Goal: Information Seeking & Learning: Learn about a topic

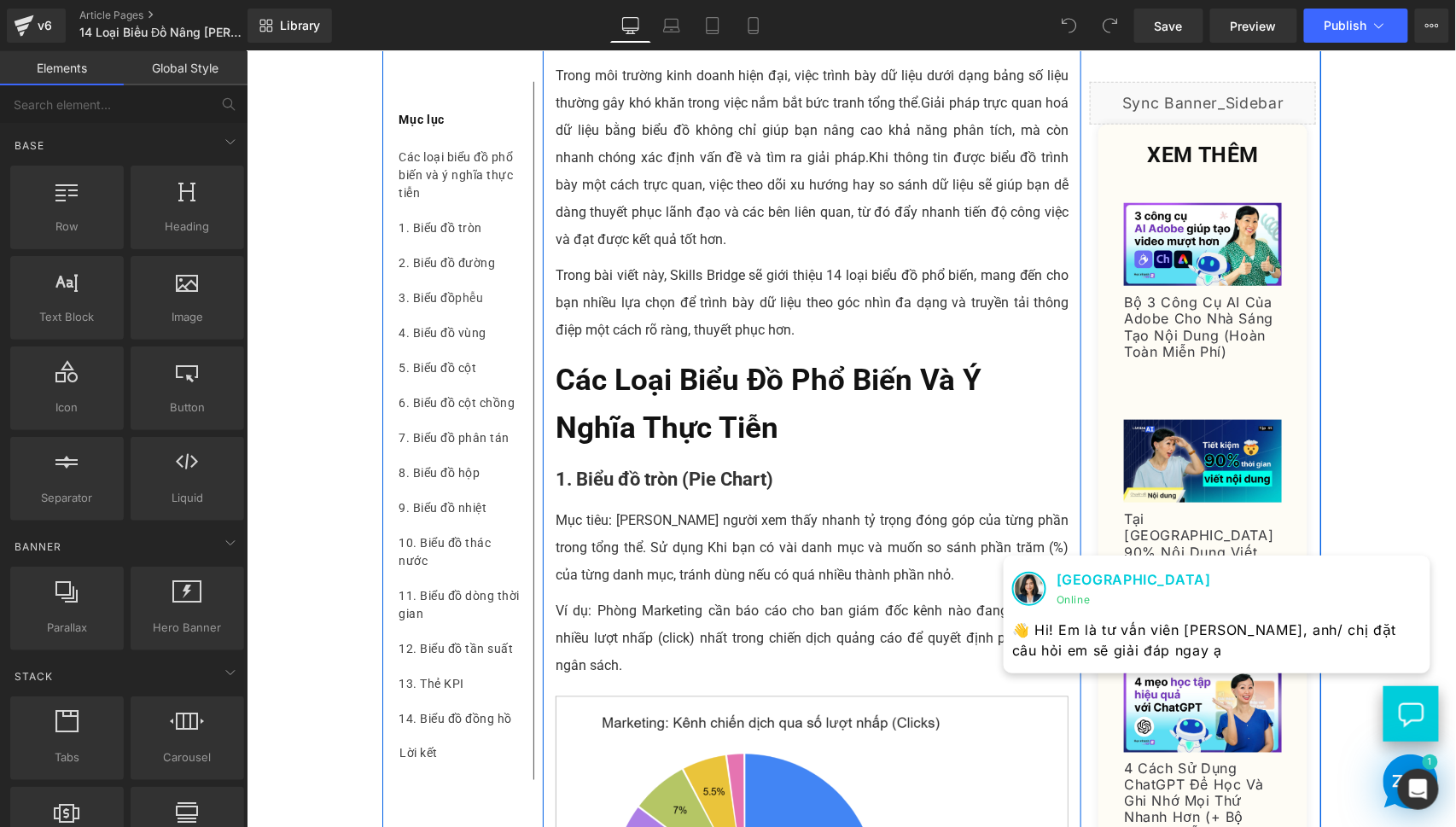
scroll to position [473, 0]
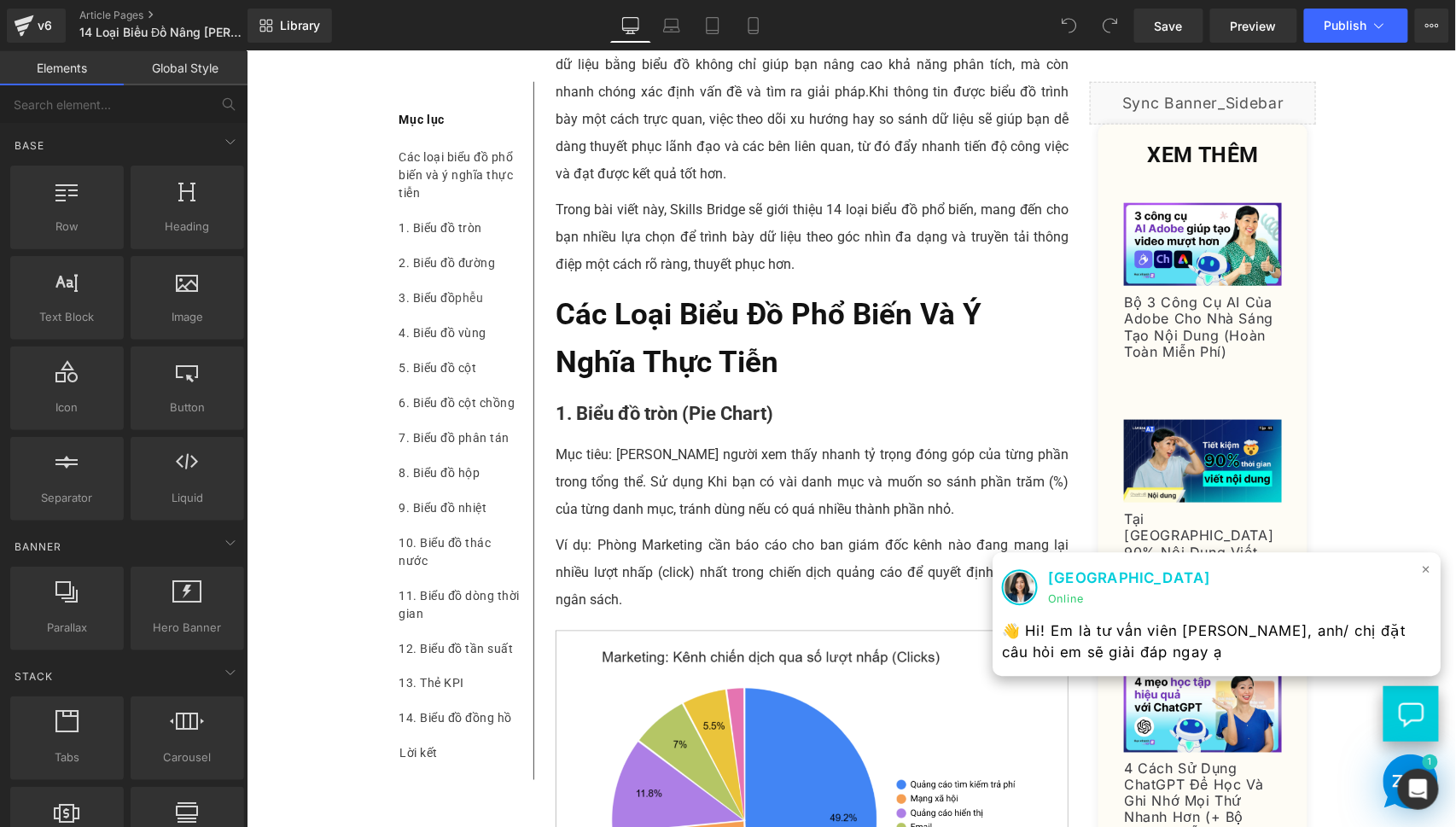
drag, startPoint x: 1414, startPoint y: 571, endPoint x: 867, endPoint y: 570, distance: 547.0
click at [1421, 571] on span "×" at bounding box center [1427, 568] width 10 height 25
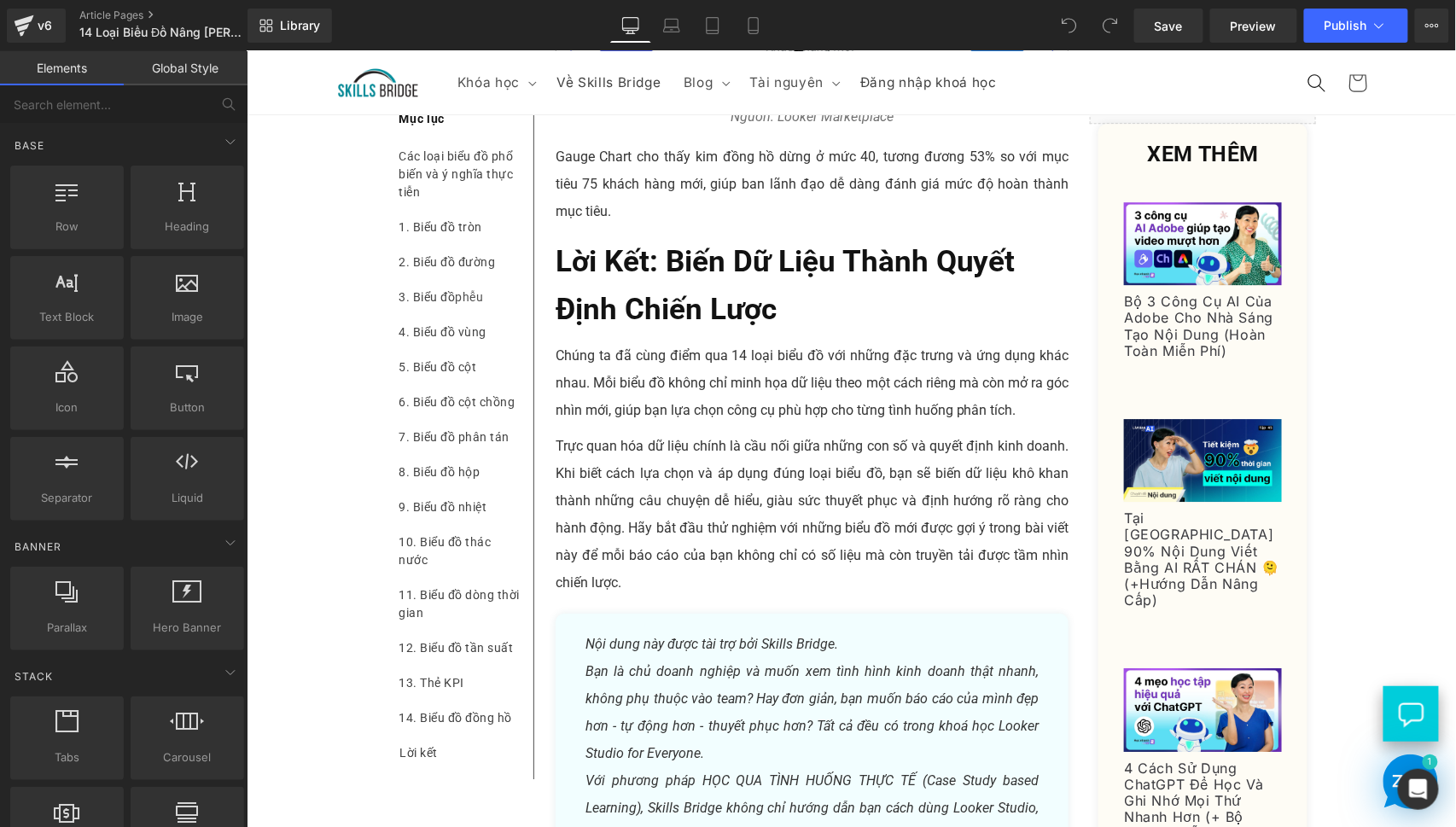
scroll to position [10346, 0]
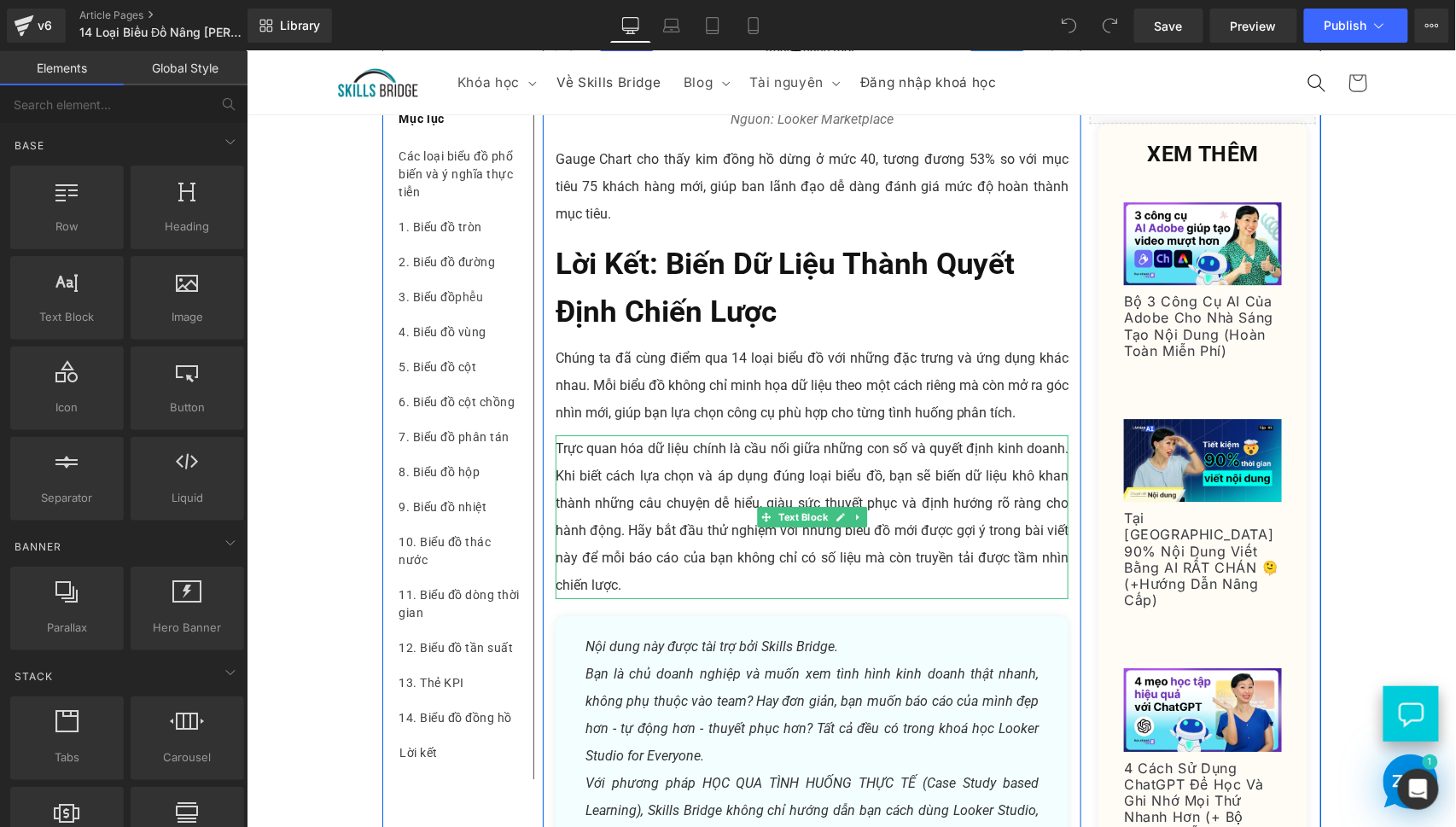
click at [693, 482] on p "Trực quan hóa dữ liệu chính là cầu nối giữa những con số và quyết định kinh doa…" at bounding box center [812, 517] width 514 height 164
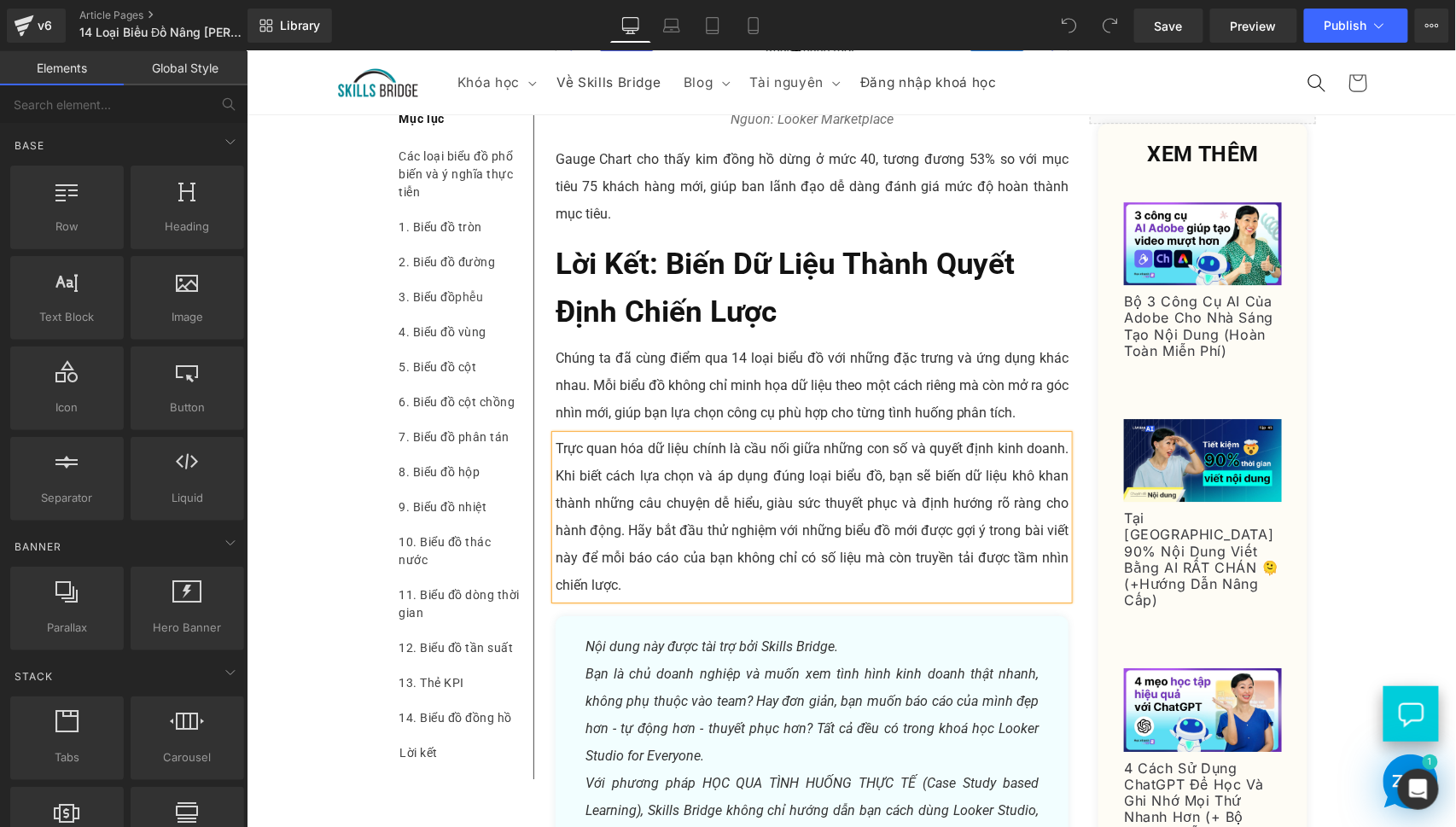
click at [693, 482] on p "Trực quan hóa dữ liệu chính là cầu nối giữa những con số và quyết định kinh doa…" at bounding box center [812, 517] width 514 height 164
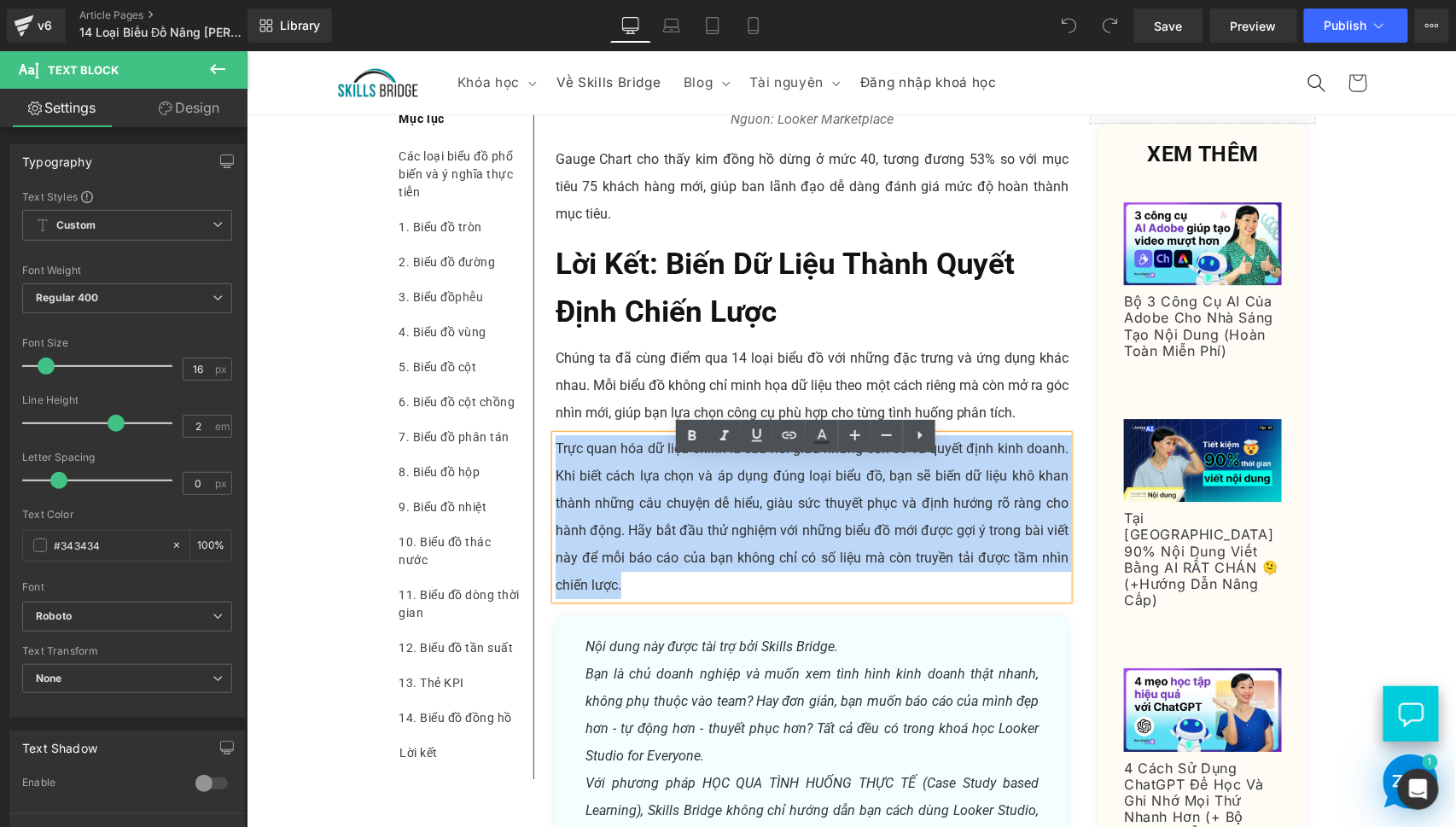
paste div
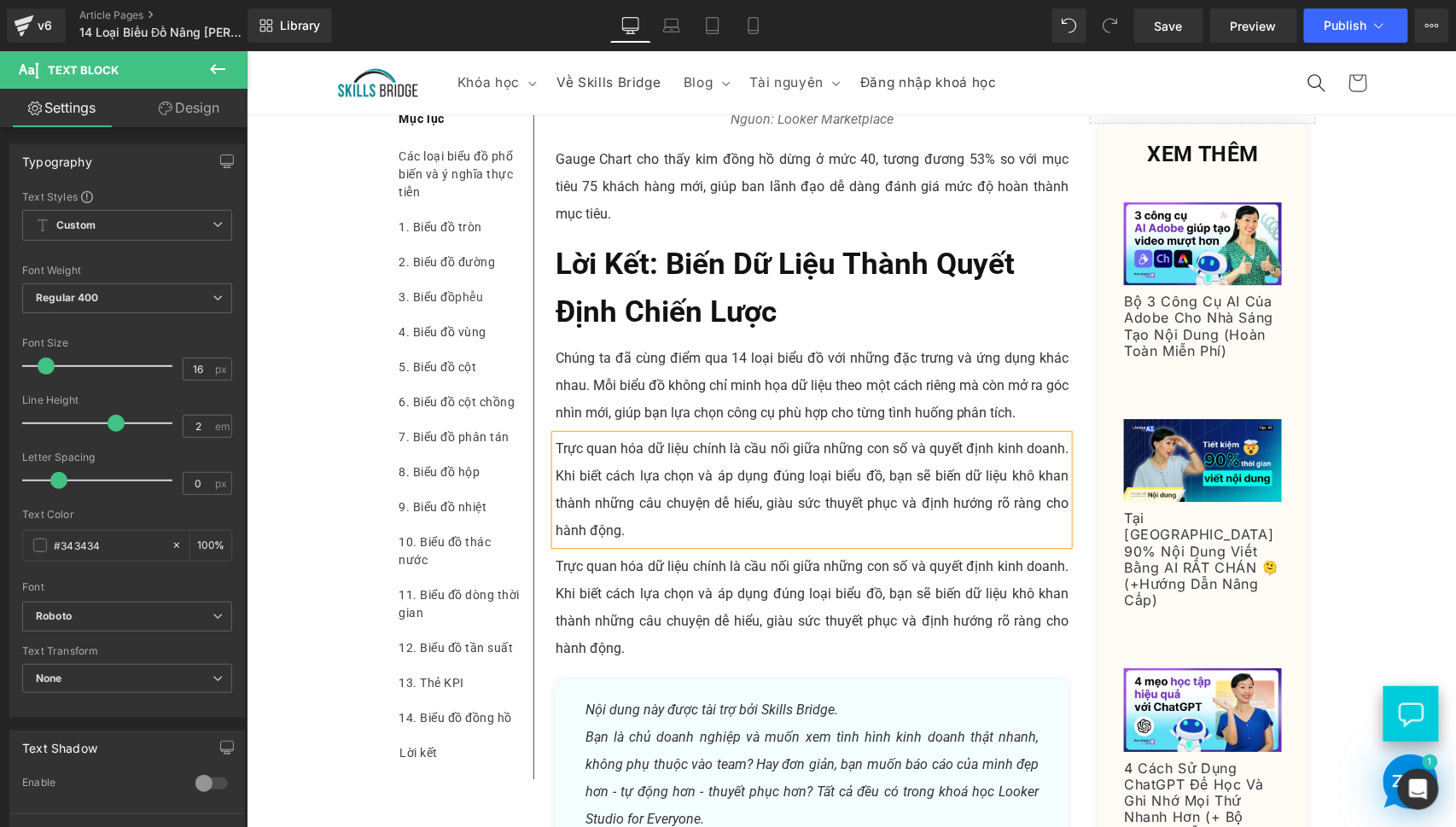
click at [718, 503] on p "Trực quan hóa dữ liệu chính là cầu nối giữa những con số và quyết định kinh doa…" at bounding box center [812, 489] width 514 height 110
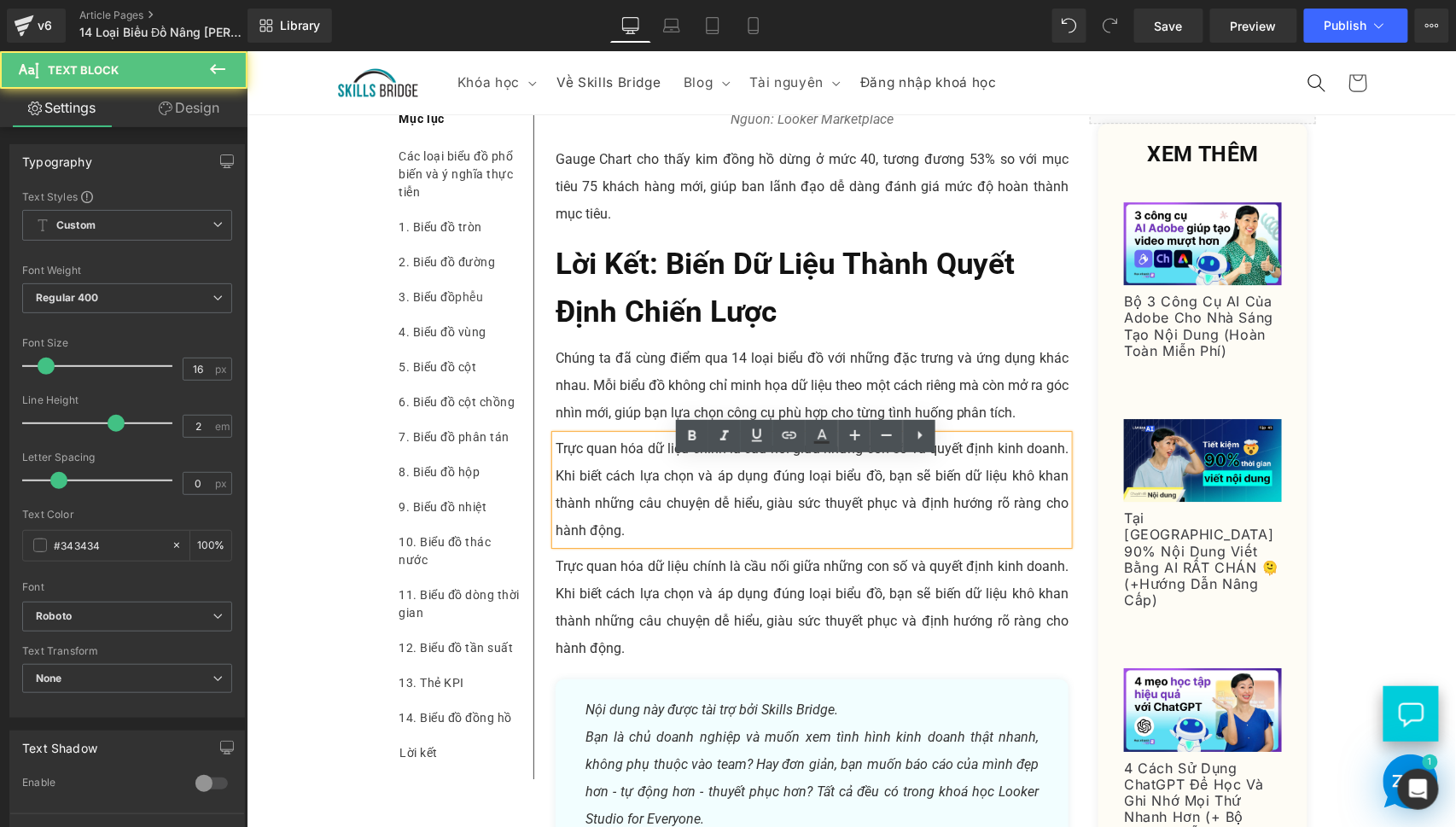
click at [625, 661] on p "Trực quan hóa dữ liệu chính là cầu nối giữa những con số và quyết định kinh doa…" at bounding box center [812, 606] width 514 height 110
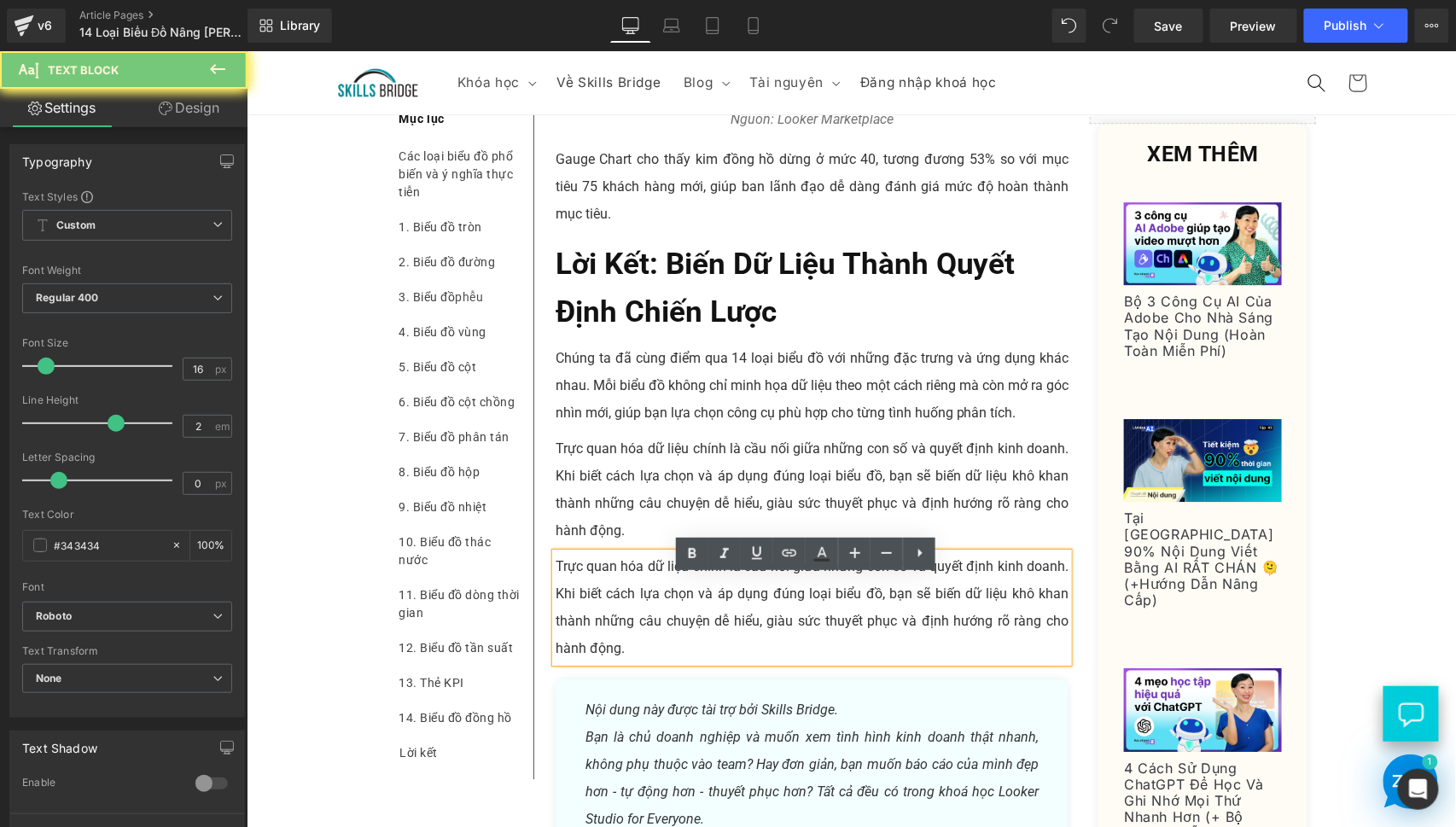
click at [611, 601] on p "Trực quan hóa dữ liệu chính là cầu nối giữa những con số và quyết định kinh doa…" at bounding box center [812, 606] width 514 height 110
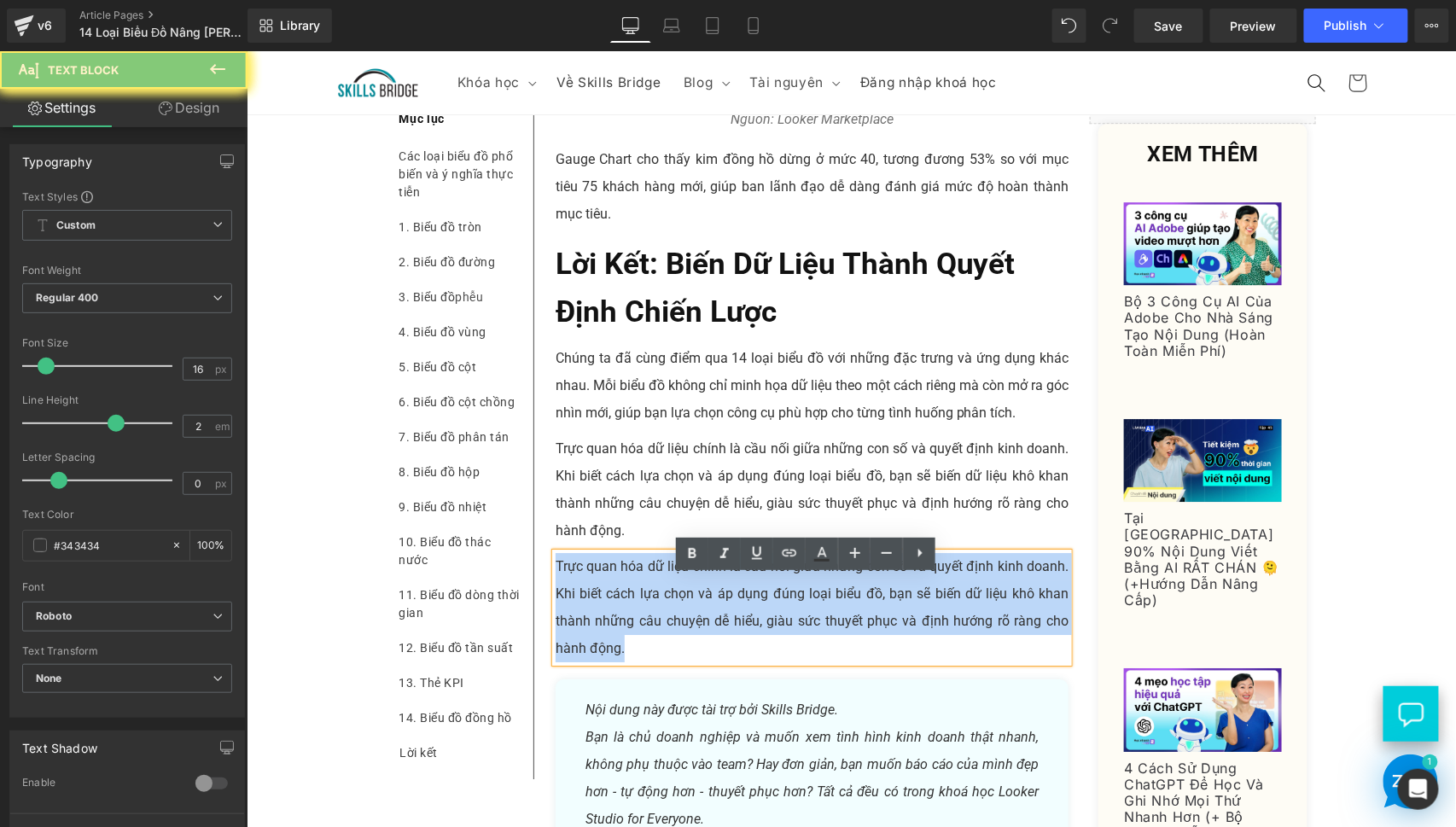
click at [611, 601] on p "Trực quan hóa dữ liệu chính là cầu nối giữa những con số và quyết định kinh doa…" at bounding box center [812, 606] width 514 height 110
paste div
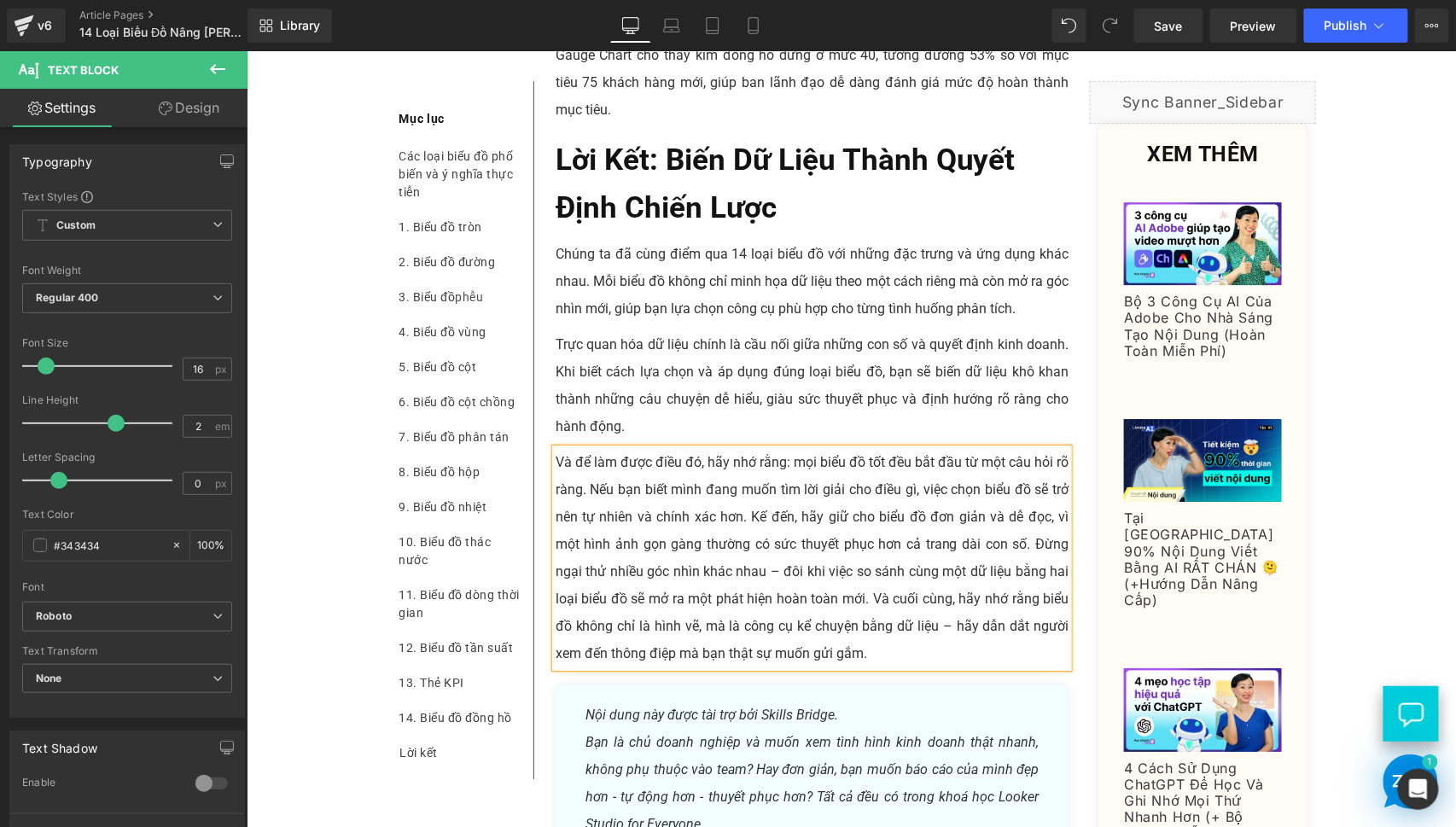
scroll to position [10504, 0]
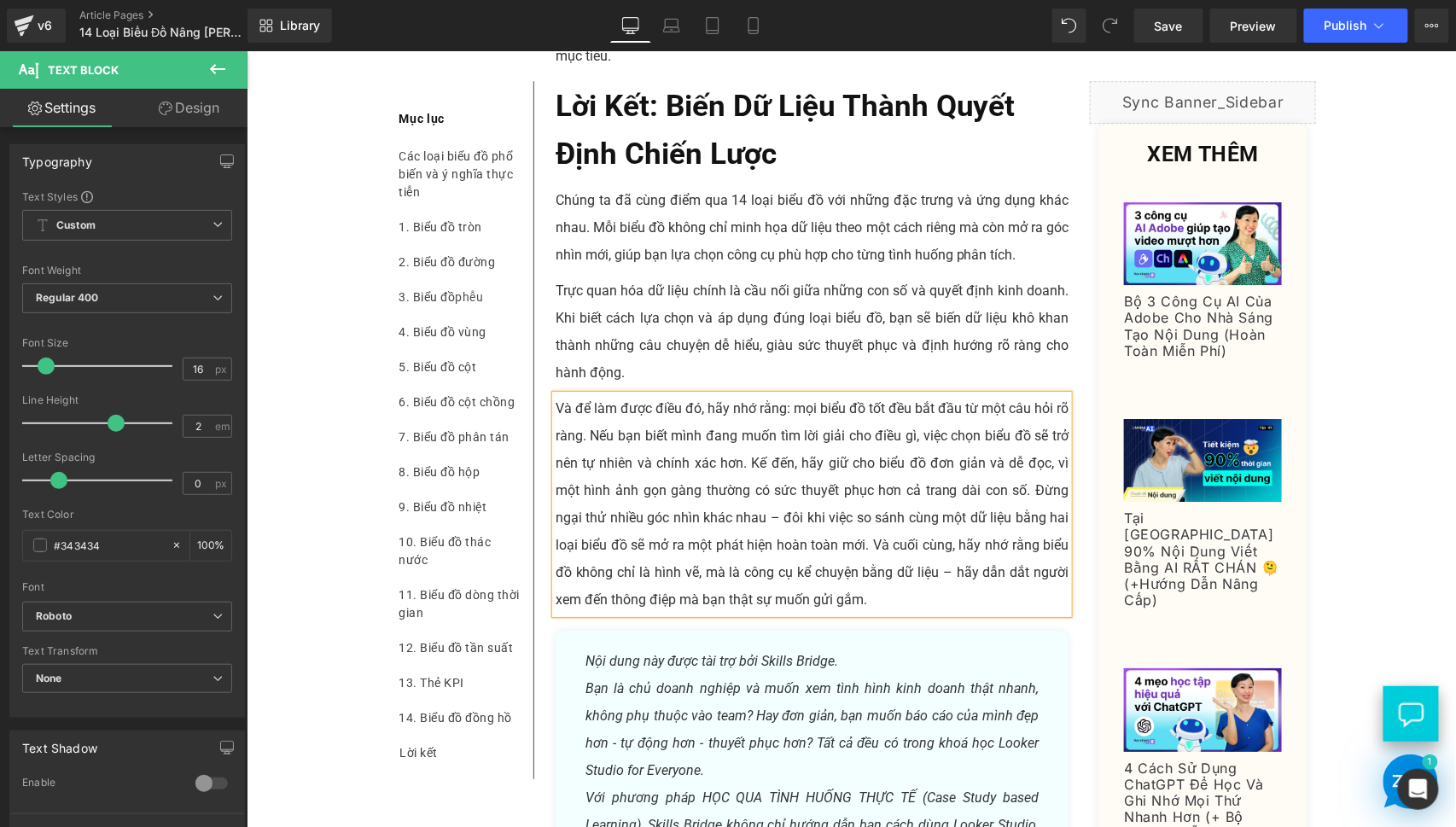
click at [770, 537] on p "Và để làm được điều đó, hãy nhớ rằng: mọi biểu đồ tốt đều bắt đầu từ một câu hỏ…" at bounding box center [812, 503] width 514 height 218
click at [947, 591] on p "Và để làm được điều đó, hãy nhớ rằng: mọi biểu đồ tốt đều bắt đầu từ một câu hỏ…" at bounding box center [812, 503] width 514 height 218
click at [963, 590] on p "Và để làm được điều đó, hãy nhớ rằng: mọi biểu đồ tốt đều bắt đầu từ một câu hỏ…" at bounding box center [812, 503] width 514 height 218
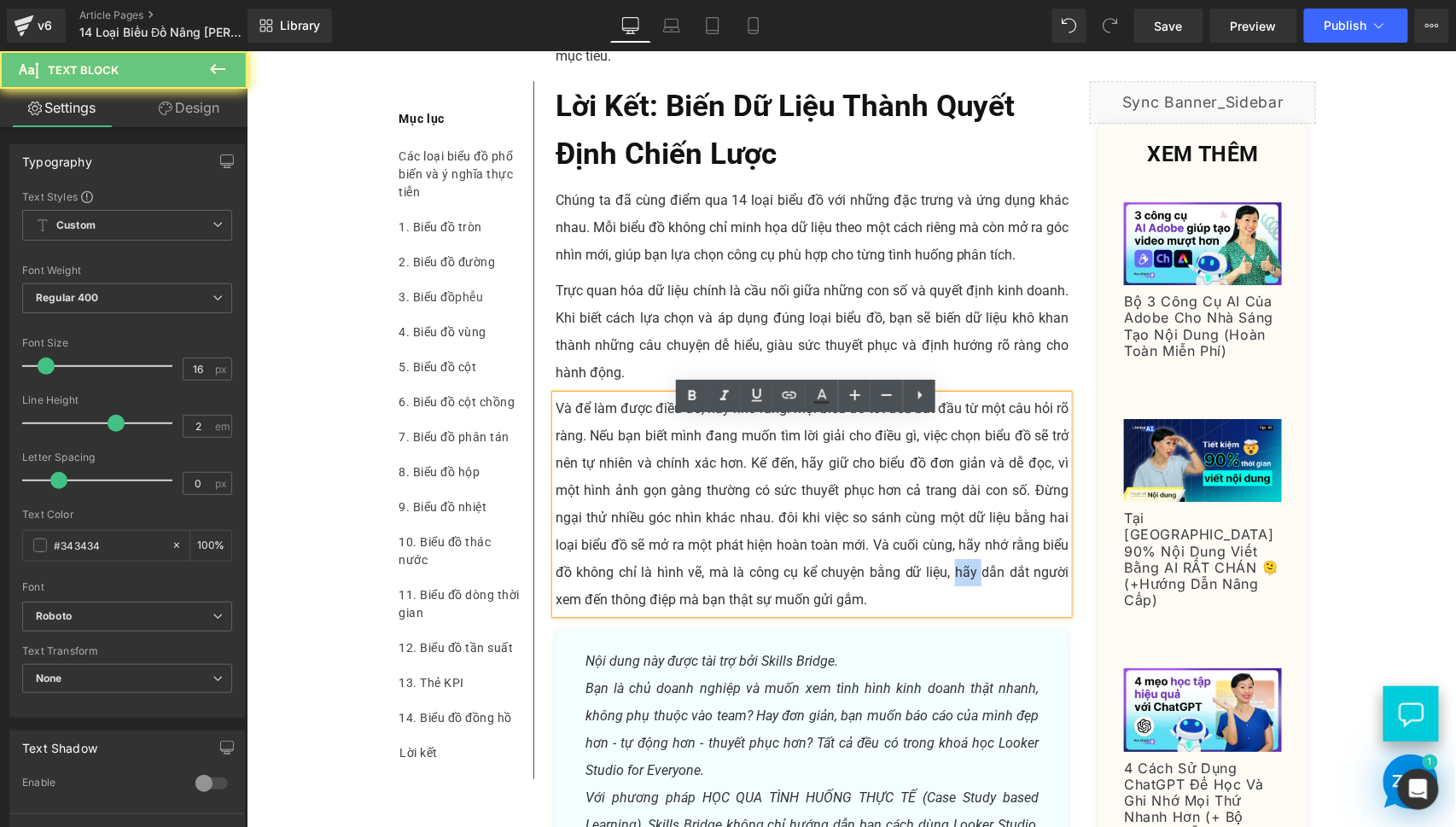
click at [963, 590] on p "Và để làm được điều đó, hãy nhớ rằng: mọi biểu đồ tốt đều bắt đầu từ một câu hỏ…" at bounding box center [812, 503] width 514 height 218
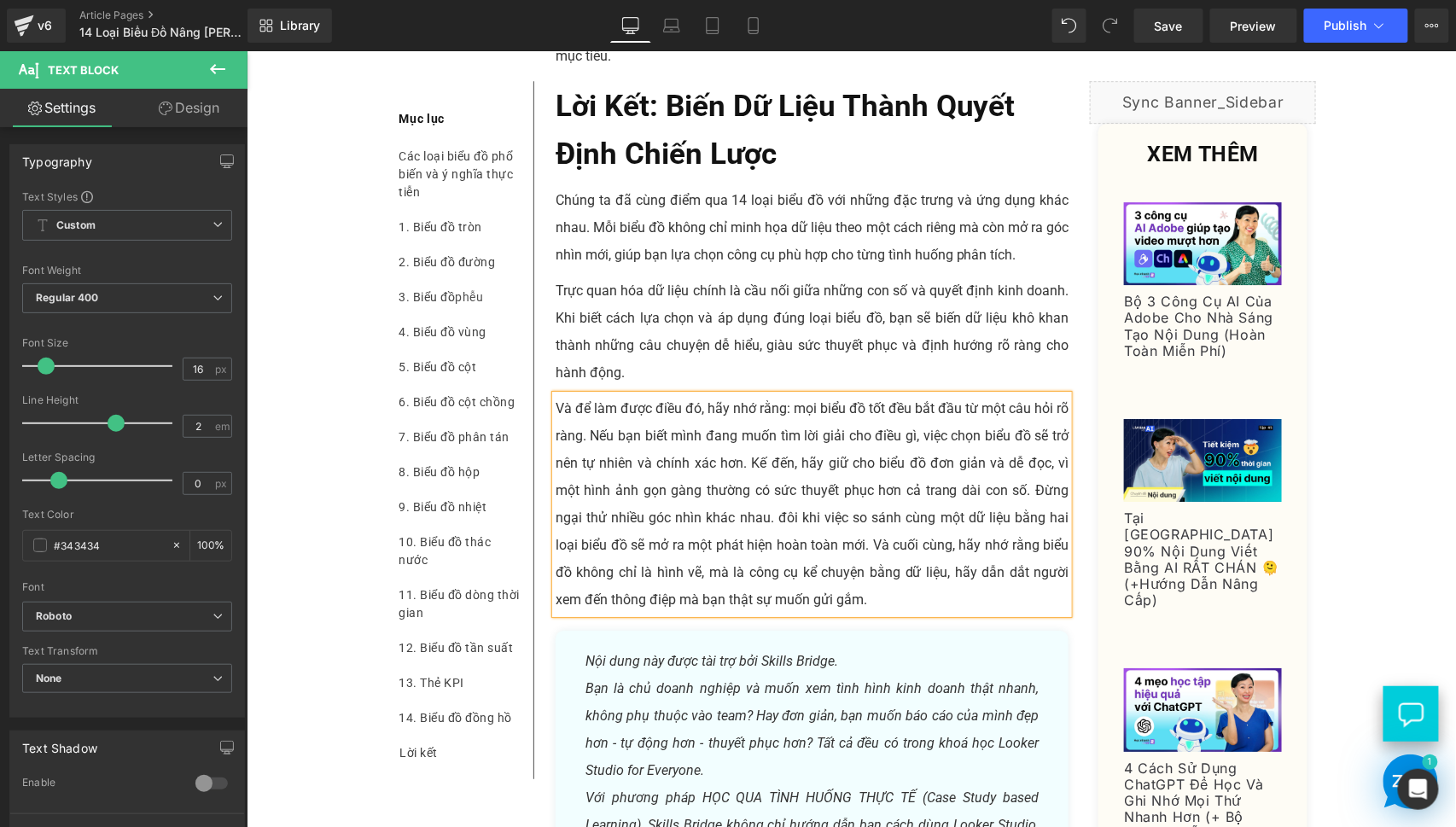
click at [816, 439] on p "Và để làm được điều đó, hãy nhớ rằng: mọi biểu đồ tốt đều bắt đầu từ một câu hỏ…" at bounding box center [812, 503] width 514 height 218
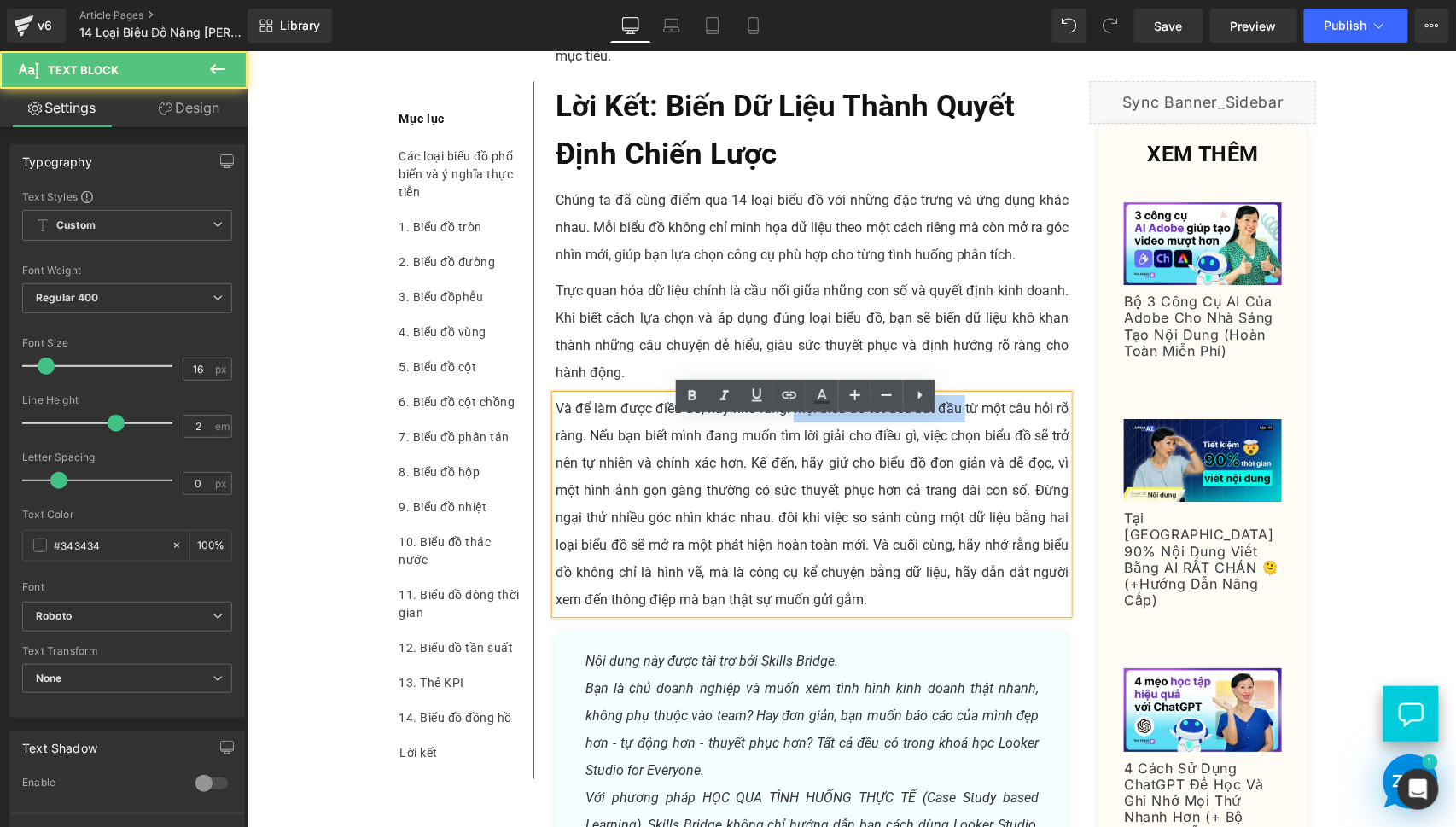
drag, startPoint x: 783, startPoint y: 433, endPoint x: 957, endPoint y: 442, distance: 174.2
click at [957, 442] on p "Và để làm được điều đó, hãy nhớ rằng: mọi biểu đồ tốt đều bắt đầu từ một câu hỏ…" at bounding box center [812, 503] width 514 height 218
click at [835, 458] on p "Và để làm được điều đó, hãy nhớ rằng: mọi biểu đồ tốt đều bắt đầu từ một câu hỏ…" at bounding box center [812, 503] width 514 height 218
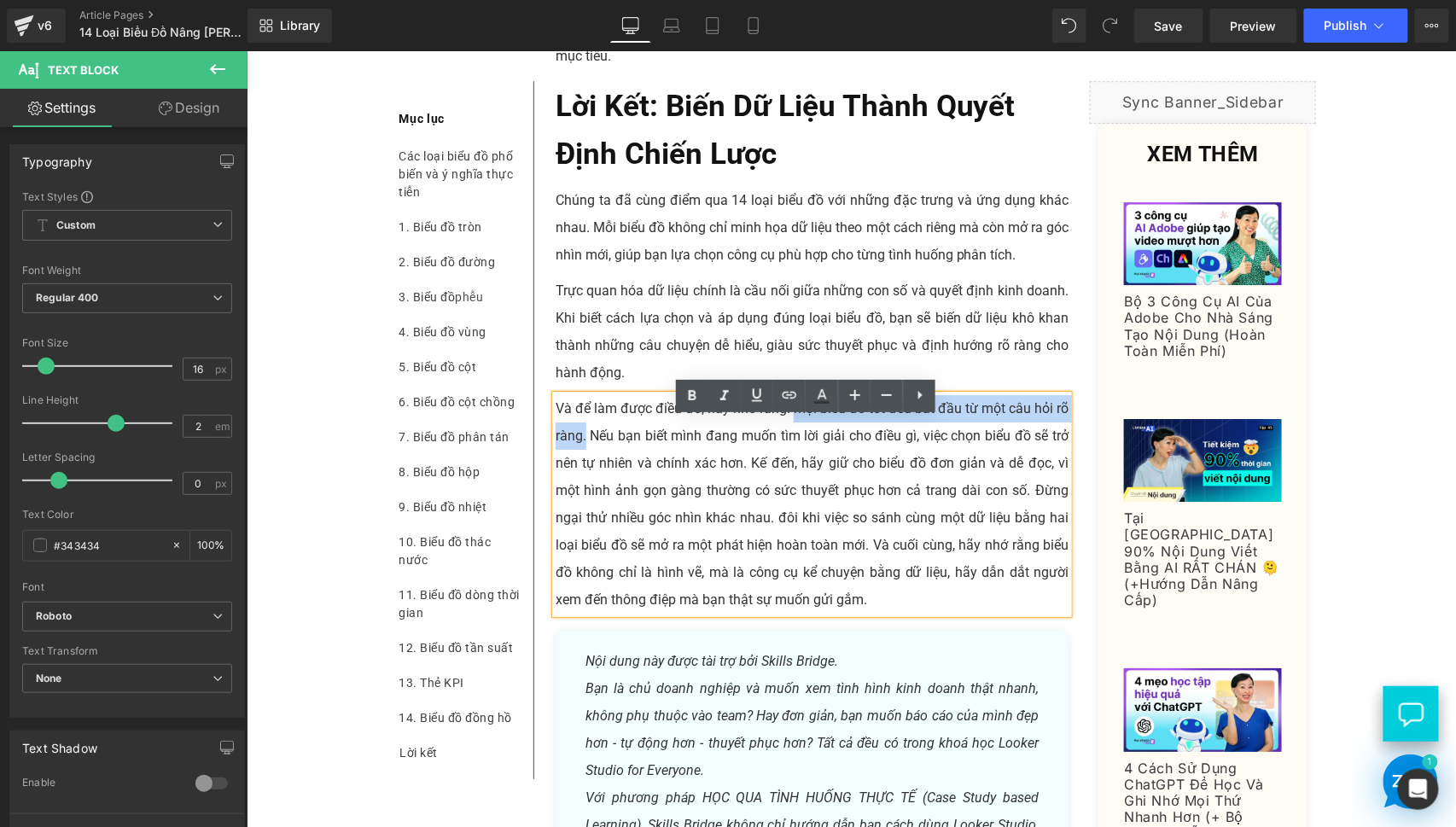
drag, startPoint x: 786, startPoint y: 431, endPoint x: 580, endPoint y: 455, distance: 207.4
click at [580, 455] on p "Và để làm được điều đó, hãy nhớ rằng: mọi biểu đồ tốt đều bắt đầu từ một câu hỏ…" at bounding box center [812, 503] width 514 height 218
click at [714, 483] on p "Và để làm được điều đó, hãy nhớ rằng: mọi biểu đồ tốt đều bắt đầu từ một câu hỏ…" at bounding box center [812, 503] width 514 height 218
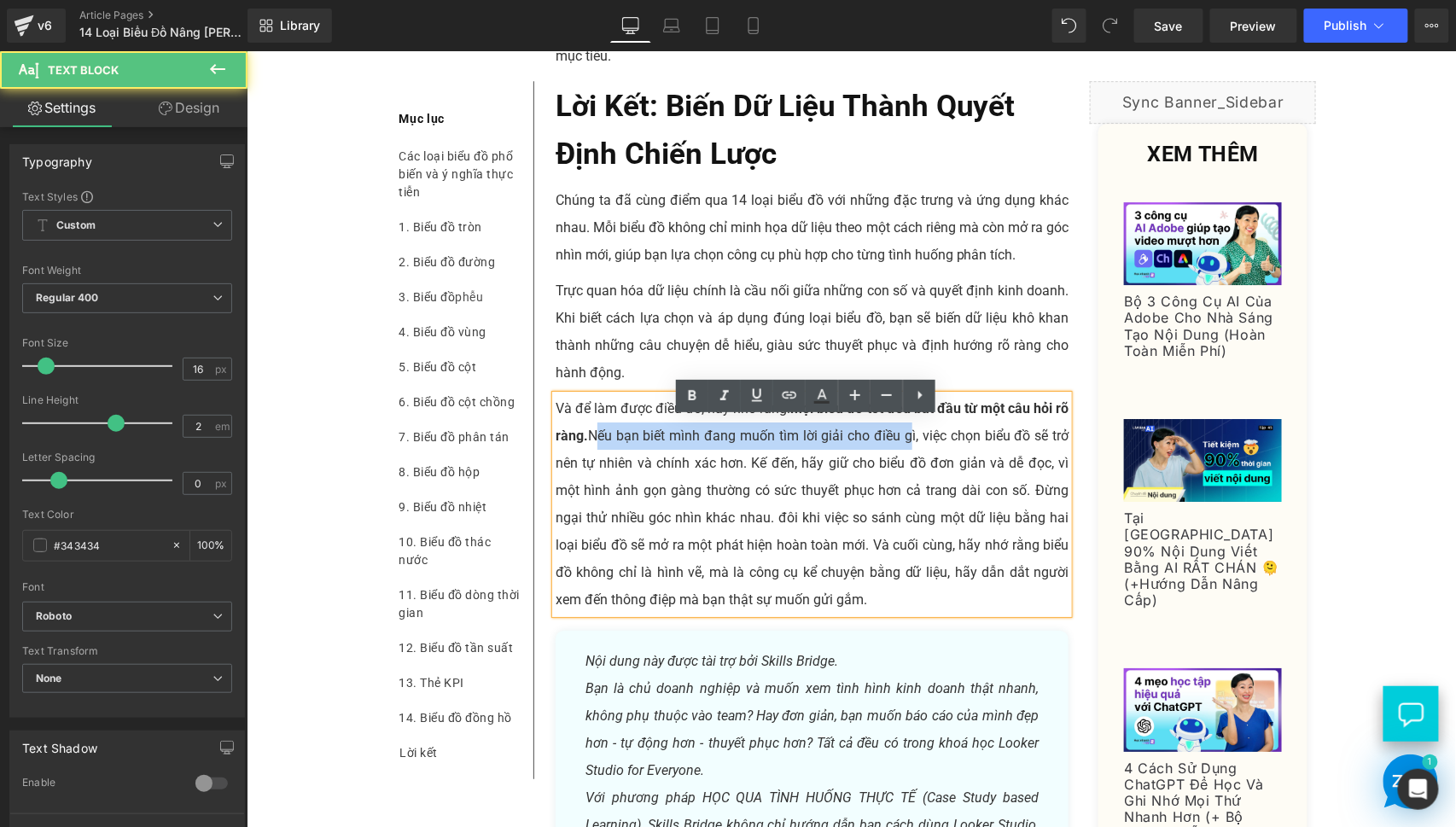
drag, startPoint x: 606, startPoint y: 460, endPoint x: 894, endPoint y: 463, distance: 288.0
click at [894, 463] on p "Và để làm được điều đó, hãy nhớ rằng: mọi biểu đồ tốt đều bắt đầu từ một câu hỏ…" at bounding box center [812, 503] width 514 height 218
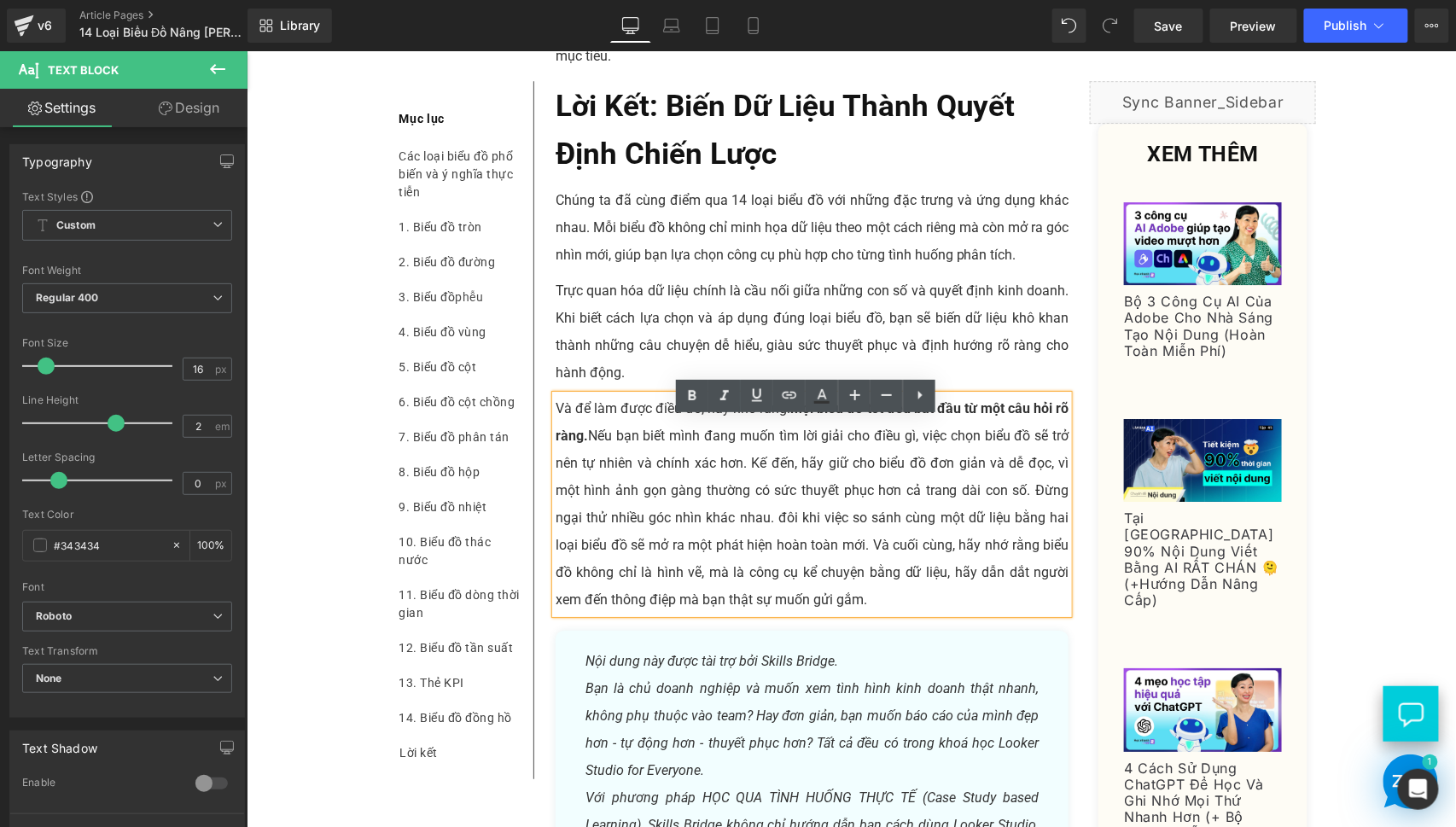
click at [958, 464] on p "Và để làm được điều đó, hãy nhớ rằng: mọi biểu đồ tốt đều bắt đầu từ một câu hỏ…" at bounding box center [812, 503] width 514 height 218
drag, startPoint x: 912, startPoint y: 456, endPoint x: 722, endPoint y: 486, distance: 192.4
click at [722, 486] on p "Và để làm được điều đó, hãy nhớ rằng: mọi biểu đồ tốt đều bắt đầu từ một câu hỏ…" at bounding box center [812, 503] width 514 height 218
click at [787, 452] on p "Và để làm được điều đó, hãy nhớ rằng: mọi biểu đồ tốt đều bắt đầu từ một câu hỏ…" at bounding box center [812, 503] width 514 height 218
click at [835, 462] on p "Và để làm được điều đó, hãy nhớ rằng: mọi biểu đồ tốt đều bắt đầu từ một câu hỏ…" at bounding box center [812, 503] width 514 height 218
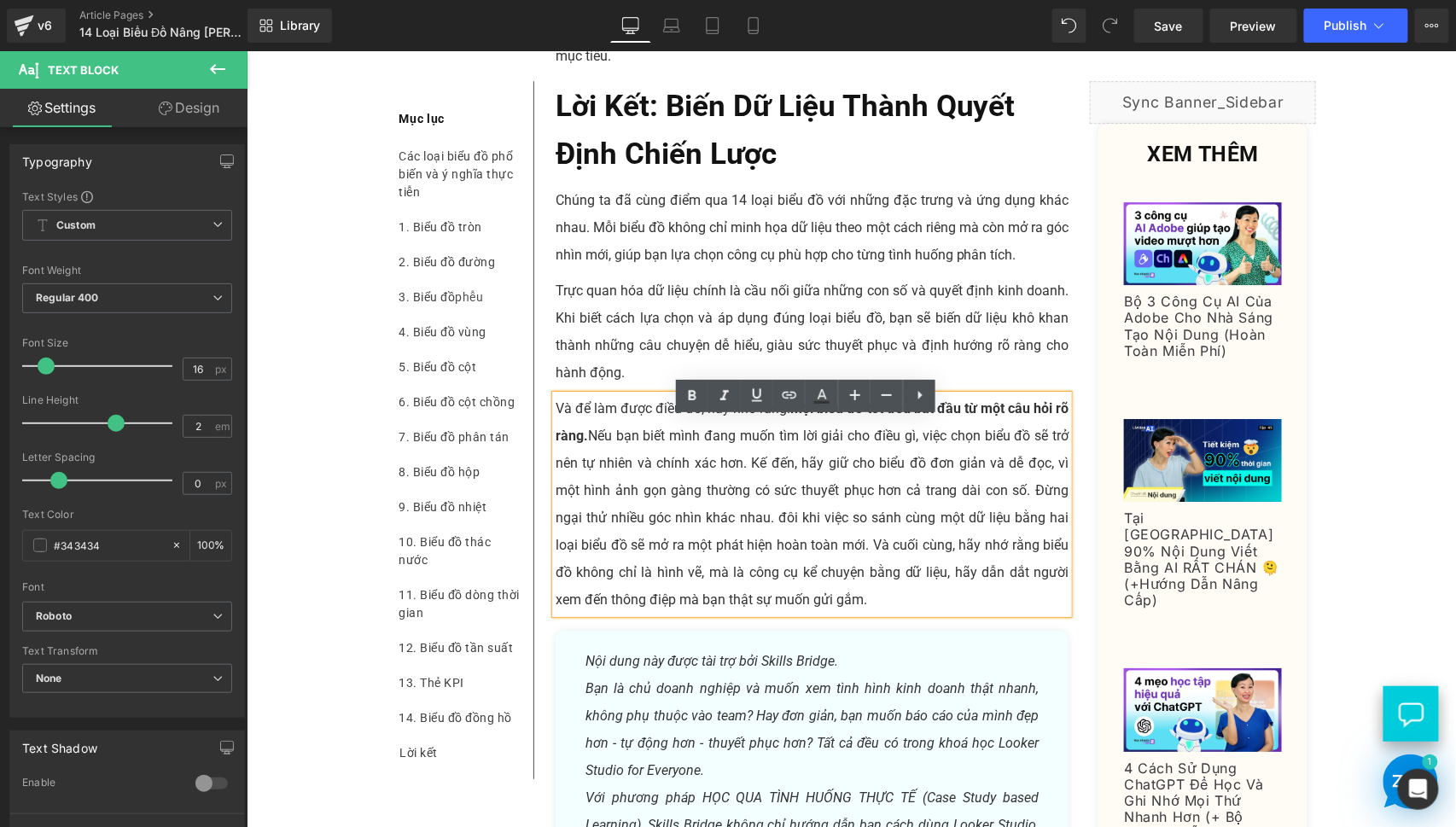
click at [667, 500] on p "Và để làm được điều đó, hãy nhớ rằng: mọi biểu đồ tốt đều bắt đầu từ một câu hỏ…" at bounding box center [812, 503] width 514 height 218
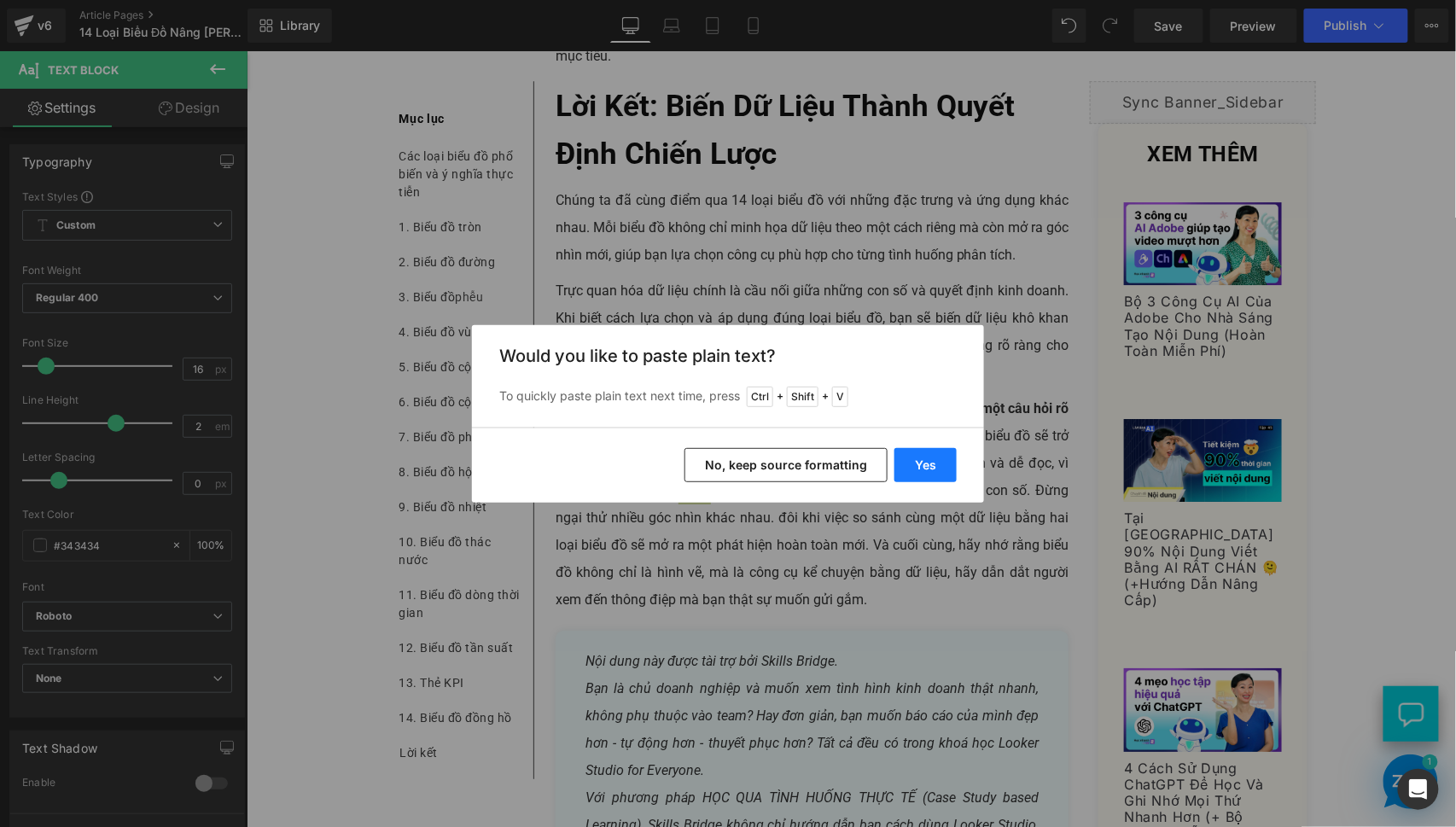
click at [941, 466] on button "Yes" at bounding box center [926, 466] width 62 height 34
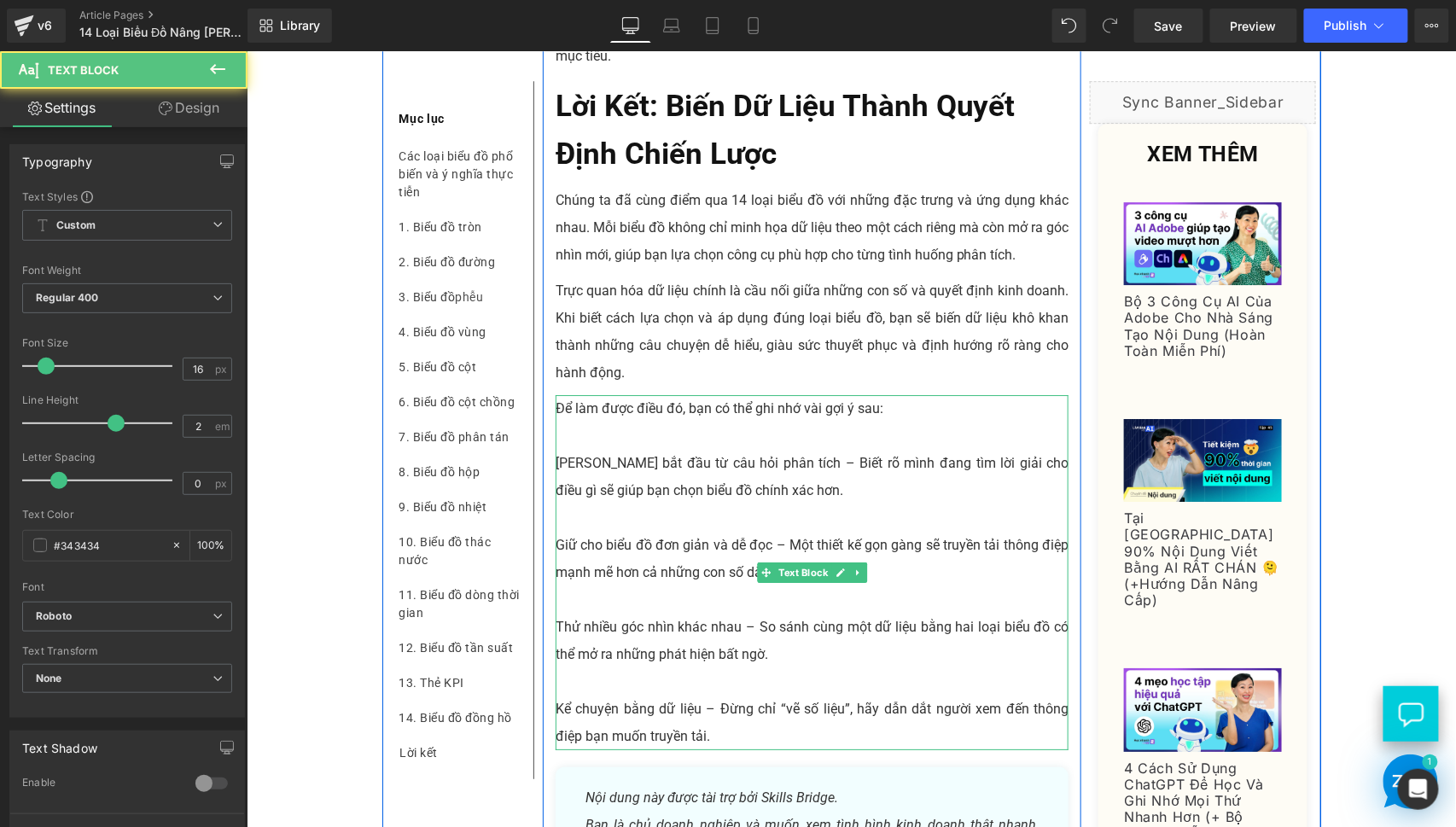
drag, startPoint x: 650, startPoint y: 467, endPoint x: 610, endPoint y: 505, distance: 55.2
click at [650, 448] on p at bounding box center [812, 435] width 514 height 28
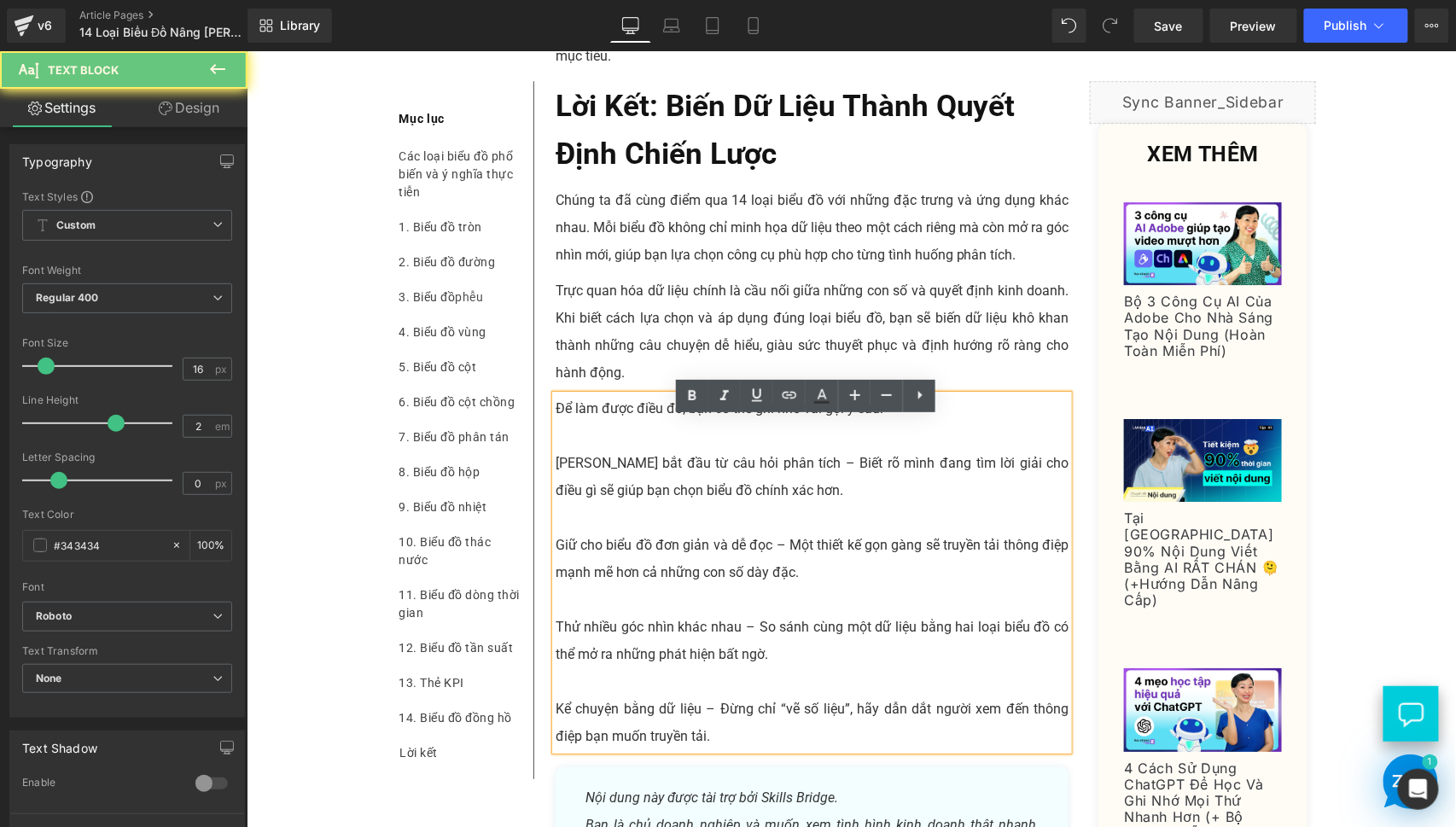
click at [606, 504] on p "[PERSON_NAME] bắt đầu từ câu hỏi phân tích – Biết rõ mình đang tìm lời giải cho…" at bounding box center [812, 475] width 514 height 54
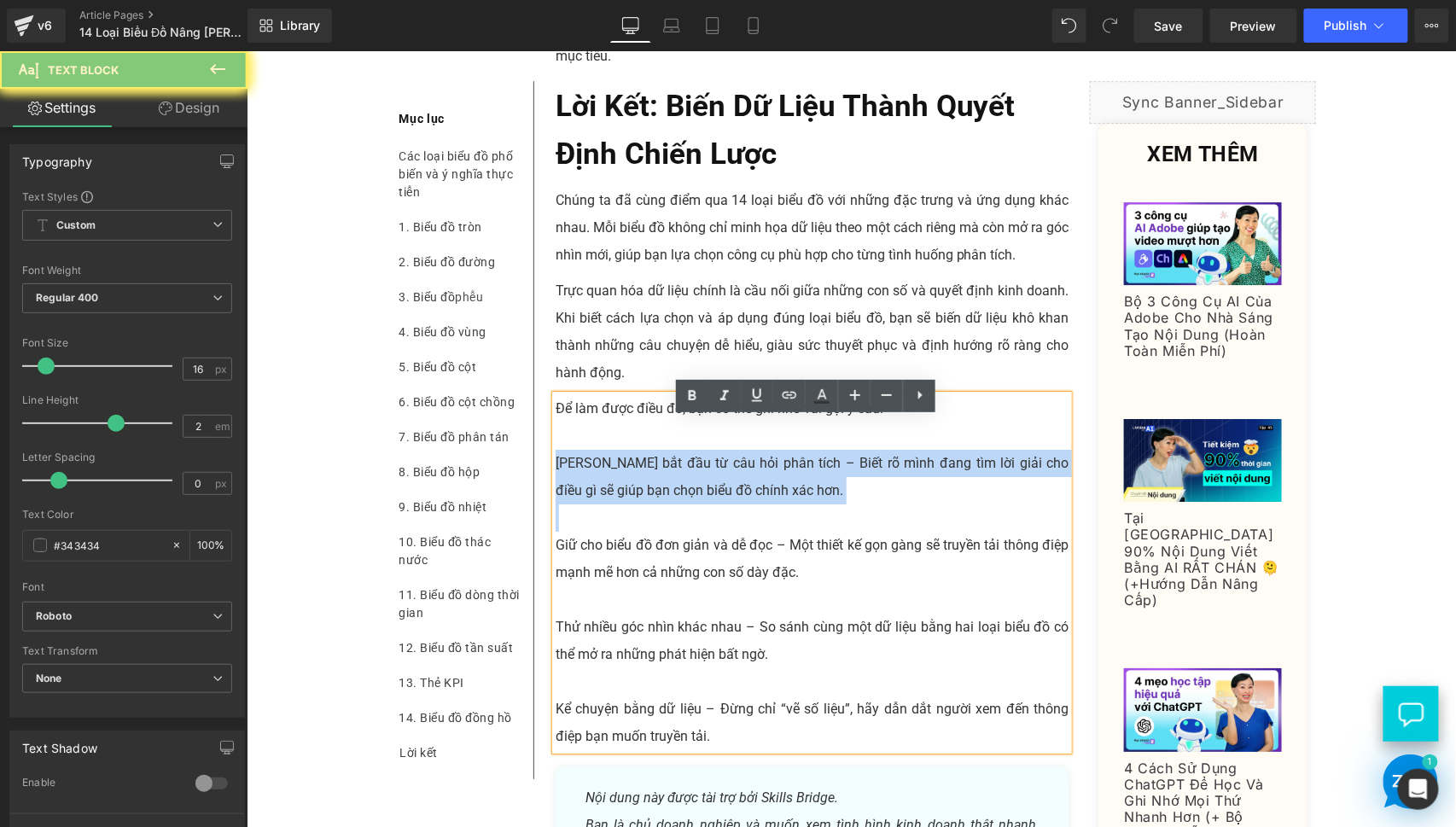
click at [606, 504] on p "[PERSON_NAME] bắt đầu từ câu hỏi phân tích – Biết rõ mình đang tìm lời giải cho…" at bounding box center [812, 475] width 514 height 54
click at [569, 497] on p "[PERSON_NAME] bắt đầu từ câu hỏi phân tích – Biết rõ mình đang tìm lời giải cho…" at bounding box center [812, 475] width 514 height 54
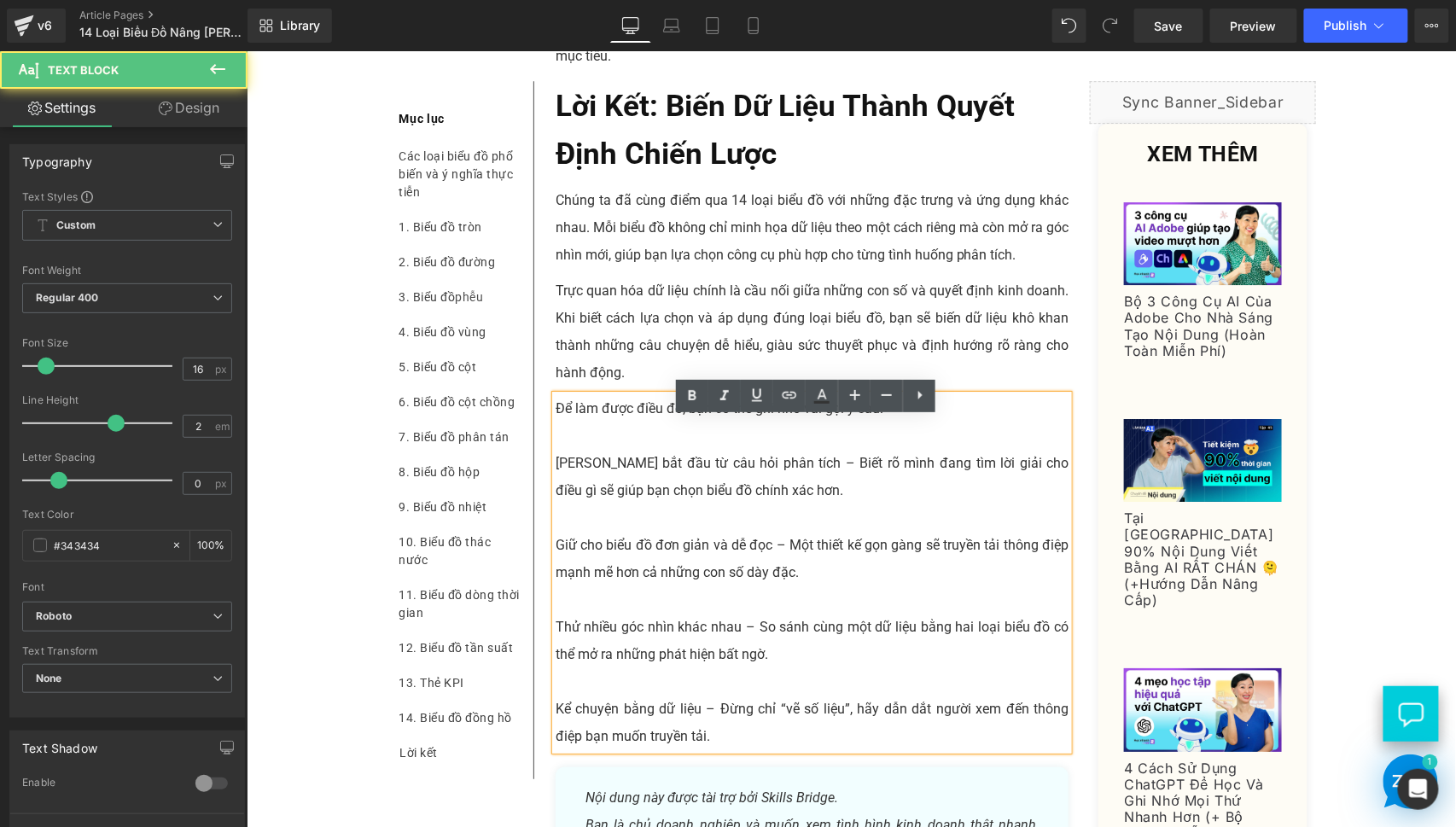
click at [555, 486] on p "[PERSON_NAME] bắt đầu từ câu hỏi phân tích – Biết rõ mình đang tìm lời giải cho…" at bounding box center [812, 475] width 514 height 54
click at [646, 488] on p "[PERSON_NAME] bắt đầu từ câu hỏi phân tích – Biết rõ mình đang tìm lời giải cho…" at bounding box center [812, 475] width 514 height 54
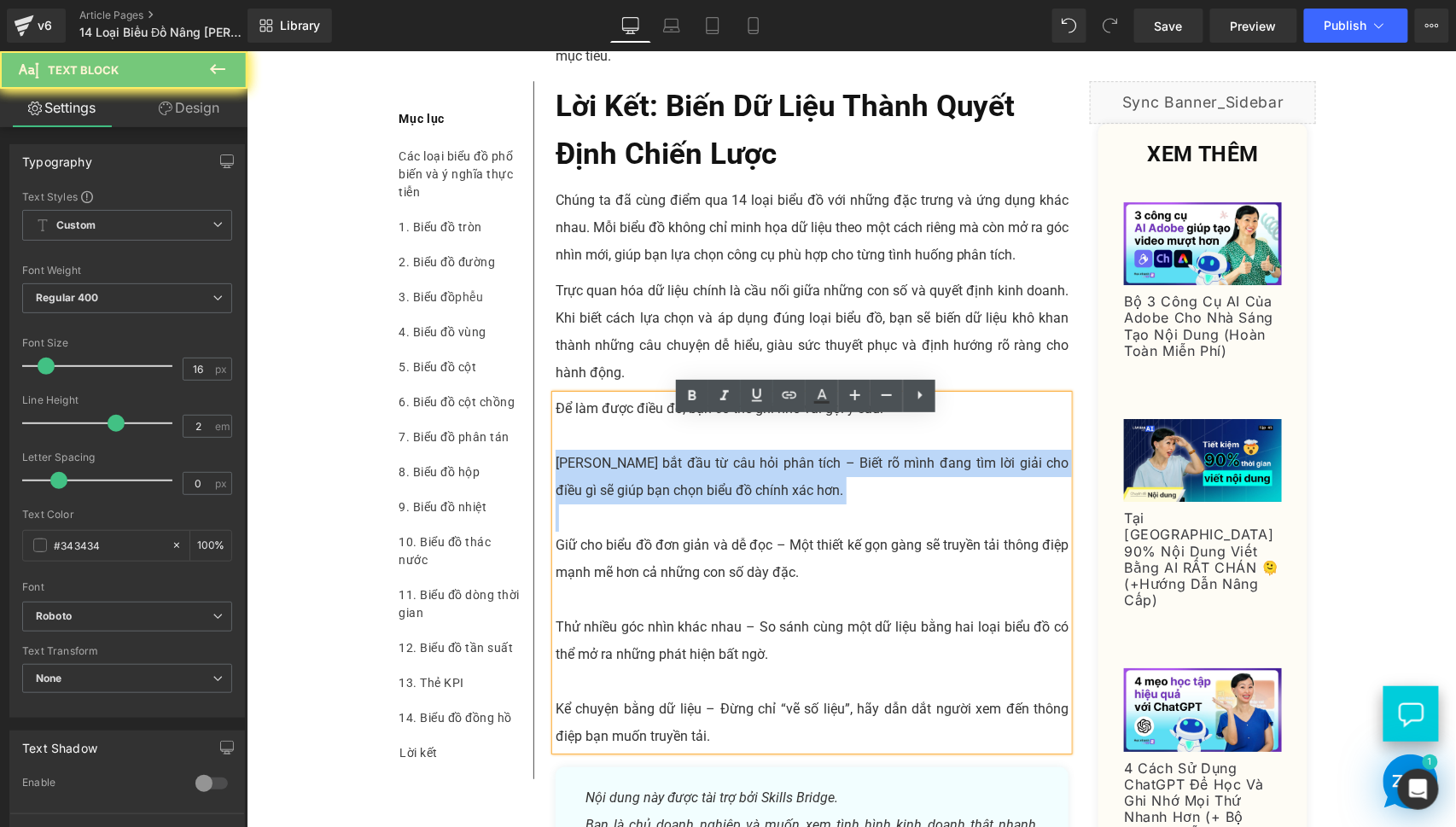
click at [646, 488] on p "[PERSON_NAME] bắt đầu từ câu hỏi phân tích – Biết rõ mình đang tìm lời giải cho…" at bounding box center [812, 475] width 514 height 54
click at [757, 498] on p "[PERSON_NAME] bắt đầu từ câu hỏi phân tích – Biết rõ mình đang tìm lời giải cho…" at bounding box center [812, 475] width 514 height 54
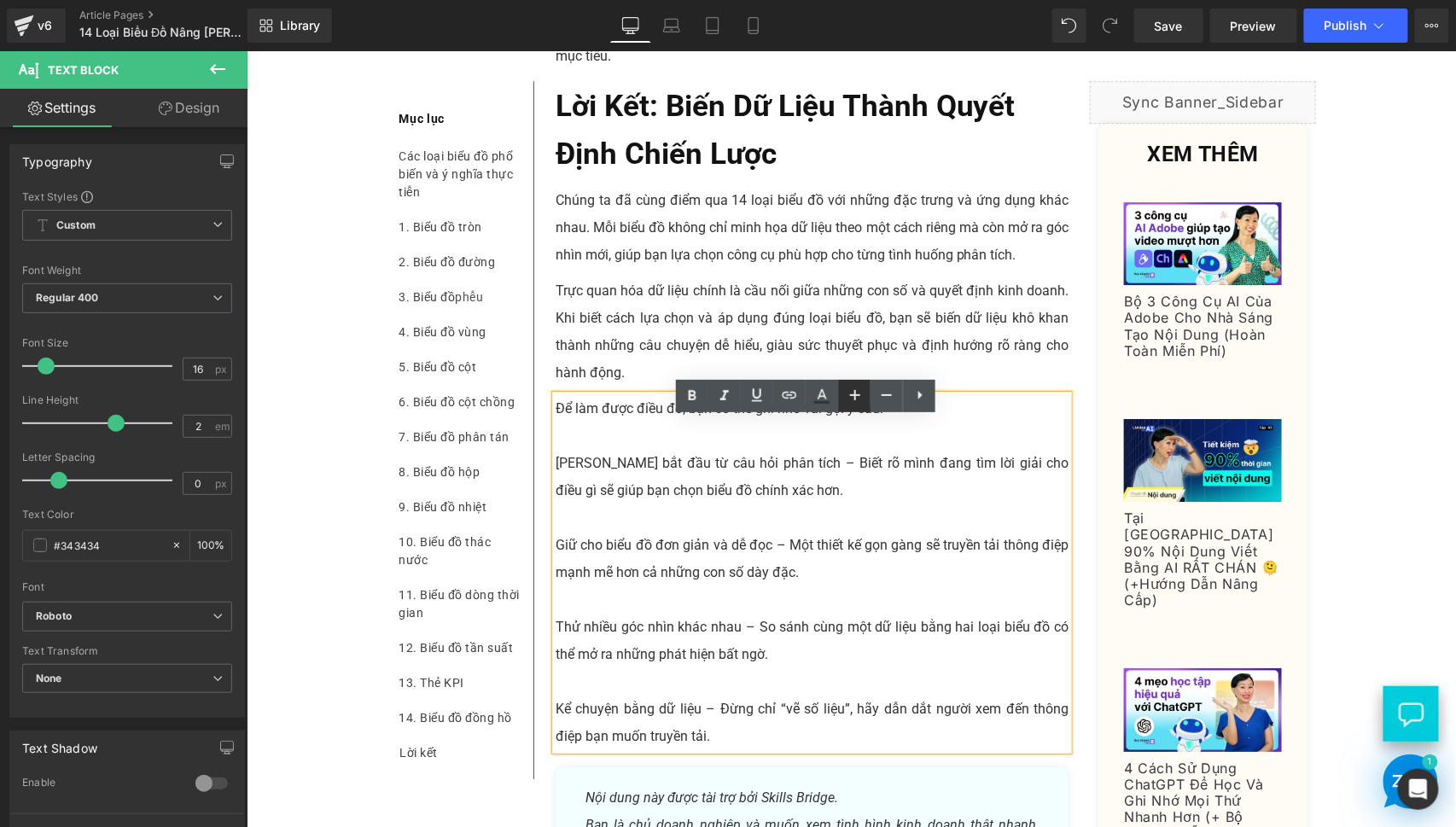
click at [852, 393] on icon at bounding box center [856, 395] width 21 height 21
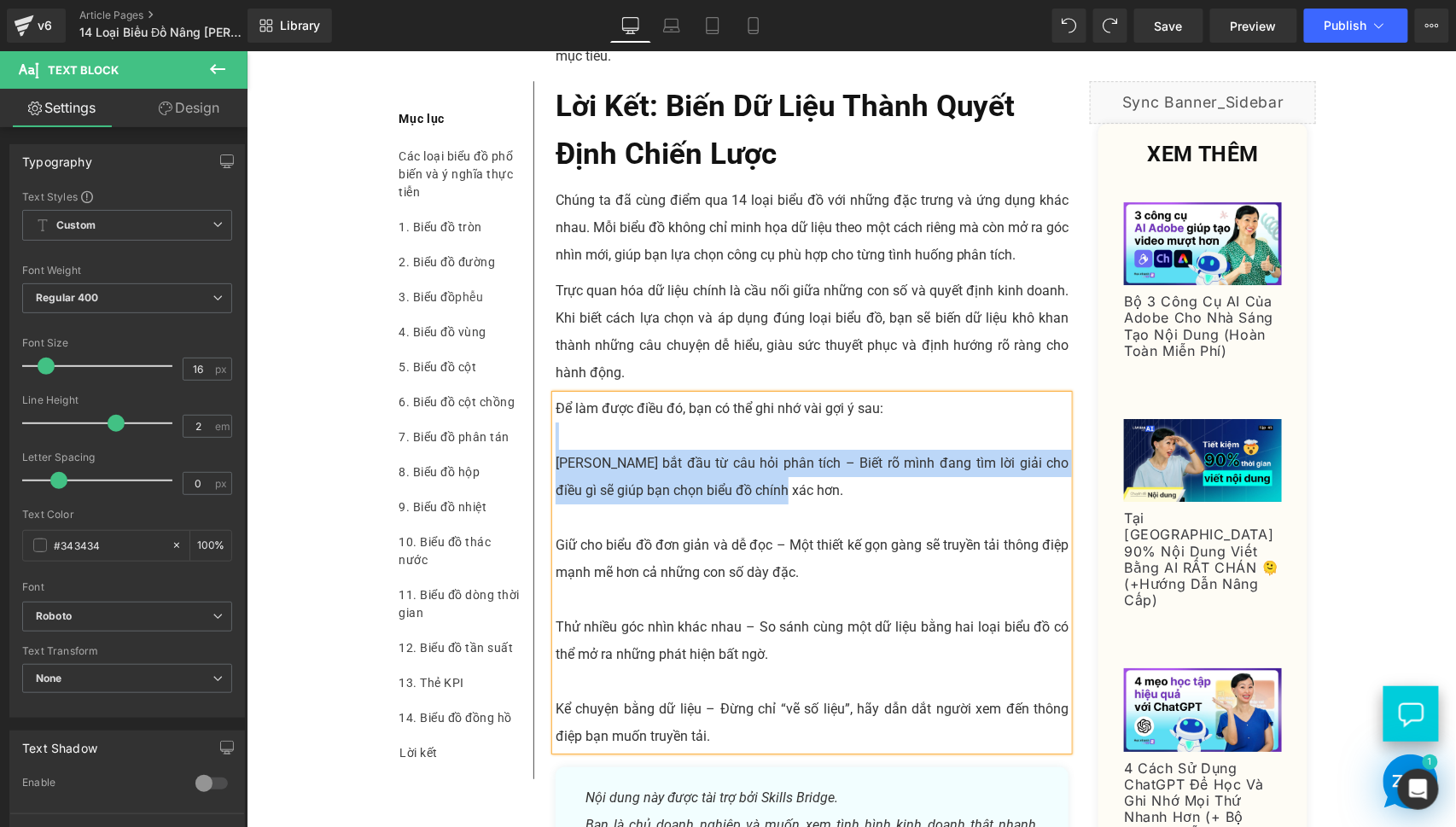
click at [742, 483] on p "[PERSON_NAME] bắt đầu từ câu hỏi phân tích – Biết rõ mình đang tìm lời giải cho…" at bounding box center [812, 475] width 514 height 54
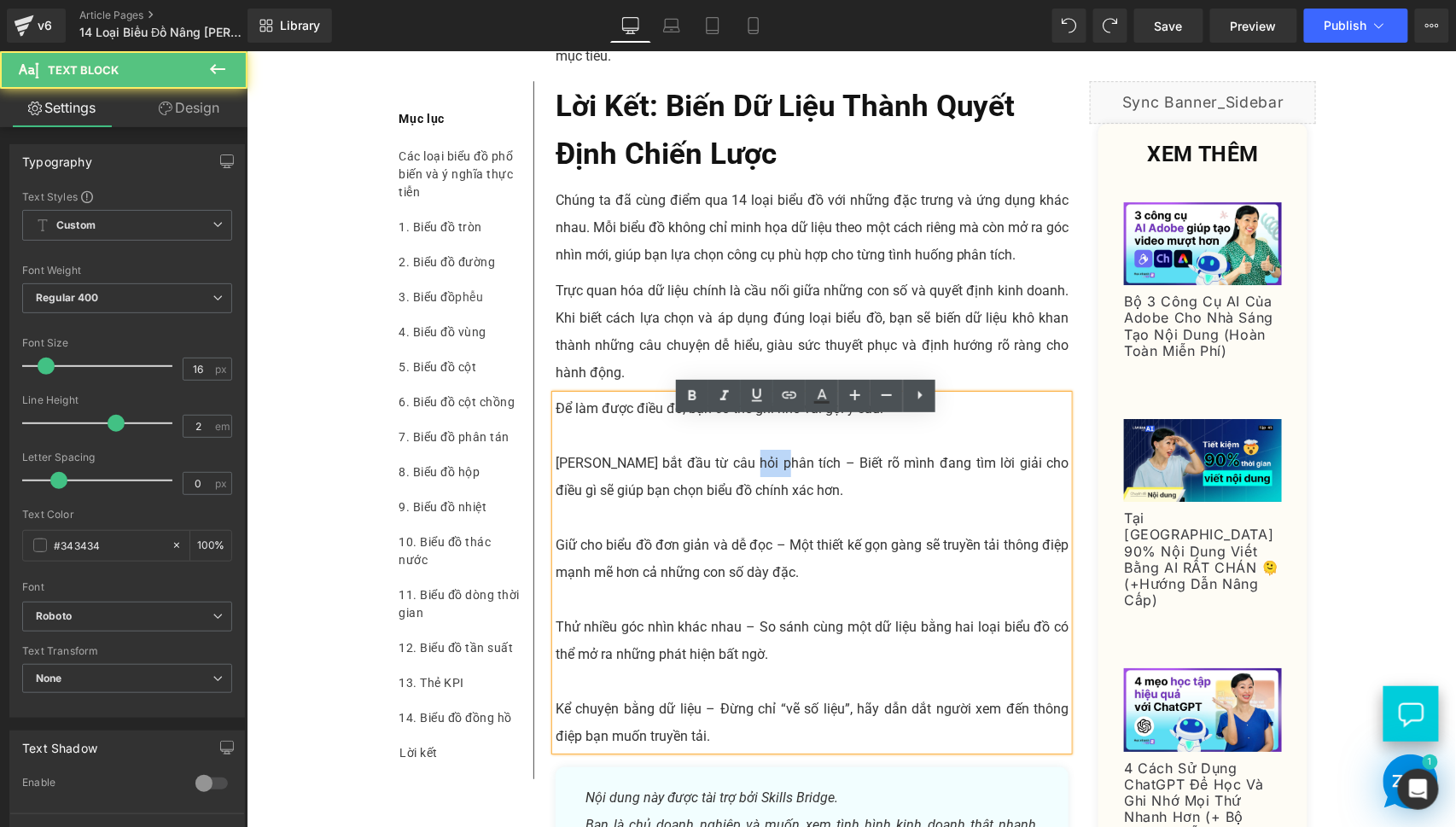
click at [742, 483] on p "[PERSON_NAME] bắt đầu từ câu hỏi phân tích – Biết rõ mình đang tìm lời giải cho…" at bounding box center [812, 475] width 514 height 54
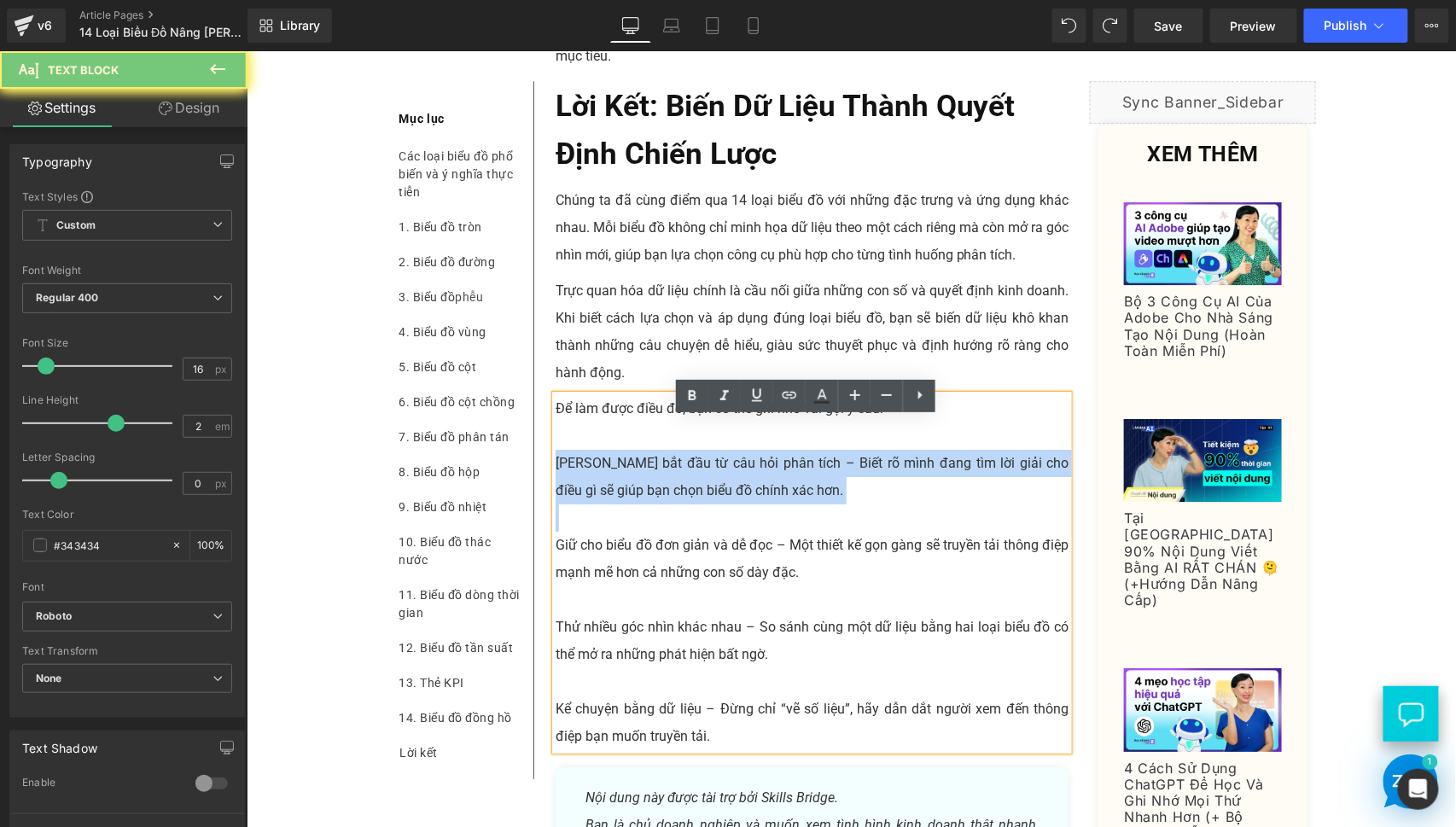
click at [742, 483] on p "[PERSON_NAME] bắt đầu từ câu hỏi phân tích – Biết rõ mình đang tìm lời giải cho…" at bounding box center [812, 475] width 514 height 54
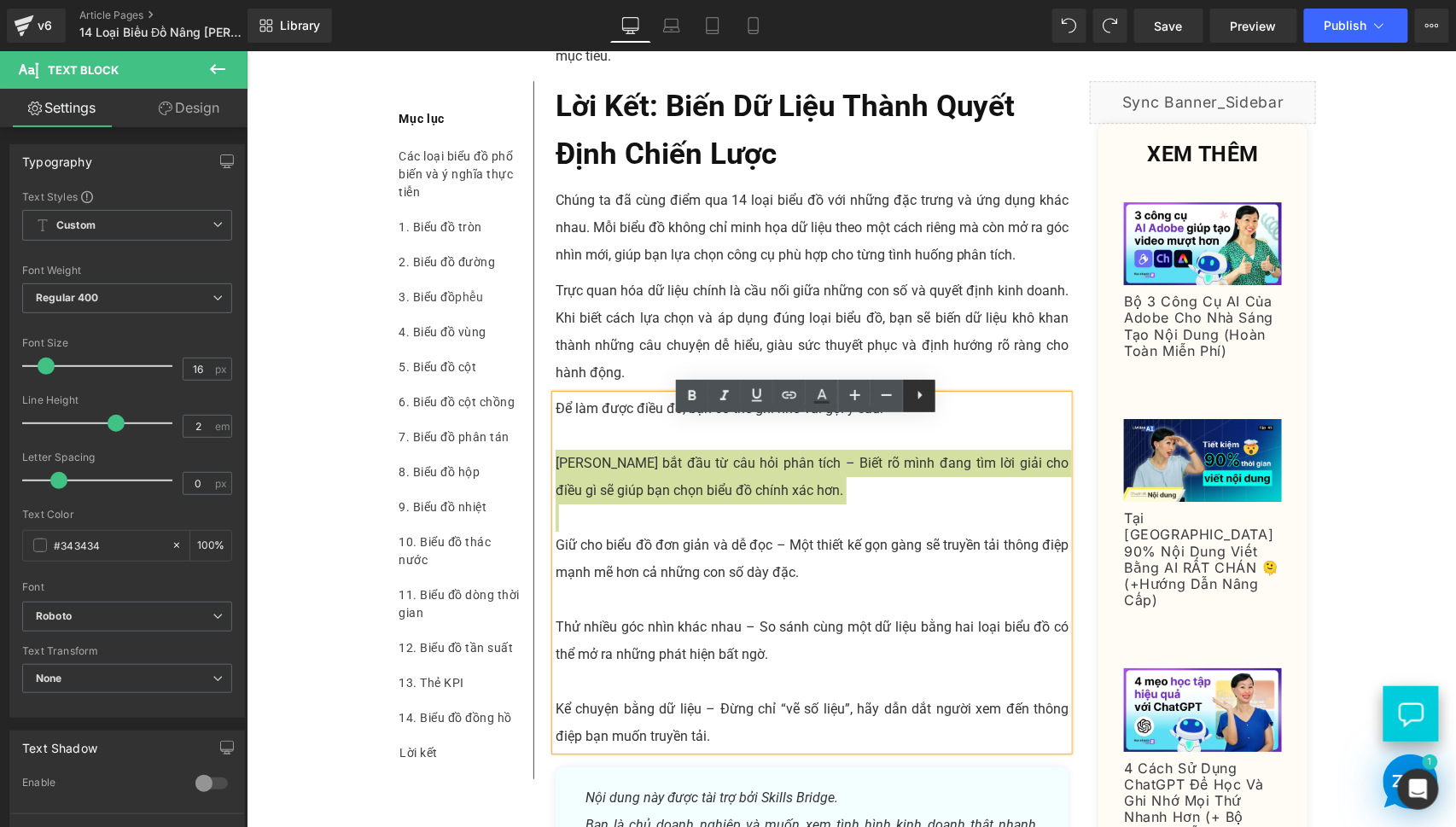
click at [927, 393] on icon at bounding box center [920, 395] width 21 height 21
click at [918, 395] on icon at bounding box center [919, 395] width 21 height 21
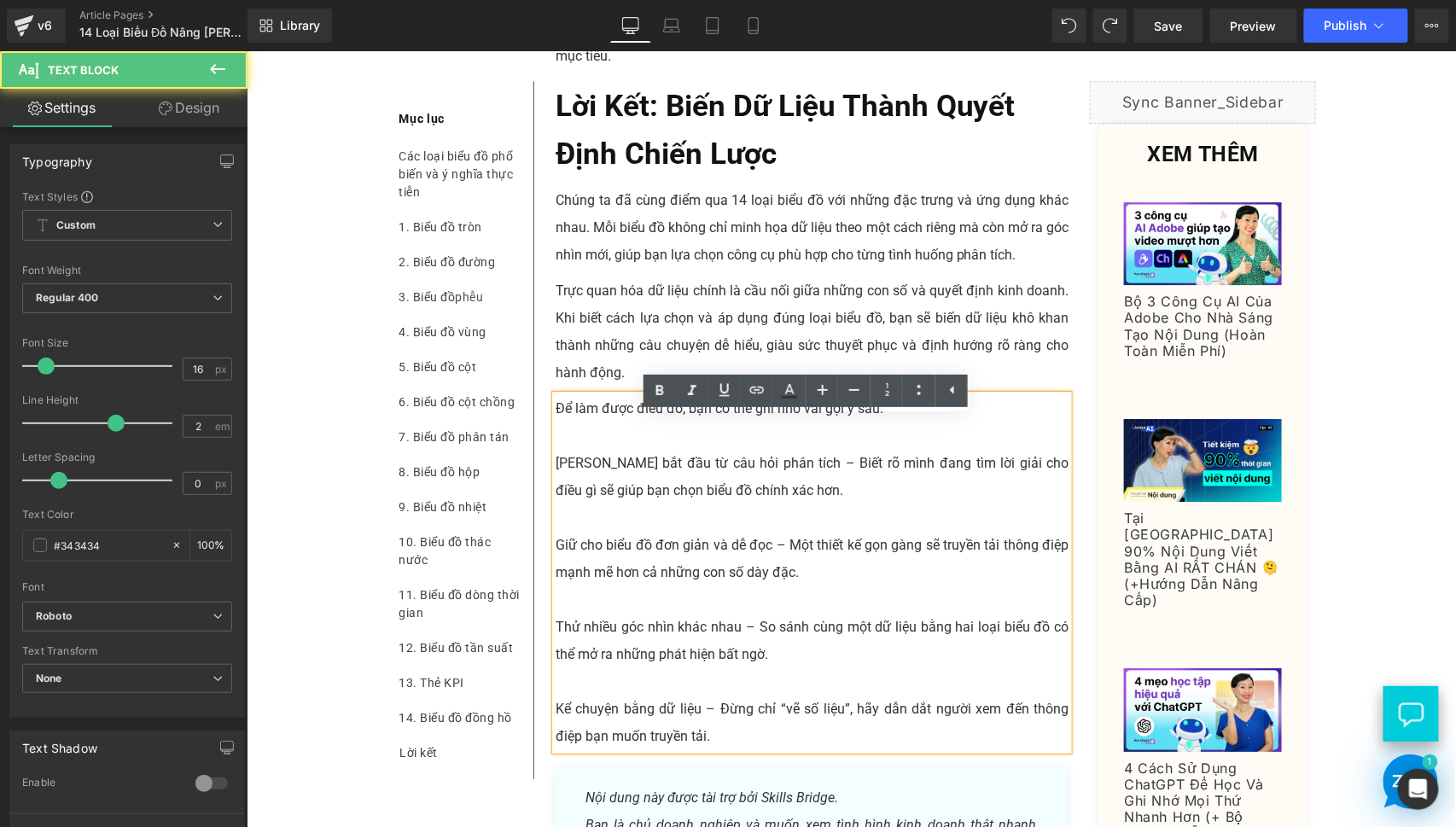
click at [668, 492] on p "[PERSON_NAME] bắt đầu từ câu hỏi phân tích – Biết rõ mình đang tìm lời giải cho…" at bounding box center [812, 475] width 514 height 54
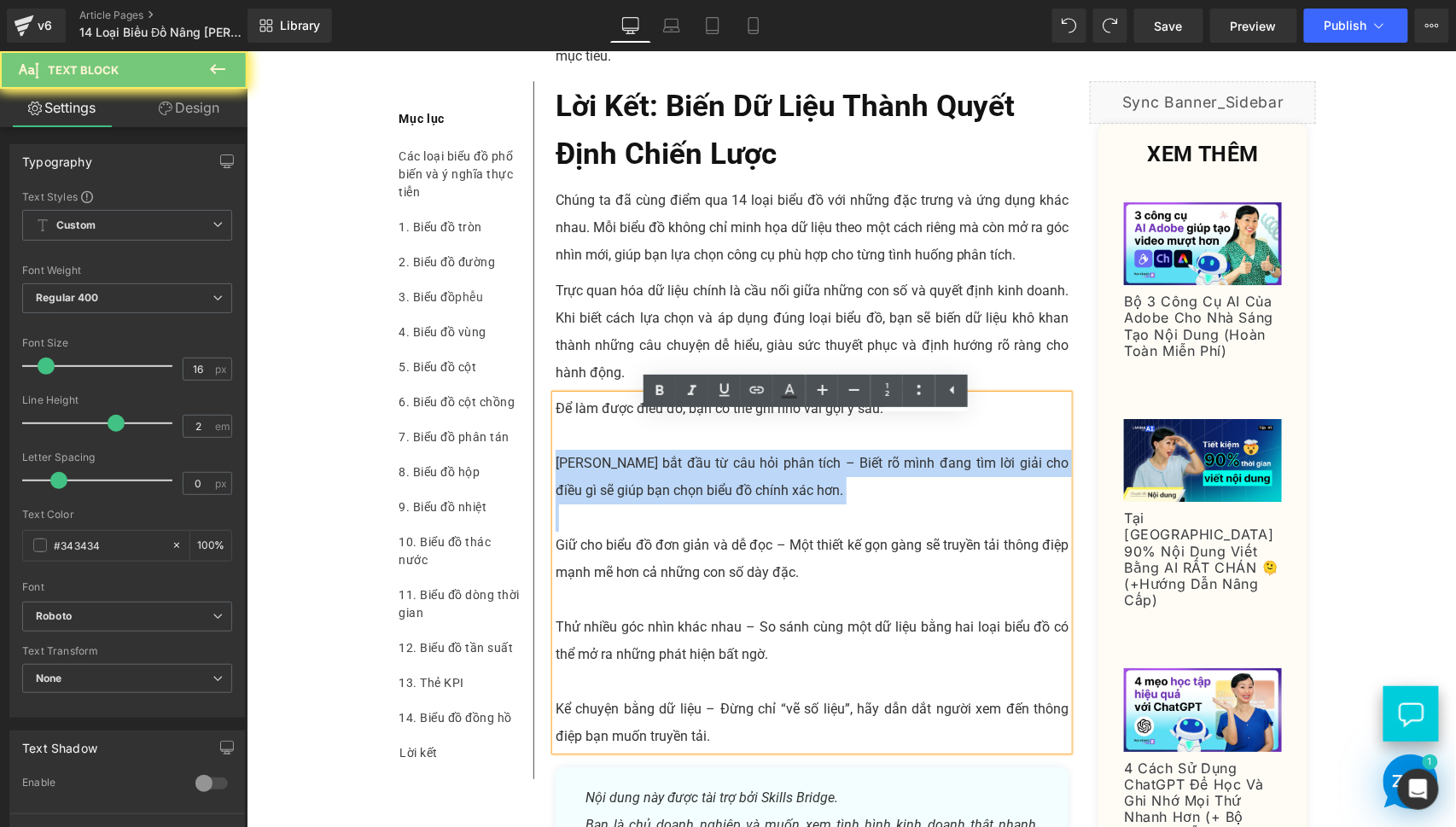
click at [668, 492] on p "[PERSON_NAME] bắt đầu từ câu hỏi phân tích – Biết rõ mình đang tìm lời giải cho…" at bounding box center [812, 475] width 514 height 54
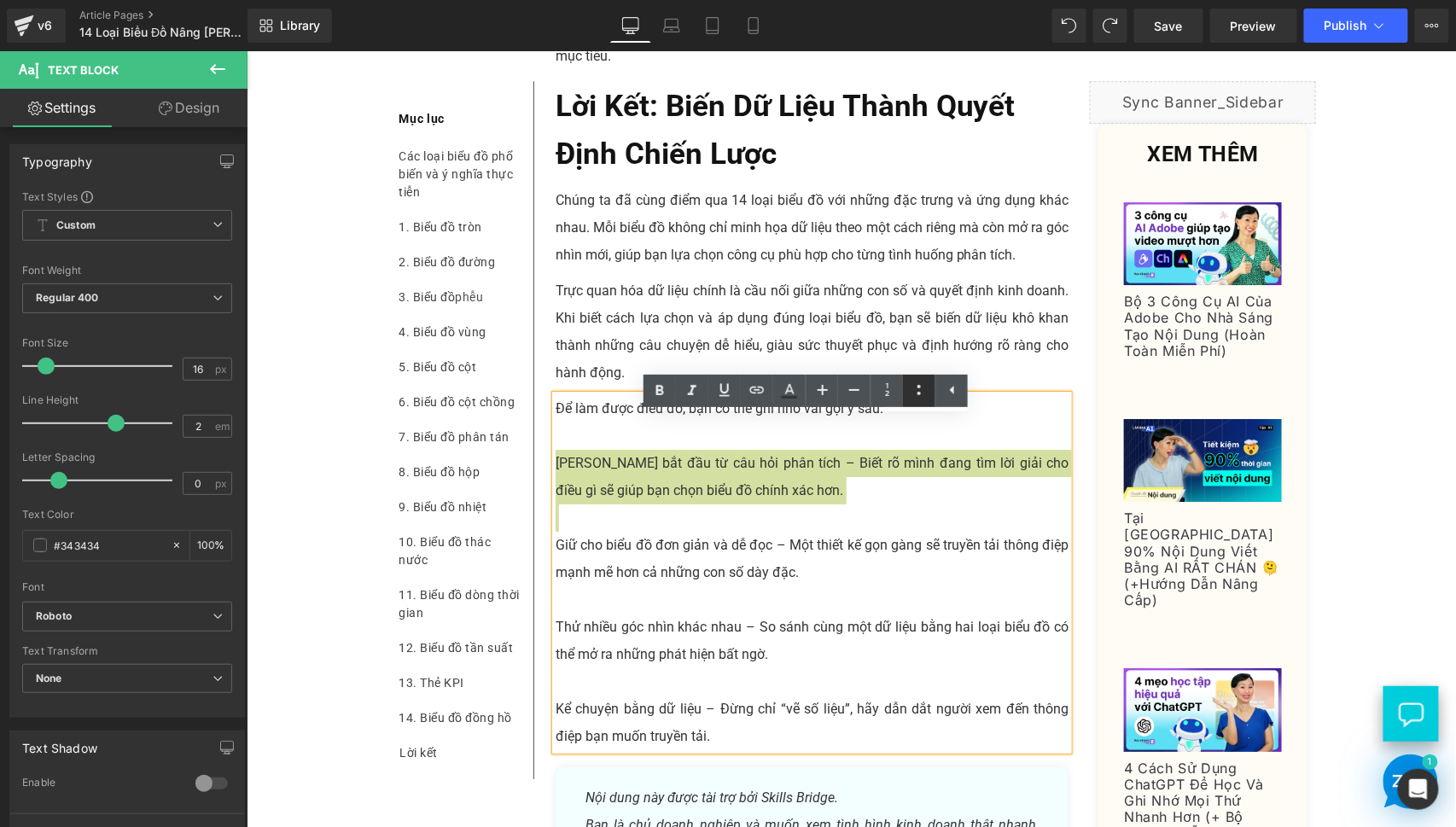
click at [912, 398] on icon at bounding box center [919, 390] width 21 height 21
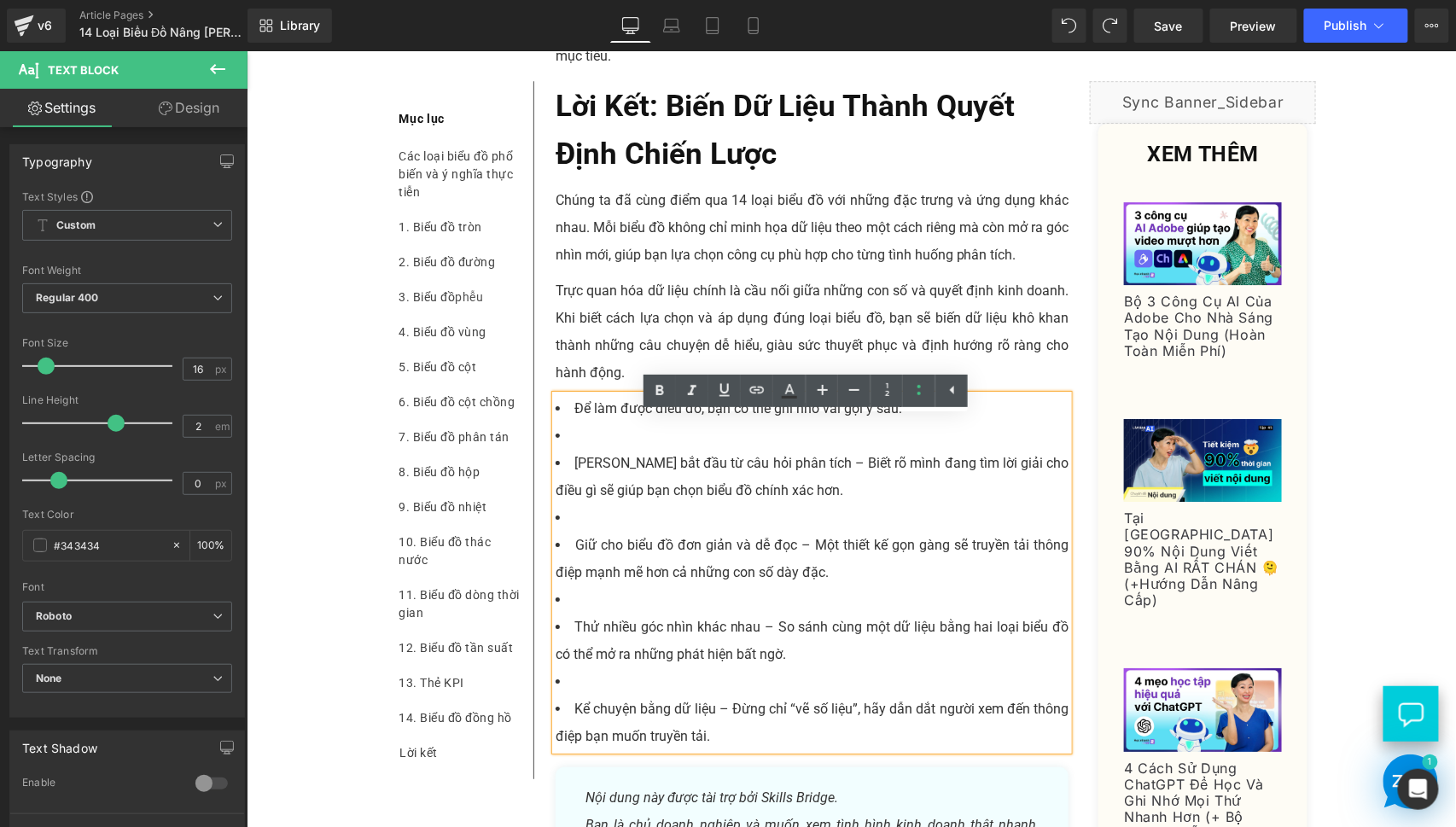
click at [634, 491] on li "[PERSON_NAME] bắt đầu từ câu hỏi phân tích – Biết rõ mình đang tìm lời giải cho…" at bounding box center [812, 475] width 514 height 54
click at [615, 448] on li at bounding box center [812, 435] width 514 height 28
click at [689, 448] on li at bounding box center [812, 435] width 514 height 28
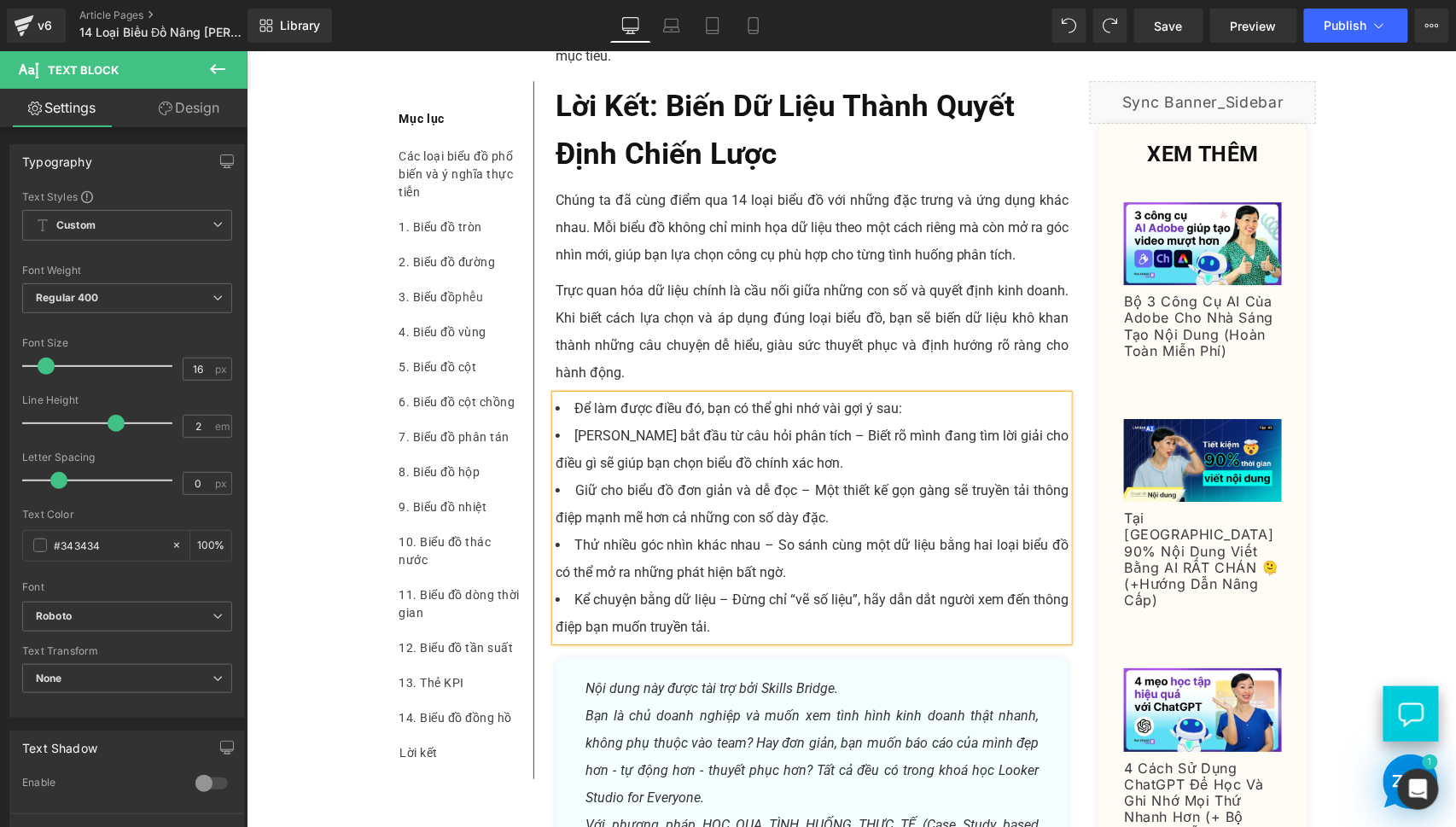
click at [561, 422] on li "Để làm được điều đó, bạn có thể ghi nhớ vài gợi ý sau:" at bounding box center [812, 408] width 514 height 28
click at [675, 422] on li "Để làm được điều đó, bạn có thể ghi nhớ vài gợi ý sau:" at bounding box center [812, 408] width 514 height 28
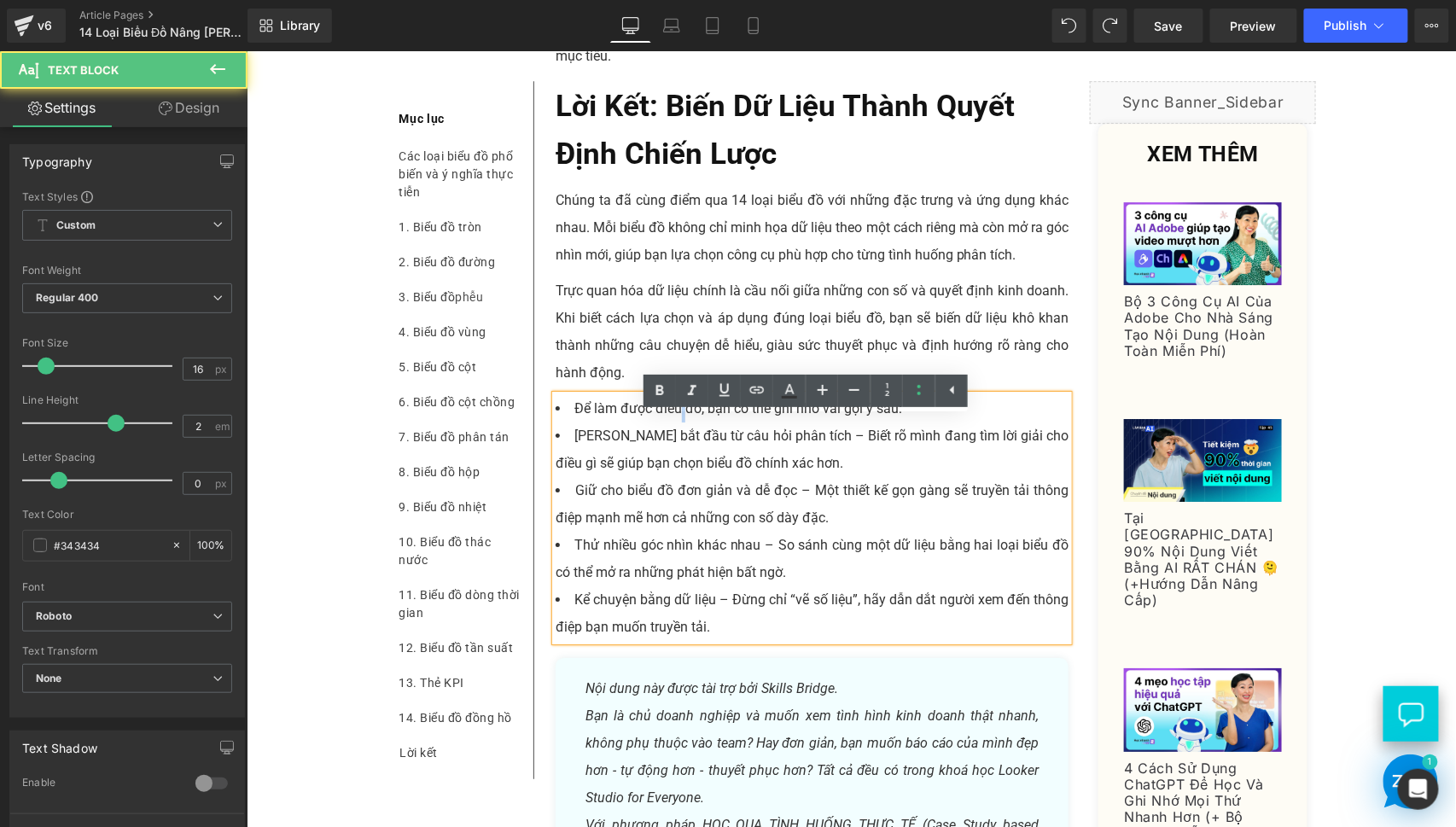
click at [675, 422] on li "Để làm được điều đó, bạn có thể ghi nhớ vài gợi ý sau:" at bounding box center [812, 408] width 514 height 28
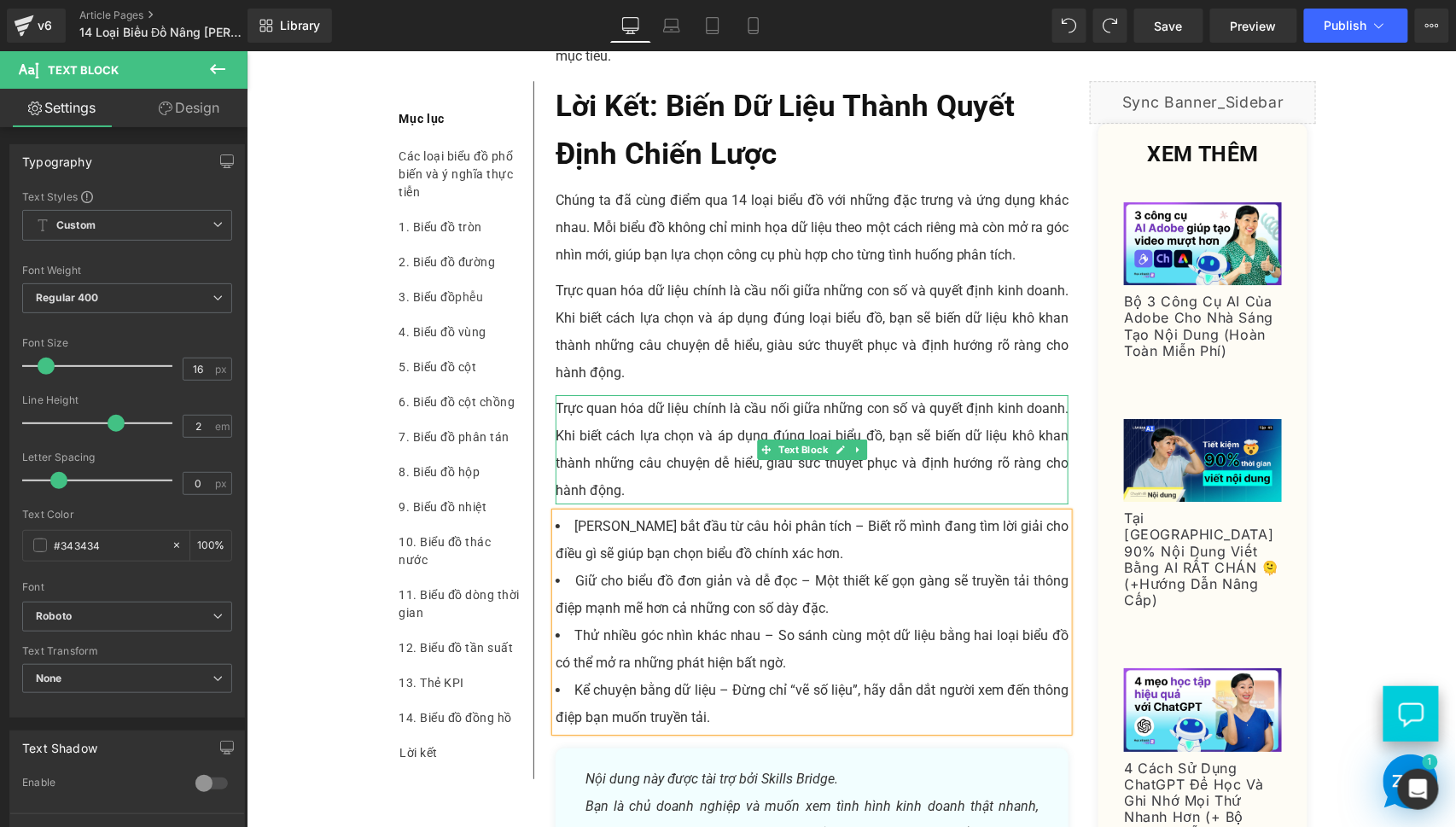
click at [648, 443] on p "Trực quan hóa dữ liệu chính là cầu nối giữa những con số và quyết định kinh doa…" at bounding box center [812, 448] width 514 height 110
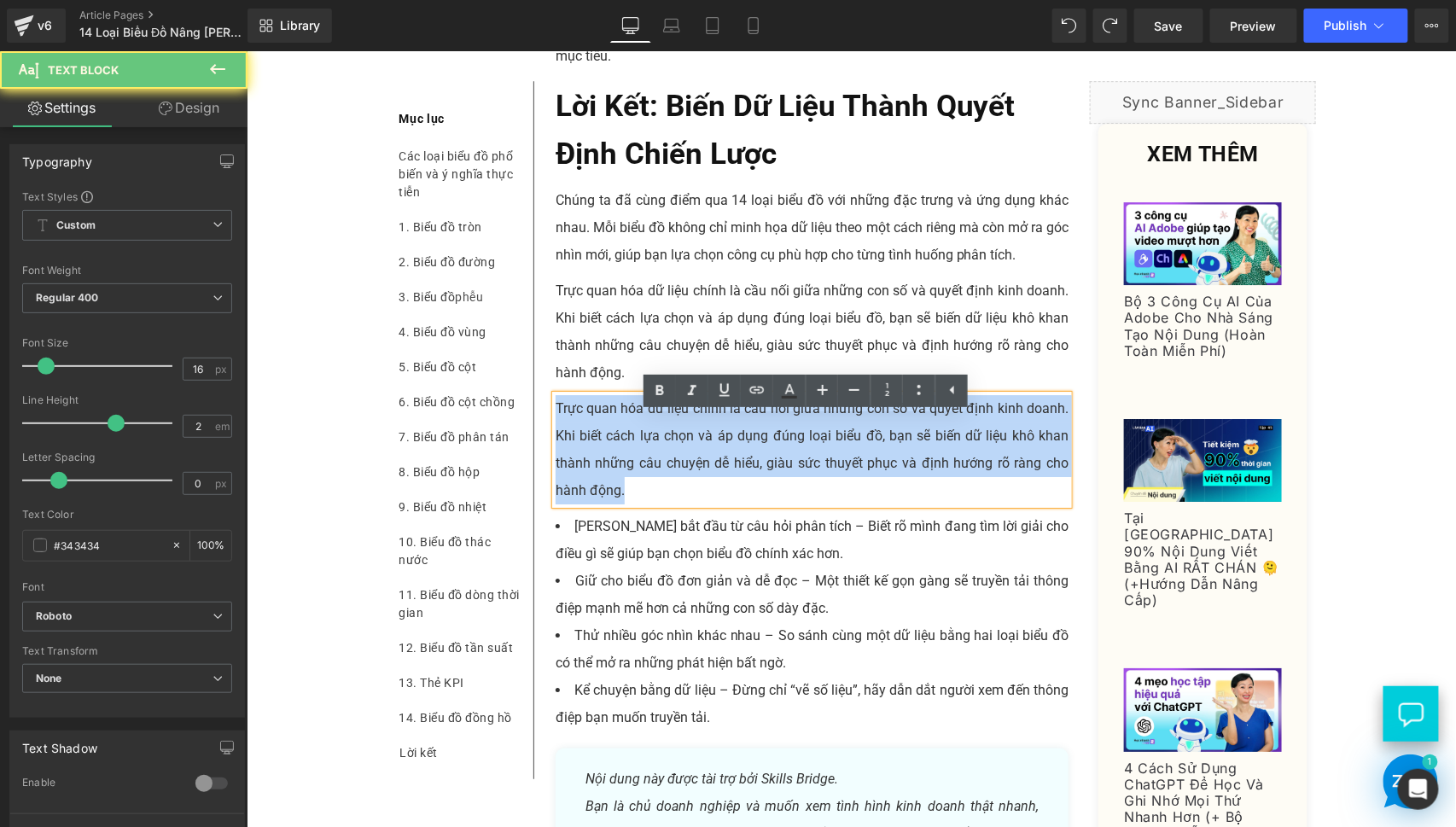
click at [648, 443] on p "Trực quan hóa dữ liệu chính là cầu nối giữa những con số và quyết định kinh doa…" at bounding box center [812, 448] width 514 height 110
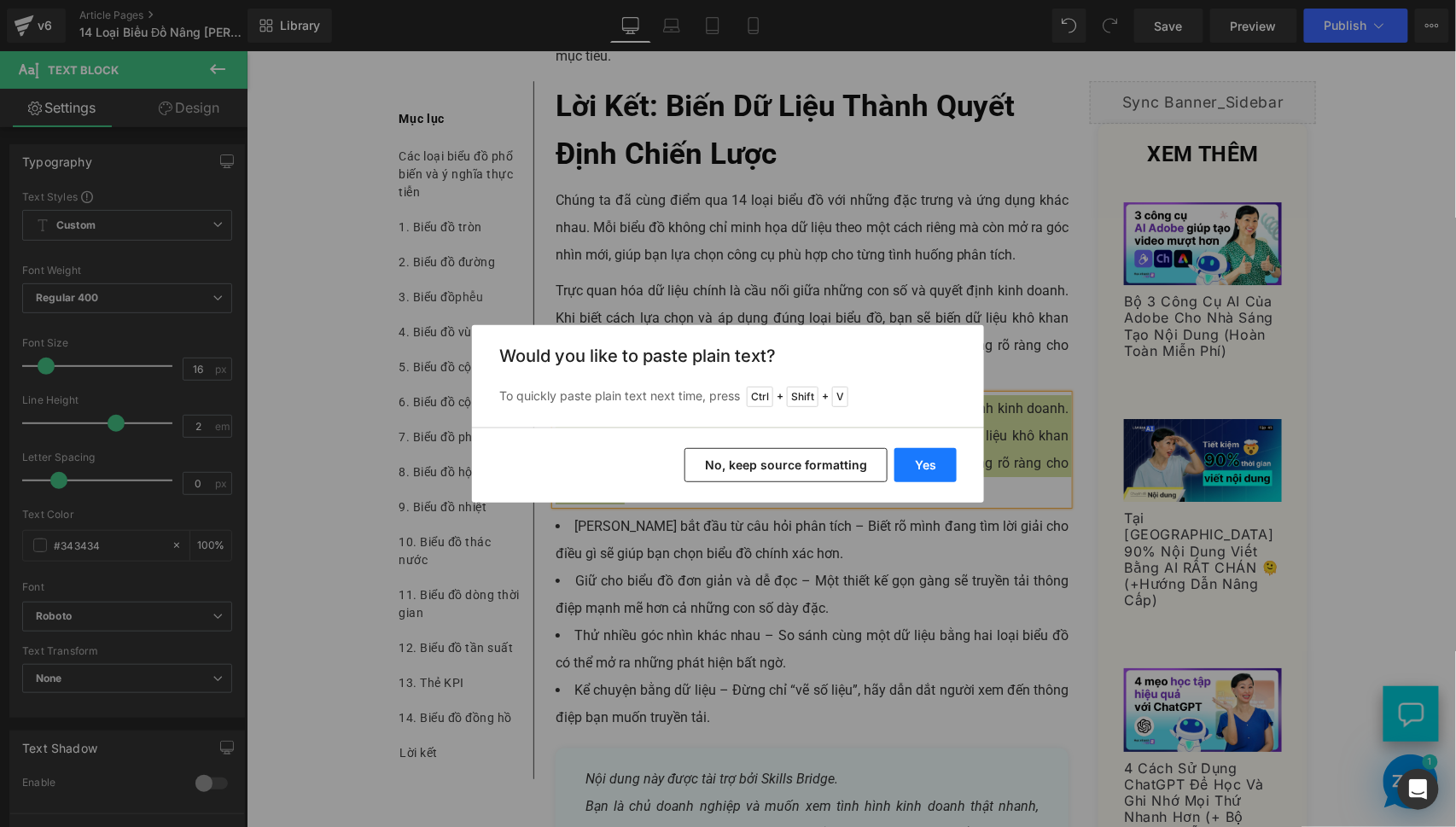
click at [931, 472] on button "Yes" at bounding box center [926, 466] width 62 height 34
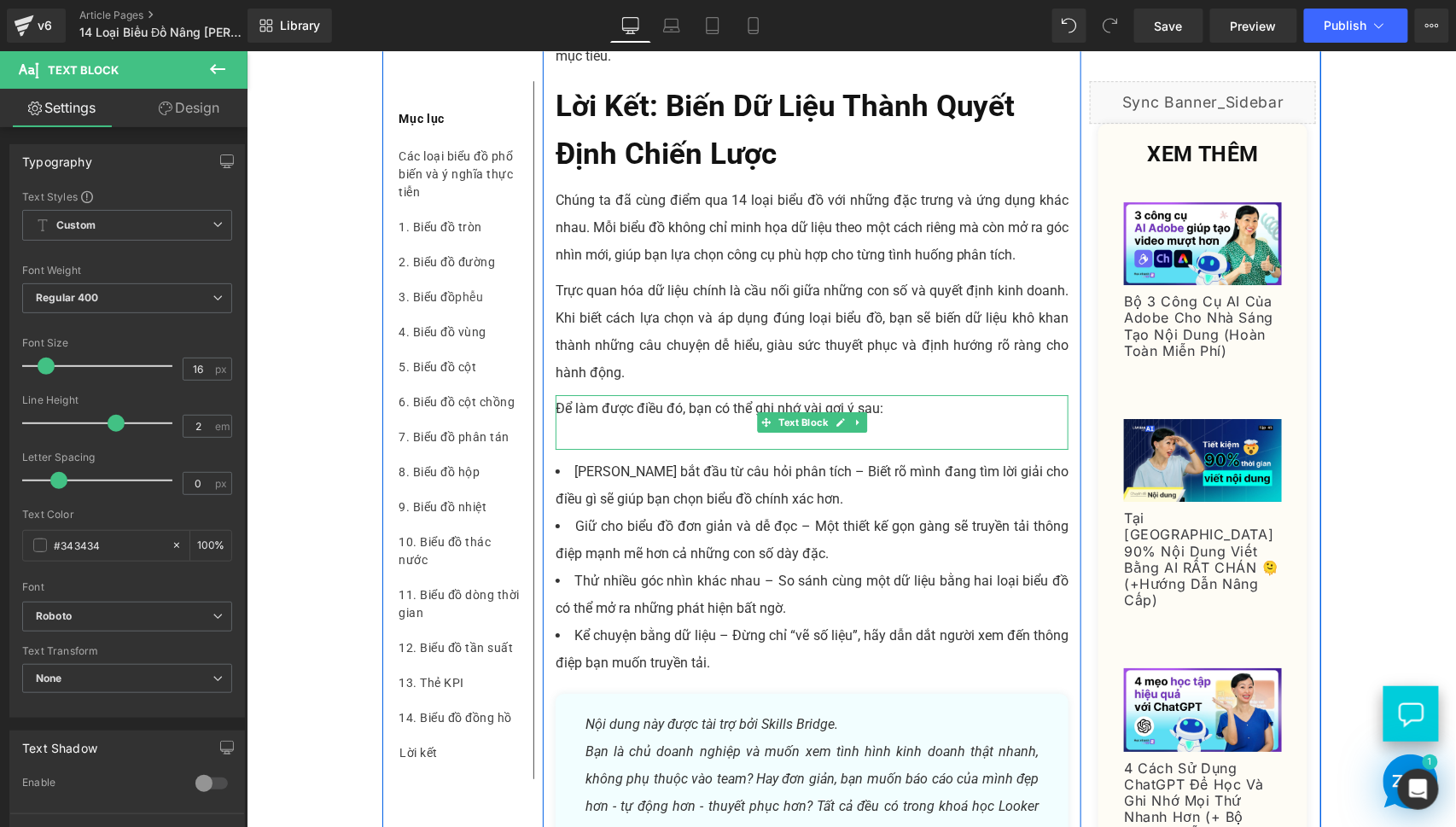
click at [631, 448] on p at bounding box center [812, 435] width 514 height 28
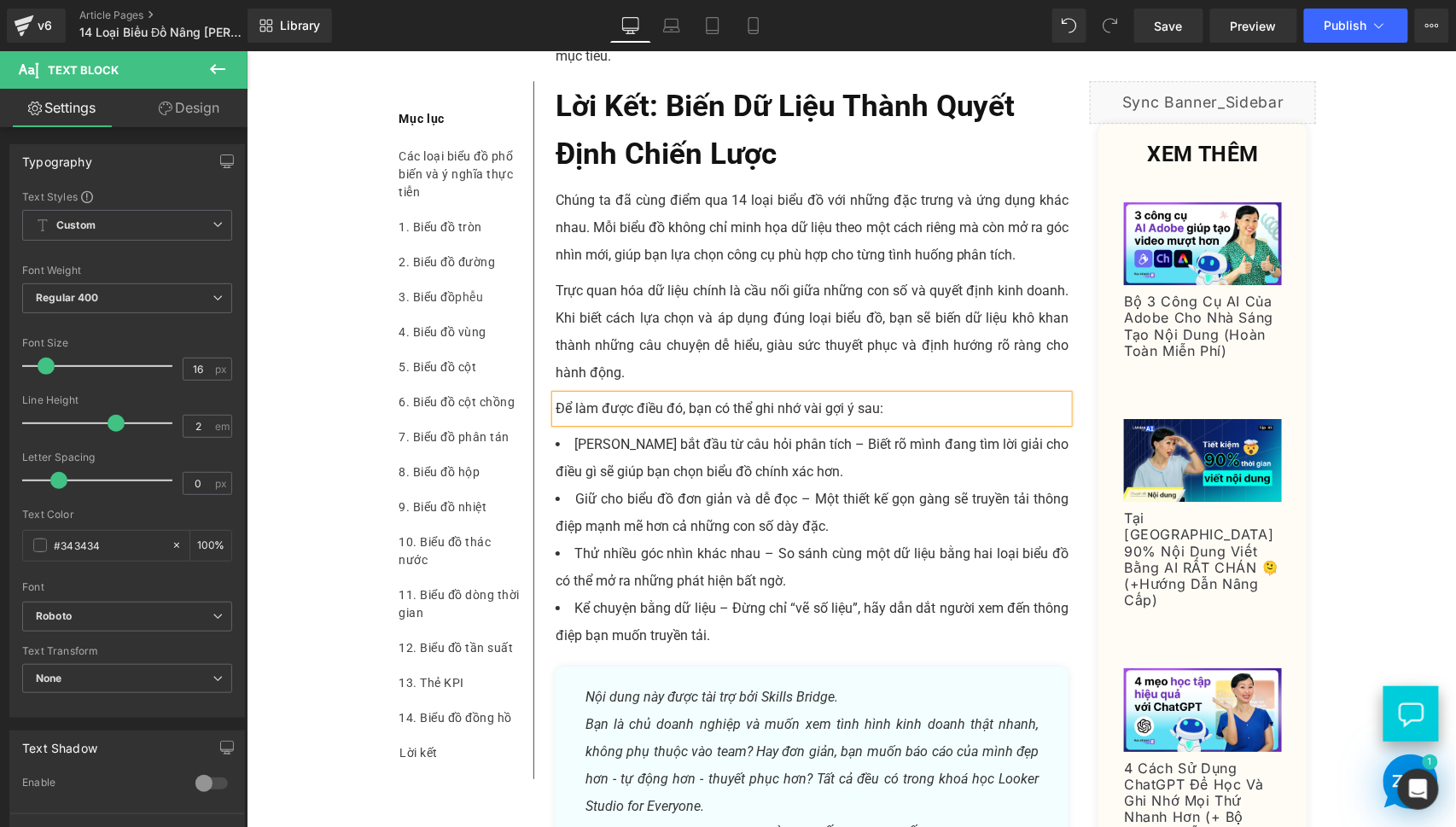
click at [640, 481] on li "[PERSON_NAME] bắt đầu từ câu hỏi phân tích – Biết rõ mình đang tìm lời giải cho…" at bounding box center [812, 457] width 514 height 54
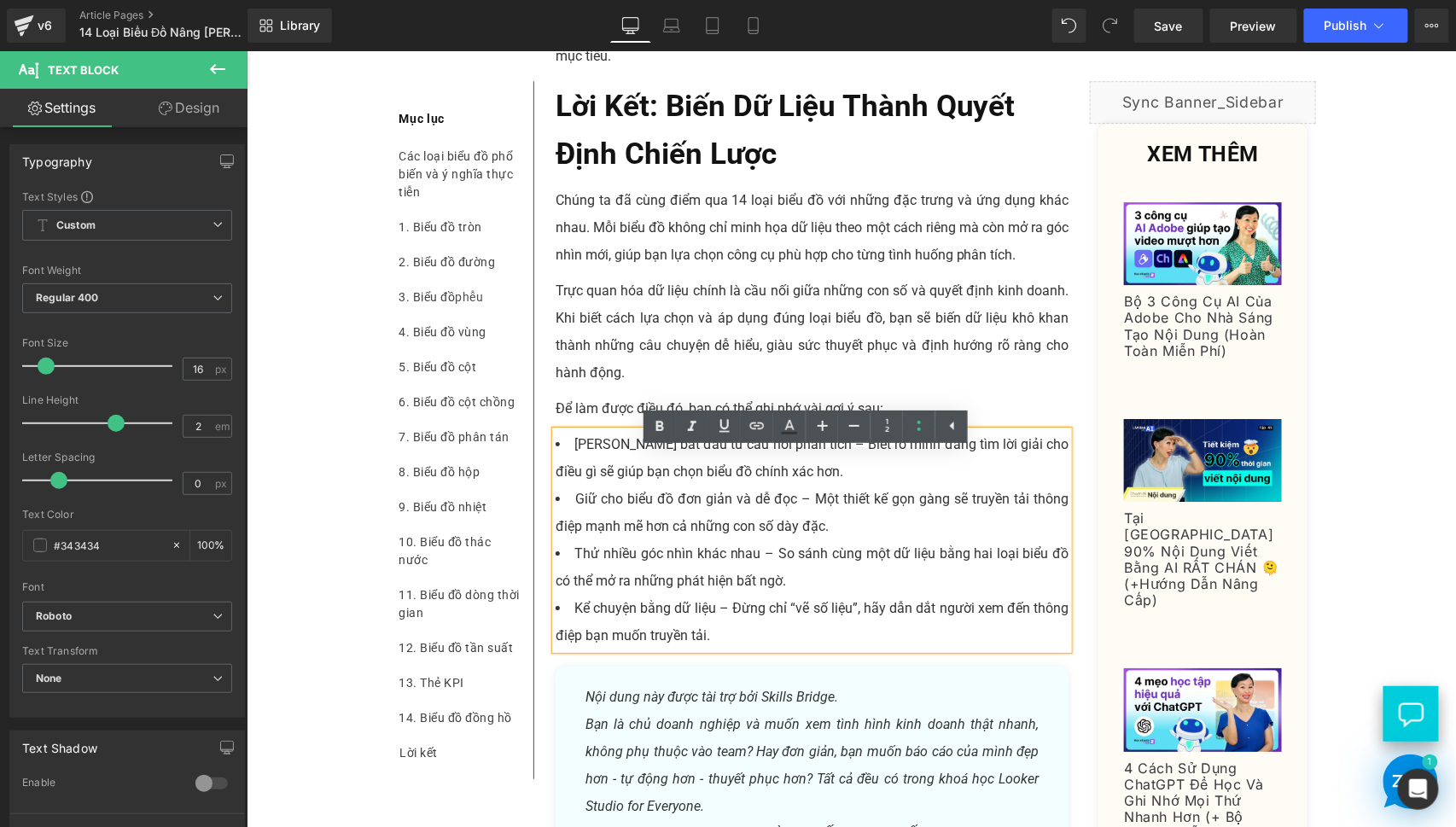
click at [790, 465] on span "[PERSON_NAME] bắt đầu từ câu hỏi phân tích – Biết rõ mình đang tìm lời giải cho…" at bounding box center [812, 457] width 514 height 43
click at [800, 523] on li "Giữ cho biểu đồ đơn giản và dễ đọc – Một thiết kế gọn gàng sẽ truyền tải thông …" at bounding box center [812, 511] width 514 height 54
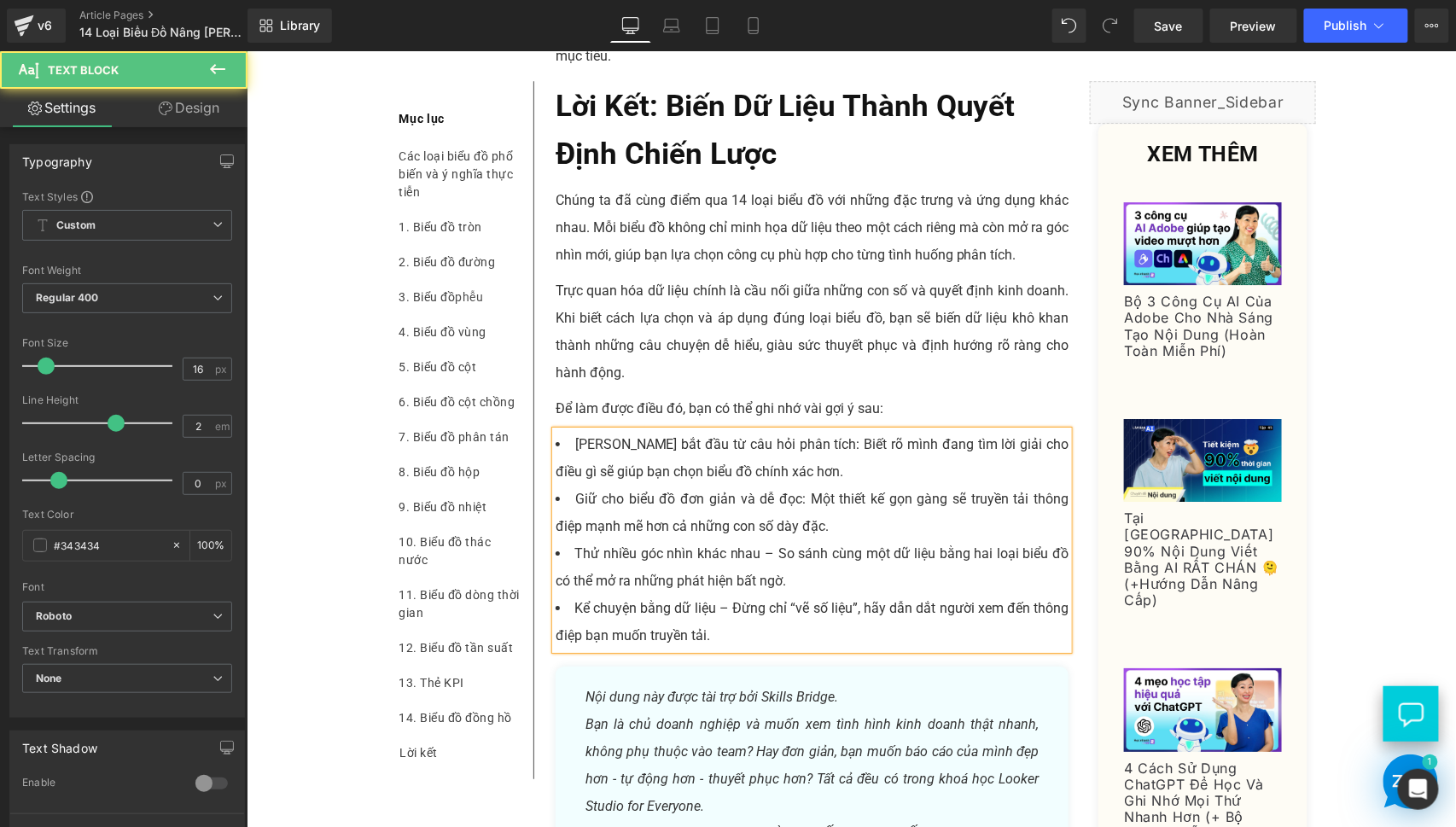
click at [766, 570] on li "Thử nhiều góc nhìn khác nhau – So sánh cùng một dữ liệu bằng hai loại biểu đồ c…" at bounding box center [812, 566] width 514 height 54
click at [725, 632] on li "Kể chuyện bằng dữ liệu – Đừng chỉ “vẽ số liệu”, hãy dẫn dắt người xem đến thông…" at bounding box center [812, 621] width 514 height 54
drag, startPoint x: 716, startPoint y: 633, endPoint x: 572, endPoint y: 638, distance: 144.1
click at [572, 638] on li "Kể chuyện bằng dữ liệu: Đừng chỉ “vẽ số liệu”, hãy dẫn dắt người xem đến thông …" at bounding box center [812, 621] width 514 height 54
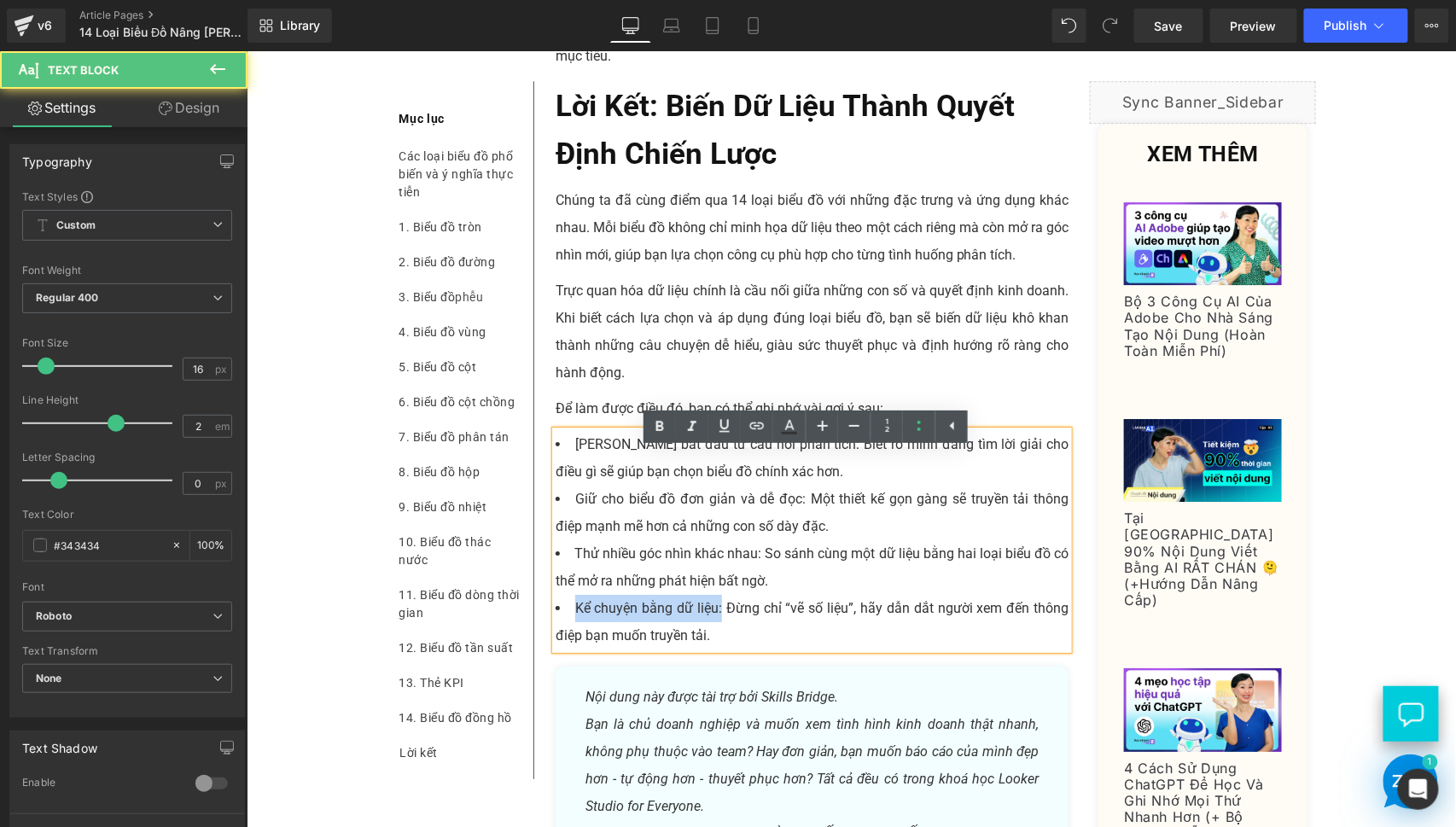
drag, startPoint x: 567, startPoint y: 631, endPoint x: 715, endPoint y: 636, distance: 148.1
click at [715, 636] on li "Kể chuyện bằng dữ liệu: Đừng chỉ “vẽ số liệu”, hãy dẫn dắt người xem đến thông …" at bounding box center [812, 621] width 514 height 54
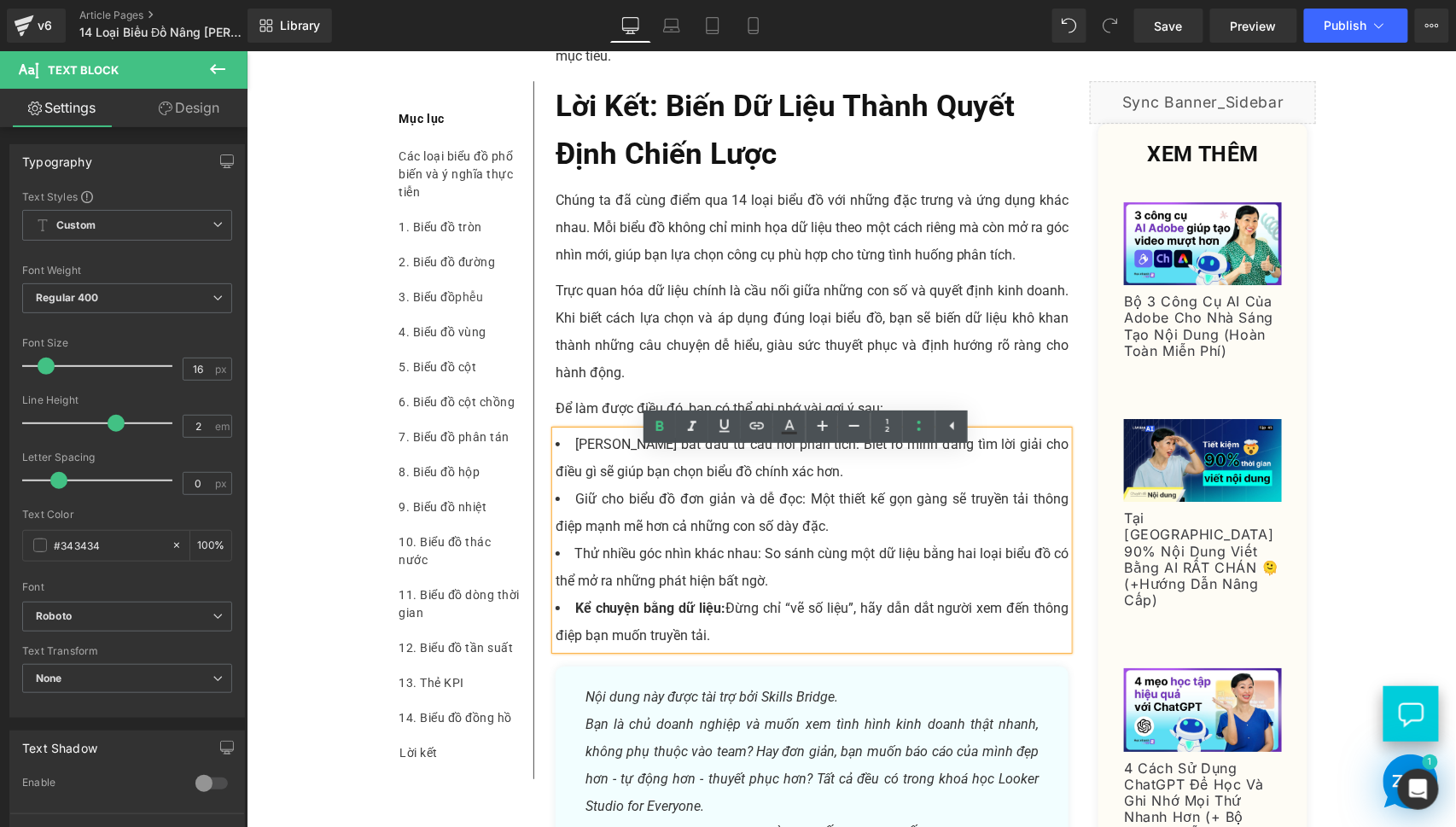
click at [724, 587] on li "Thử nhiều góc nhìn khác nhau: So sánh cùng một dữ liệu bằng hai loại biểu đồ có…" at bounding box center [812, 566] width 514 height 54
drag, startPoint x: 563, startPoint y: 576, endPoint x: 754, endPoint y: 576, distance: 191.0
click at [754, 576] on li "Thử nhiều góc nhìn khác nhau: So sánh cùng một dữ liệu bằng hai loại biểu đồ có…" at bounding box center [812, 566] width 514 height 54
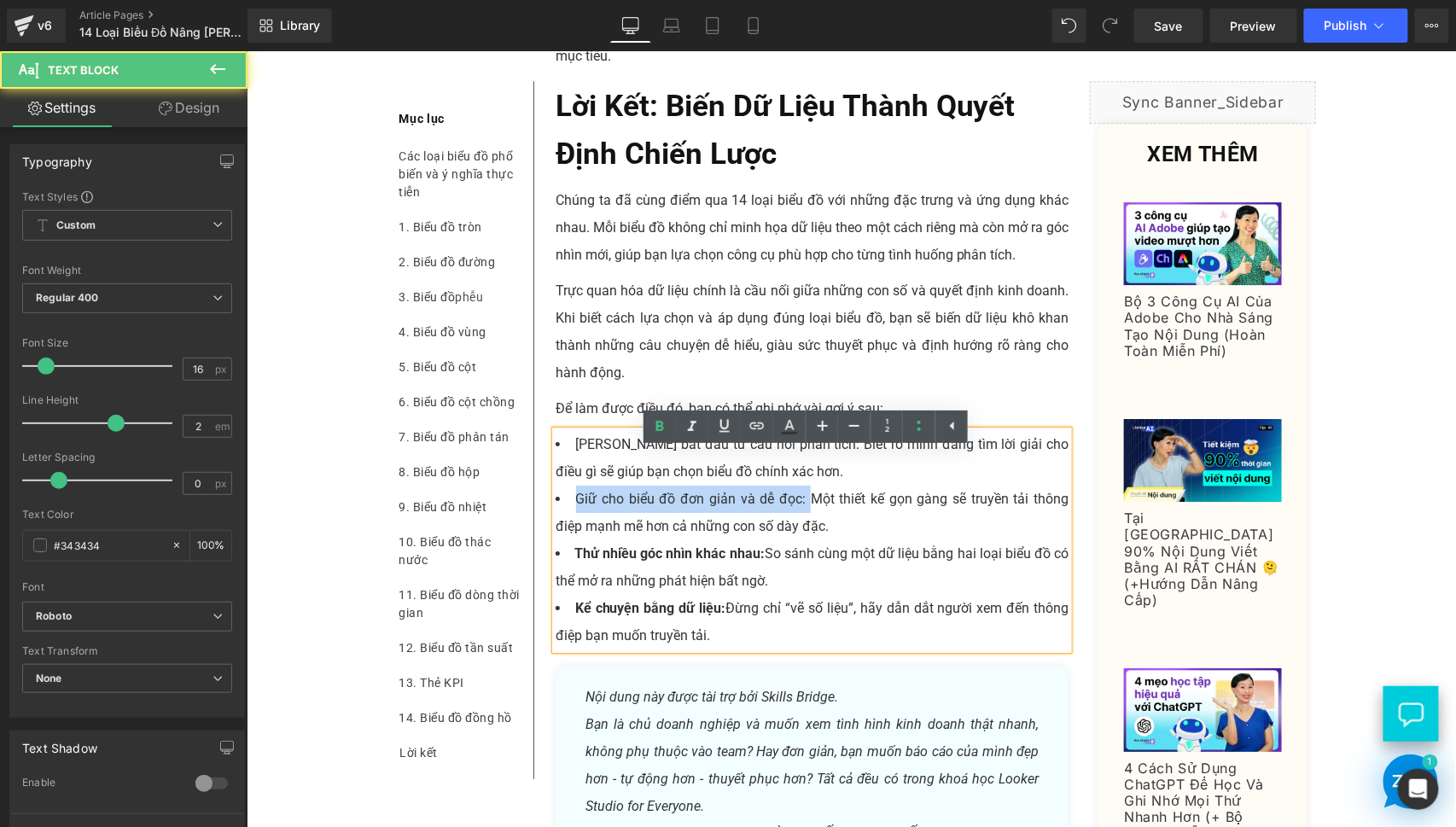
drag, startPoint x: 560, startPoint y: 524, endPoint x: 800, endPoint y: 527, distance: 240.0
click at [800, 527] on li "Giữ cho biểu đồ đơn giản và dễ đọc: Một thiết kế gọn gàng sẽ truyền tải thông đ…" at bounding box center [812, 511] width 514 height 54
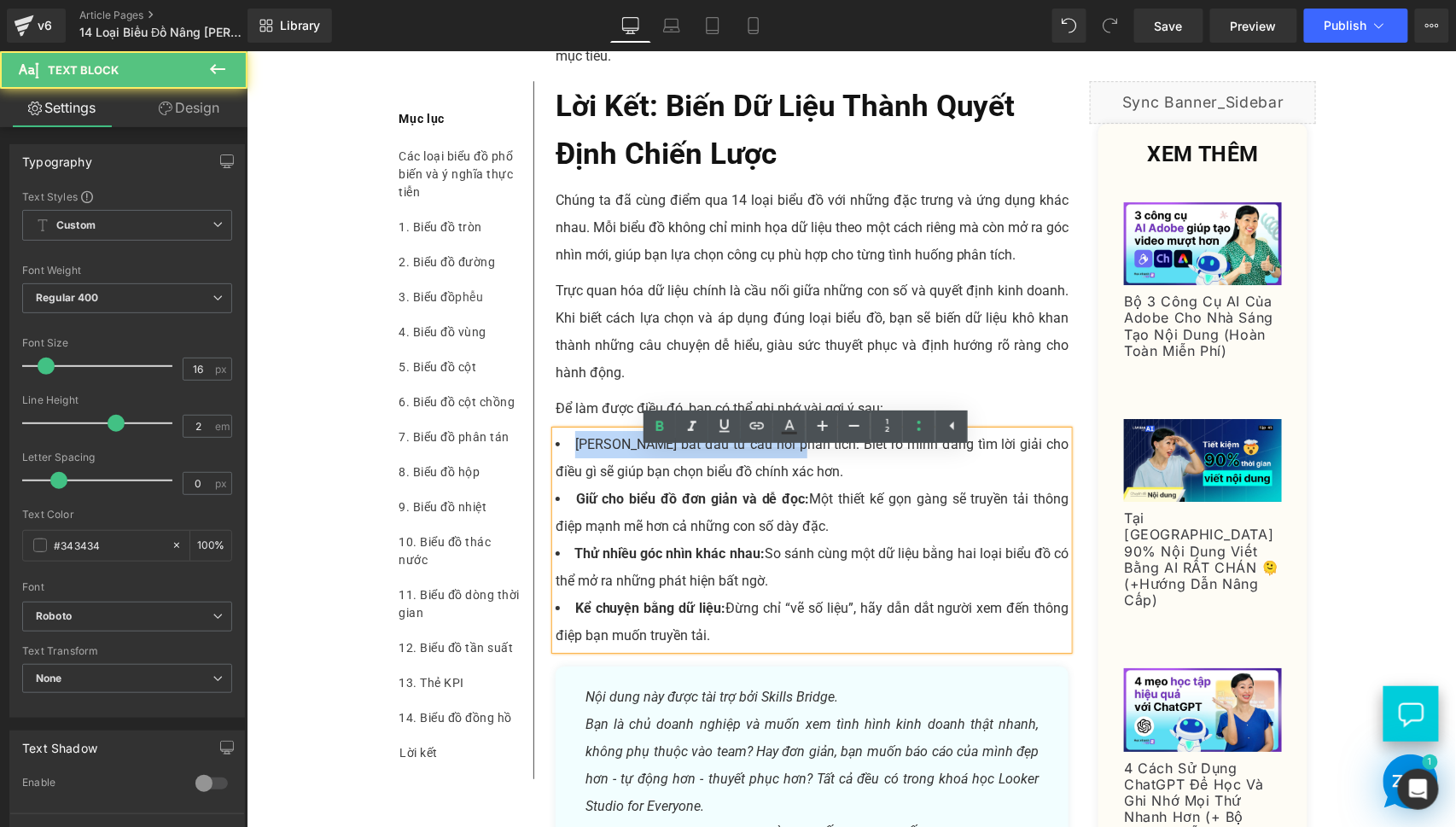
drag, startPoint x: 560, startPoint y: 465, endPoint x: 782, endPoint y: 475, distance: 222.2
click at [782, 475] on li "[PERSON_NAME] bắt đầu từ câu hỏi phân tích: Biết rõ mình đang tìm lời giải cho …" at bounding box center [812, 457] width 514 height 54
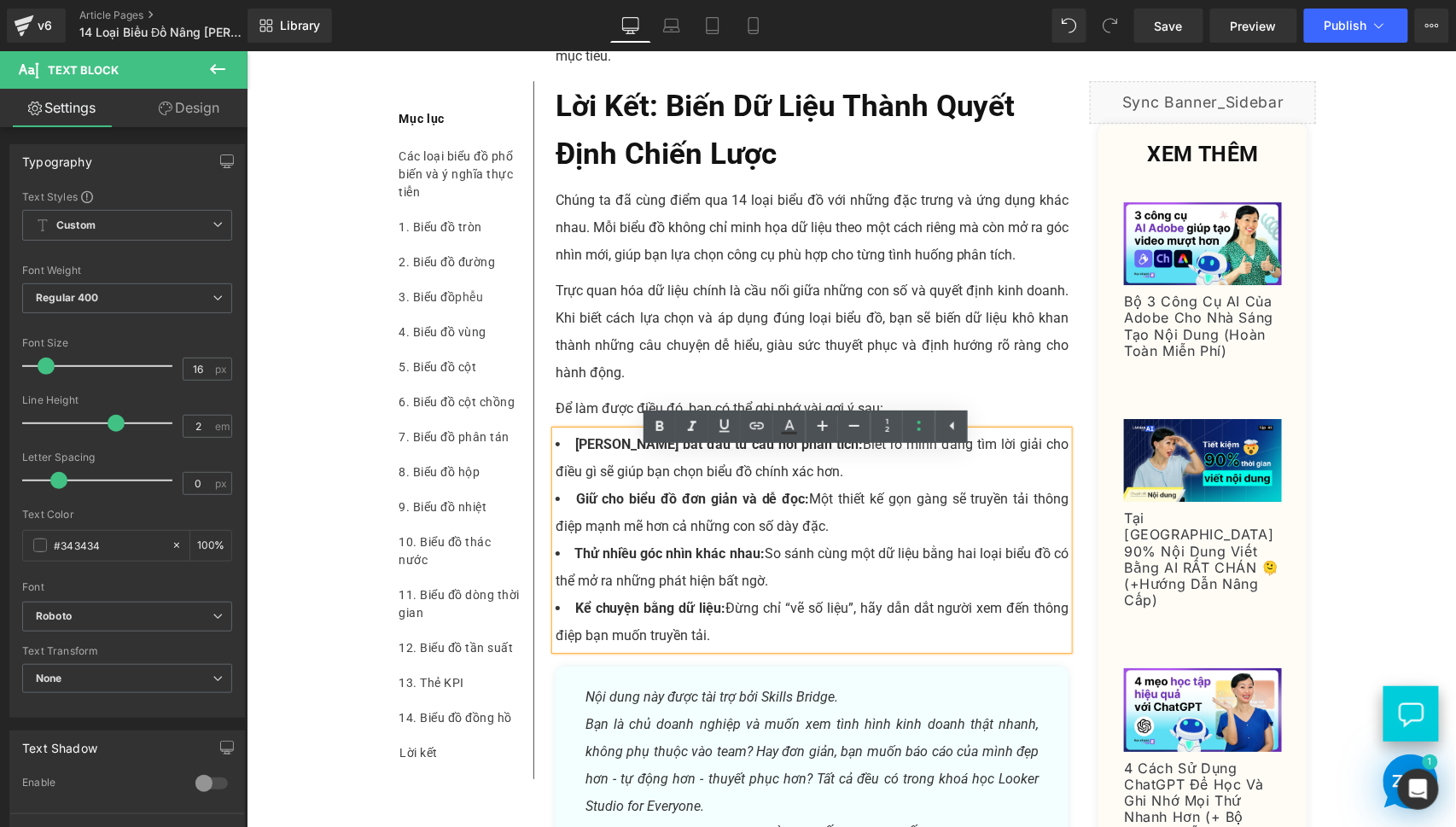
click at [794, 539] on li "Giữ cho biểu đồ đơn giản và dễ đọc: Một thiết kế gọn gàng sẽ truyền tải thông đ…" at bounding box center [812, 511] width 514 height 54
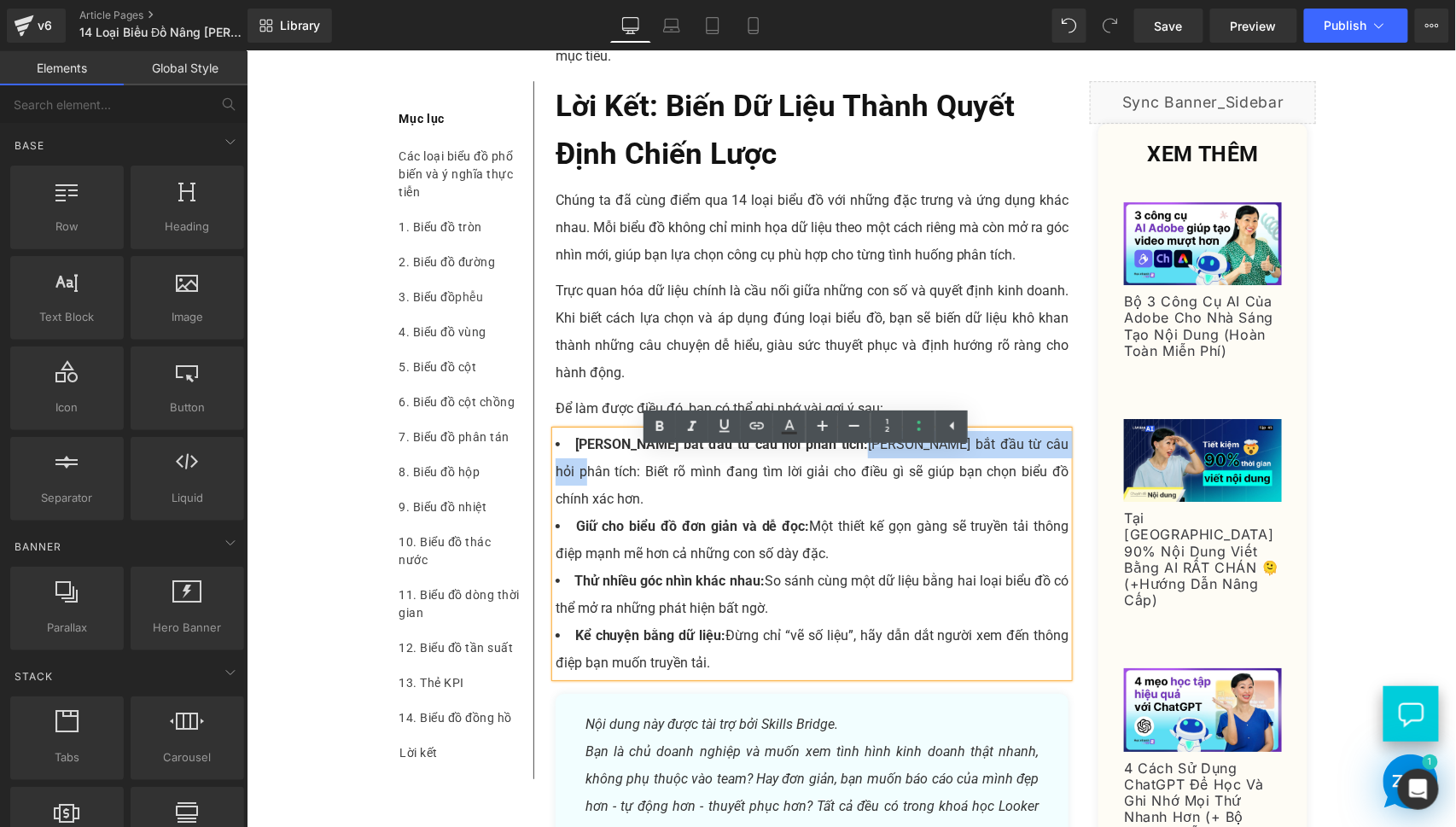
scroll to position [10540, 0]
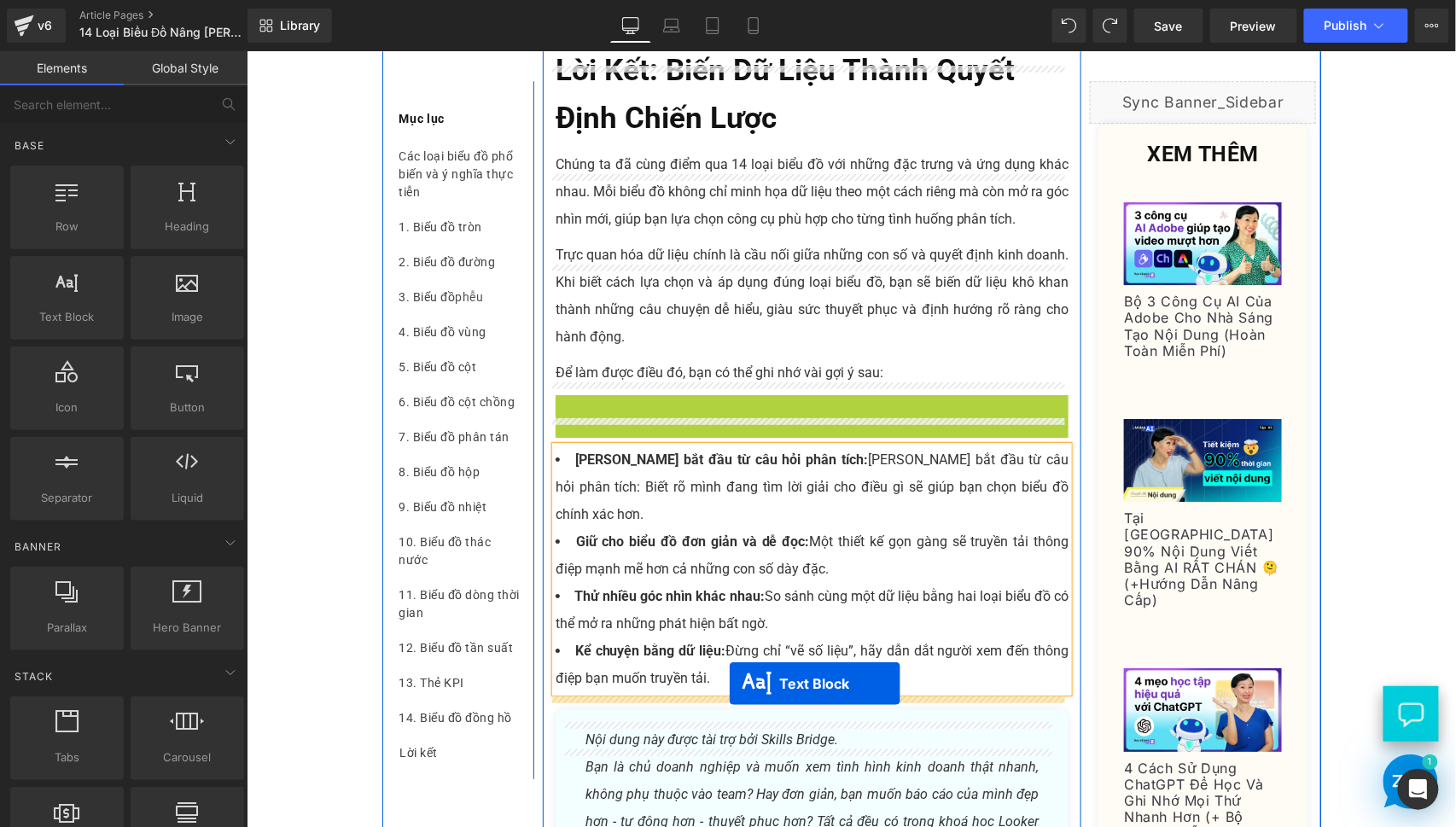
drag, startPoint x: 757, startPoint y: 429, endPoint x: 728, endPoint y: 683, distance: 255.7
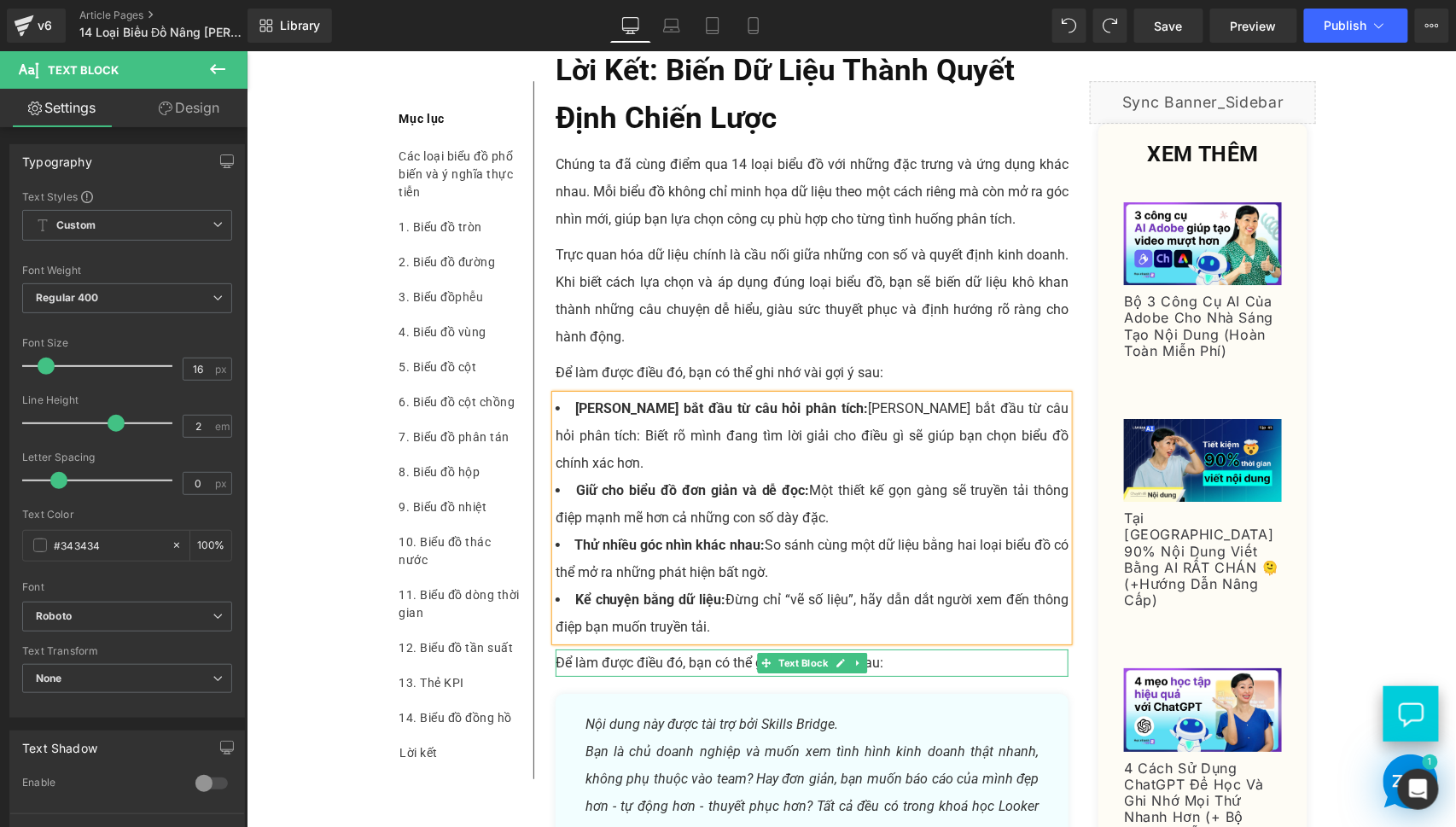
click at [634, 659] on p "Để làm được điều đó, bạn có thể ghi nhớ vài gợi ý sau:" at bounding box center [812, 662] width 514 height 28
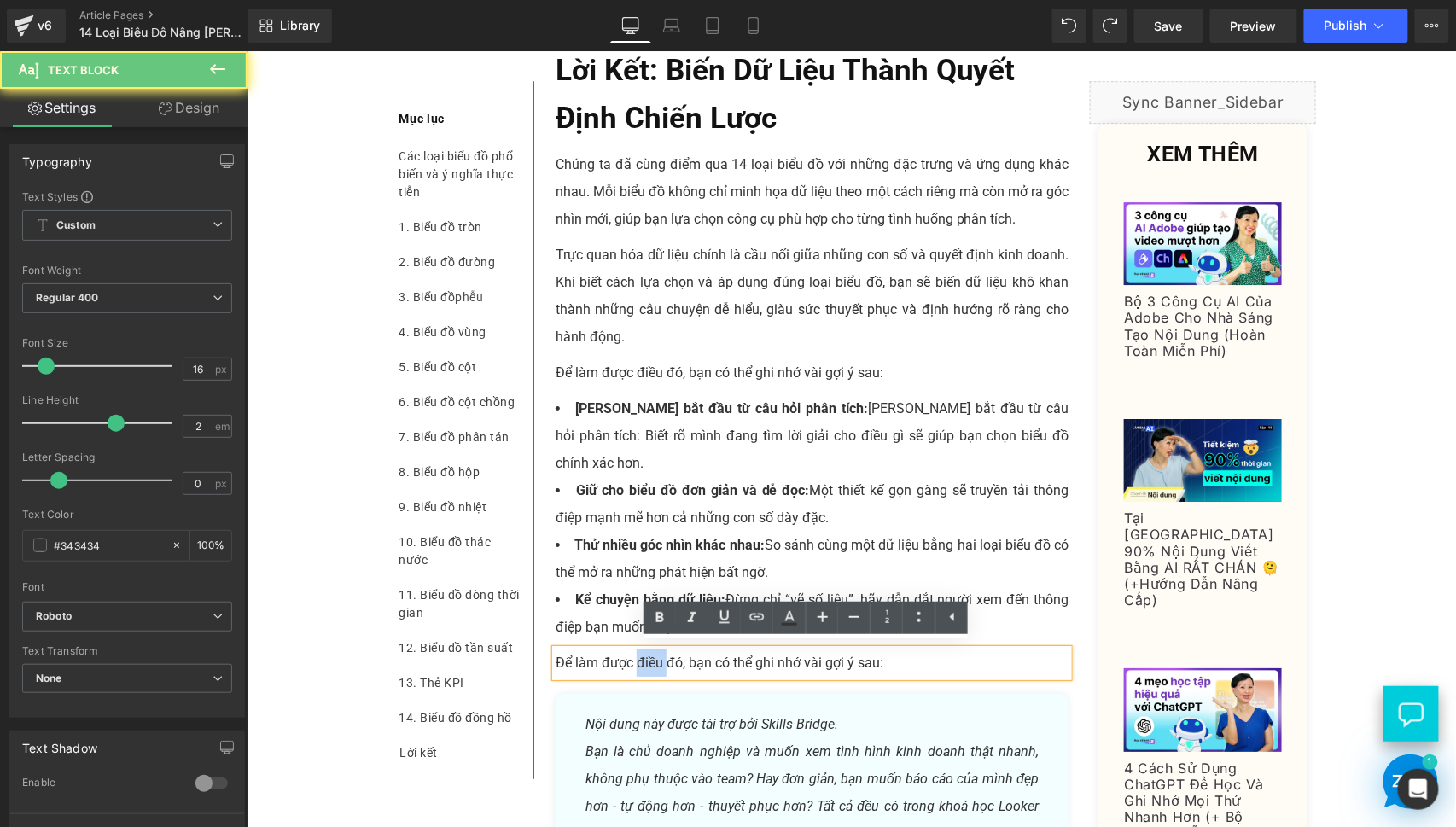
click at [634, 659] on p "Để làm được điều đó, bạn có thể ghi nhớ vài gợi ý sau:" at bounding box center [812, 662] width 514 height 28
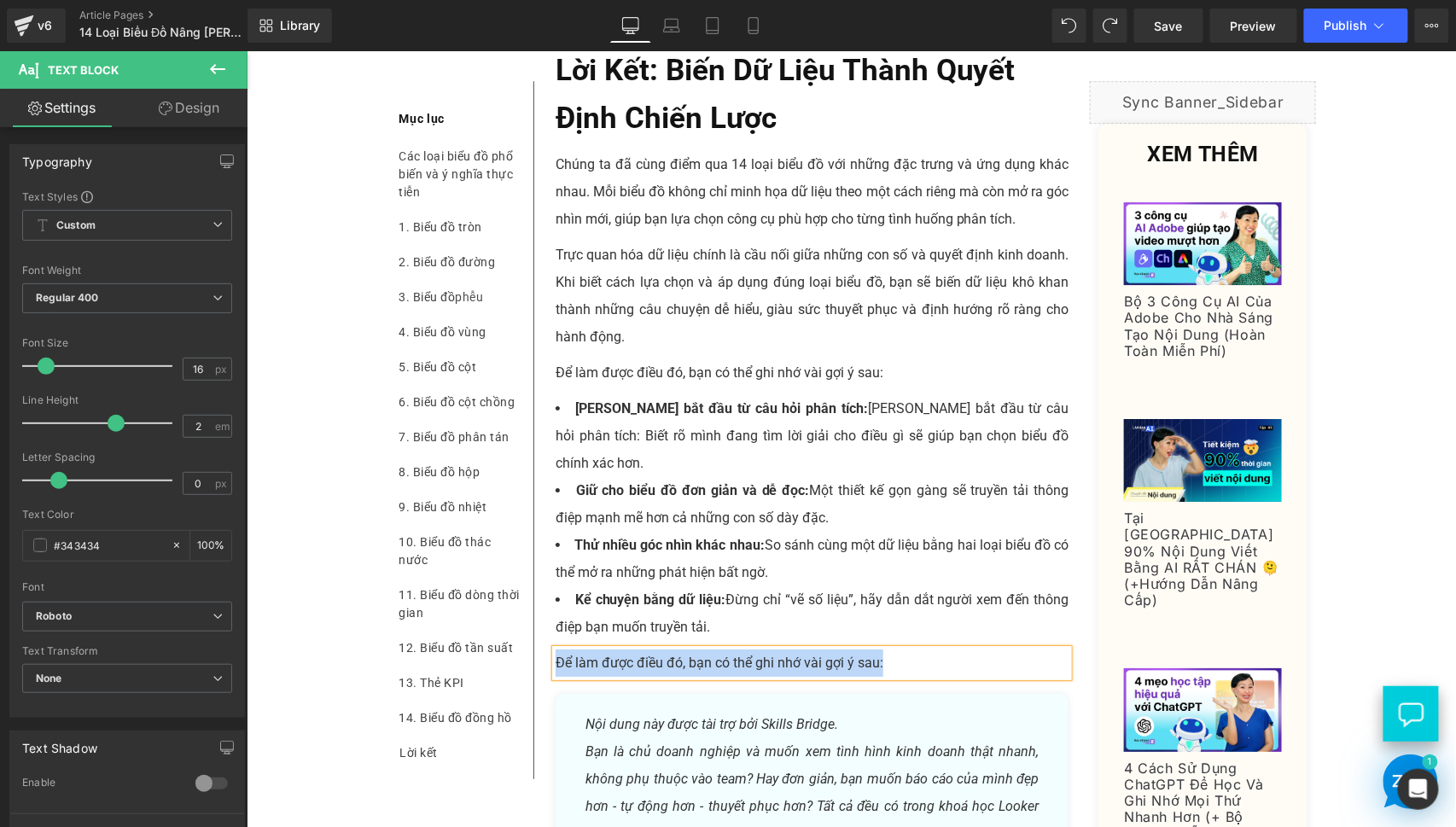
paste div
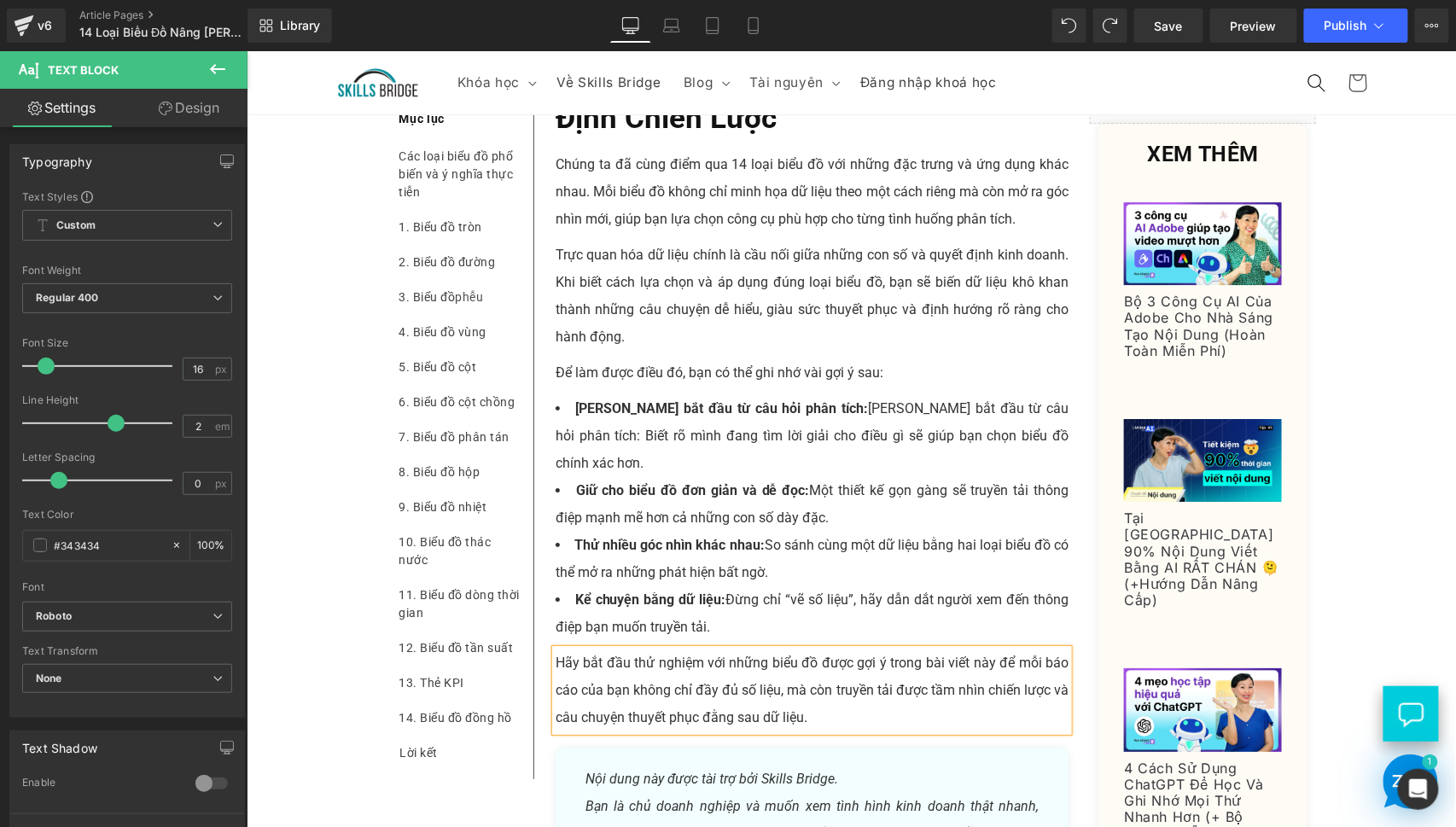
click at [675, 278] on p "Trực quan hóa dữ liệu chính là cầu nối giữa những con số và quyết định kinh doa…" at bounding box center [812, 295] width 514 height 110
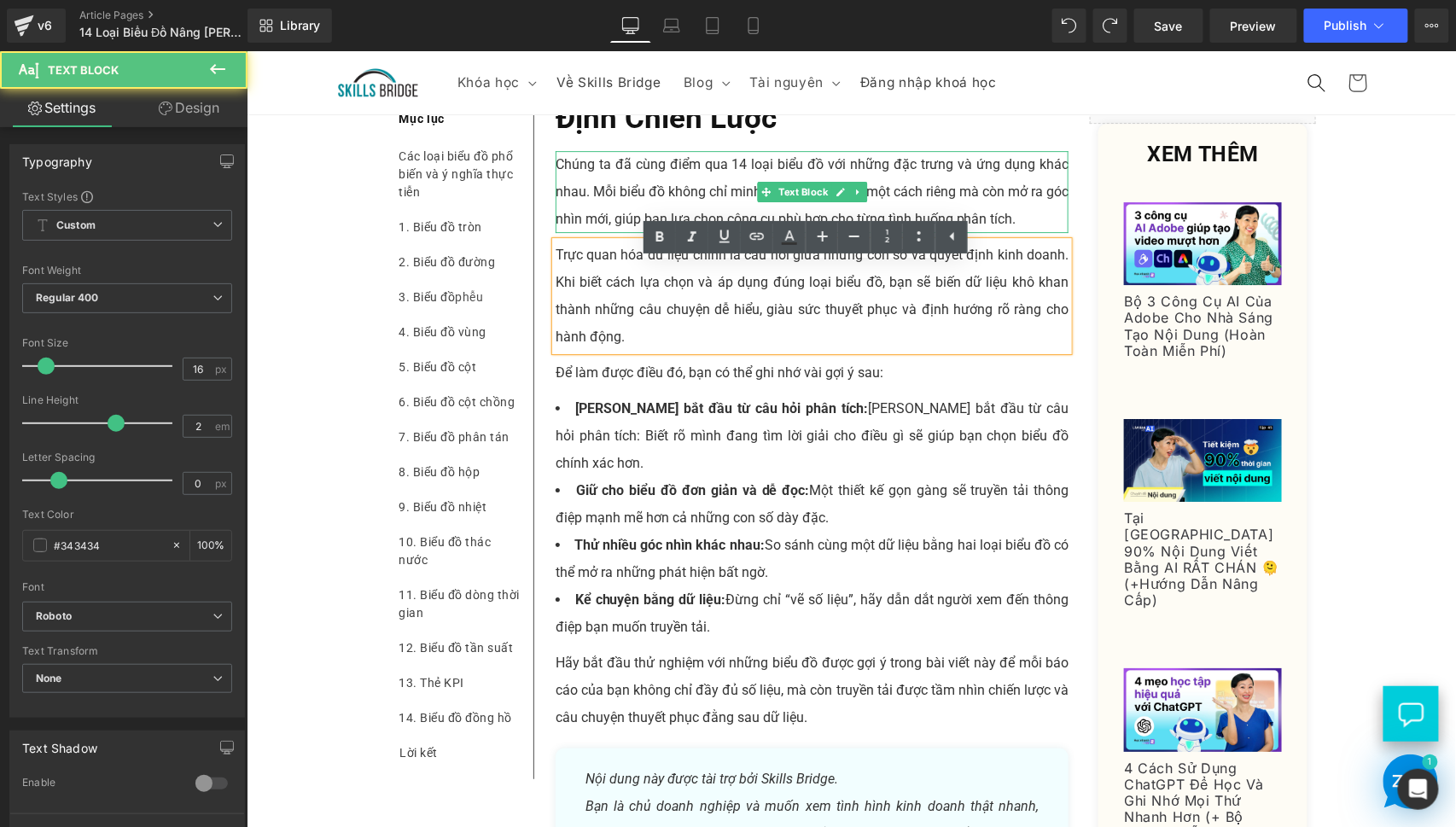
click at [680, 191] on p "Chúng ta đã cùng điểm qua 14 loại biểu đồ với những đặc trưng và ứng dụng khác …" at bounding box center [812, 191] width 514 height 82
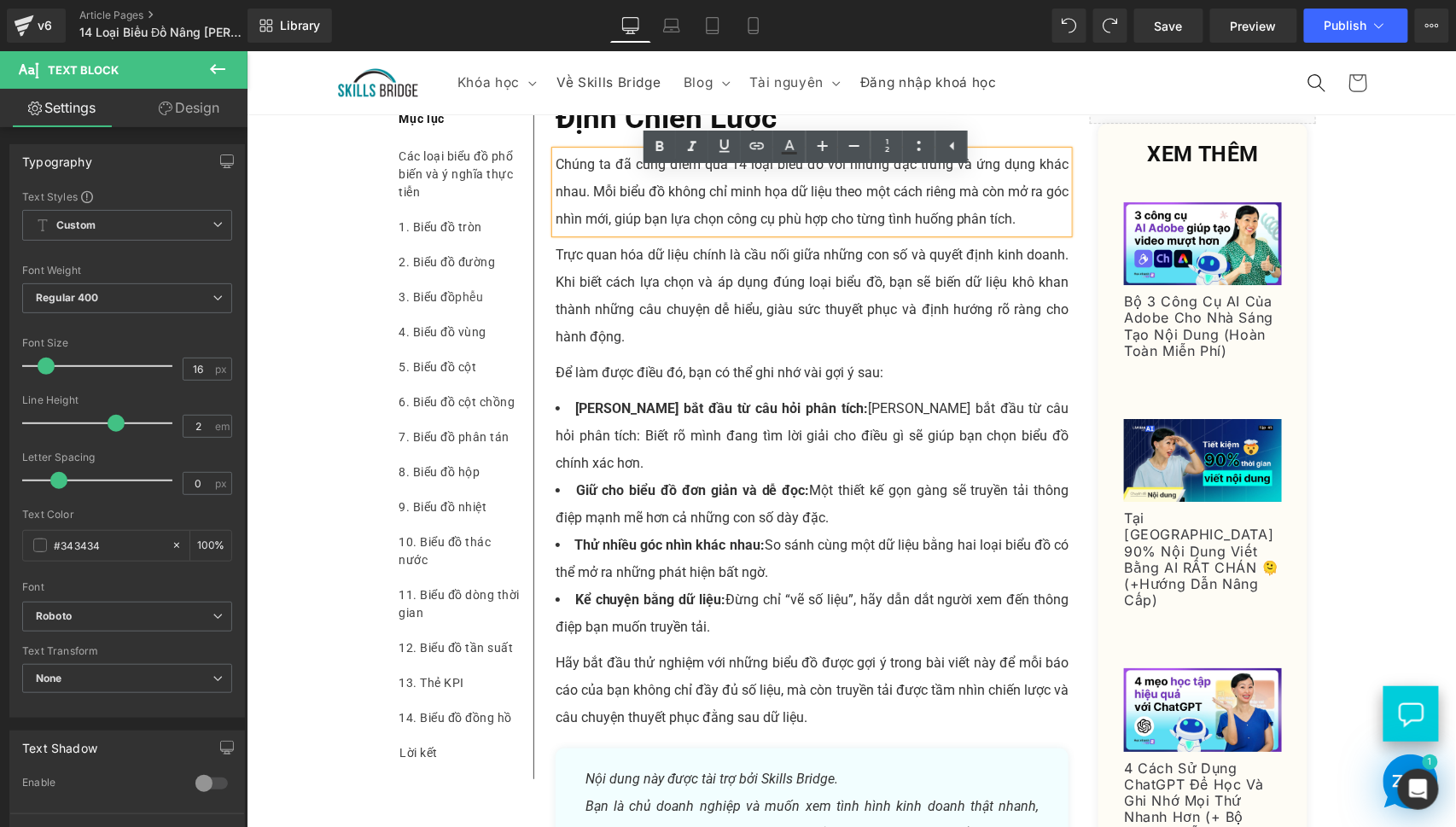
click at [1089, 148] on div "XEM THÊM Heading (A) Image Bộ 3 Công Cụ AI Của Adobe Cho Nhà Sáng Tạo Nội Dung …" at bounding box center [1202, 507] width 226 height 770
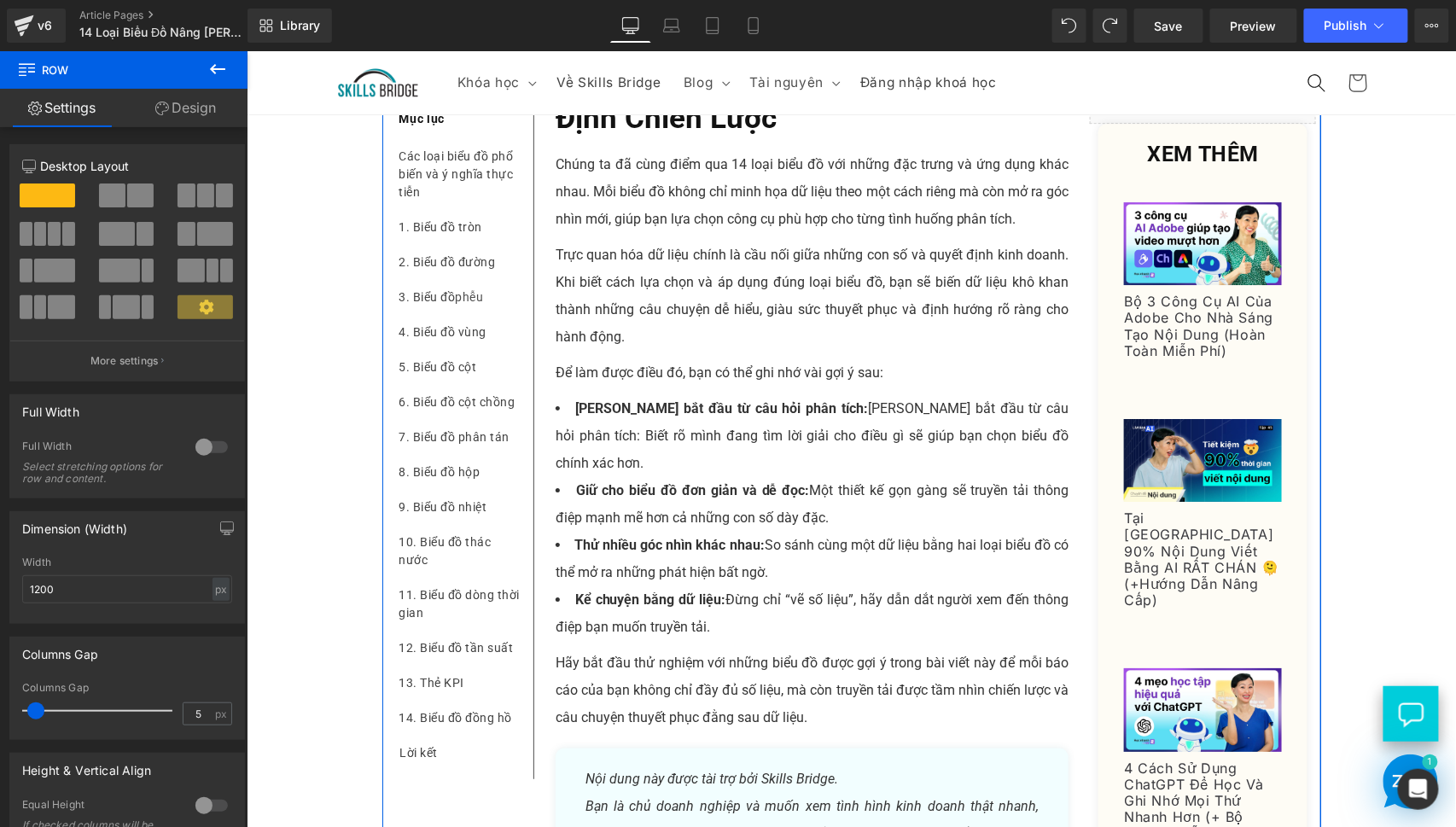
click at [1052, 141] on h2 "Lời kết: Biến dữ liệu thành quyết định chiến lược" at bounding box center [812, 93] width 514 height 96
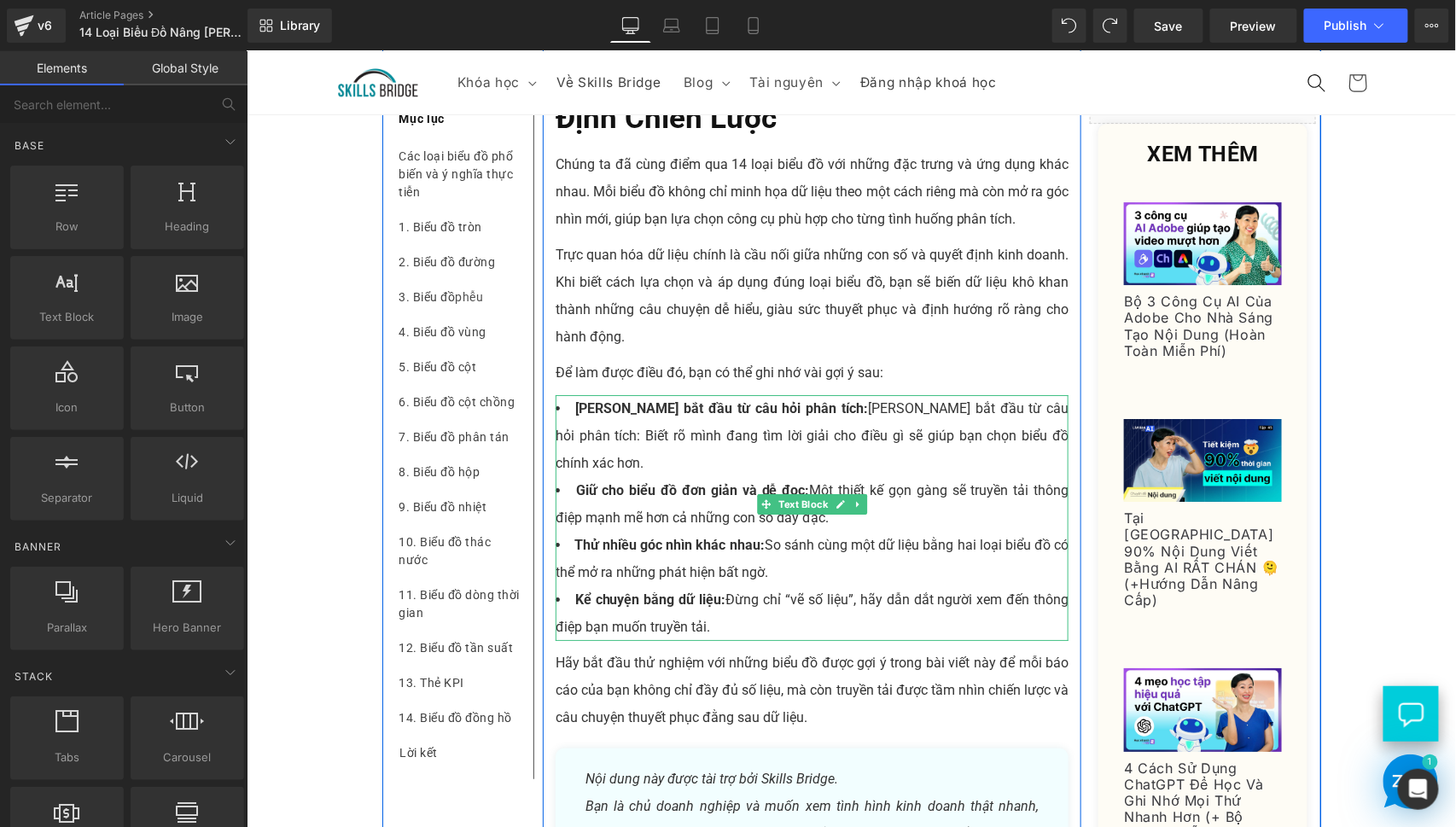
click at [777, 433] on span "[PERSON_NAME] bắt đầu từ câu hỏi phân tích: [PERSON_NAME] bắt đầu từ câu hỏi ph…" at bounding box center [812, 435] width 514 height 71
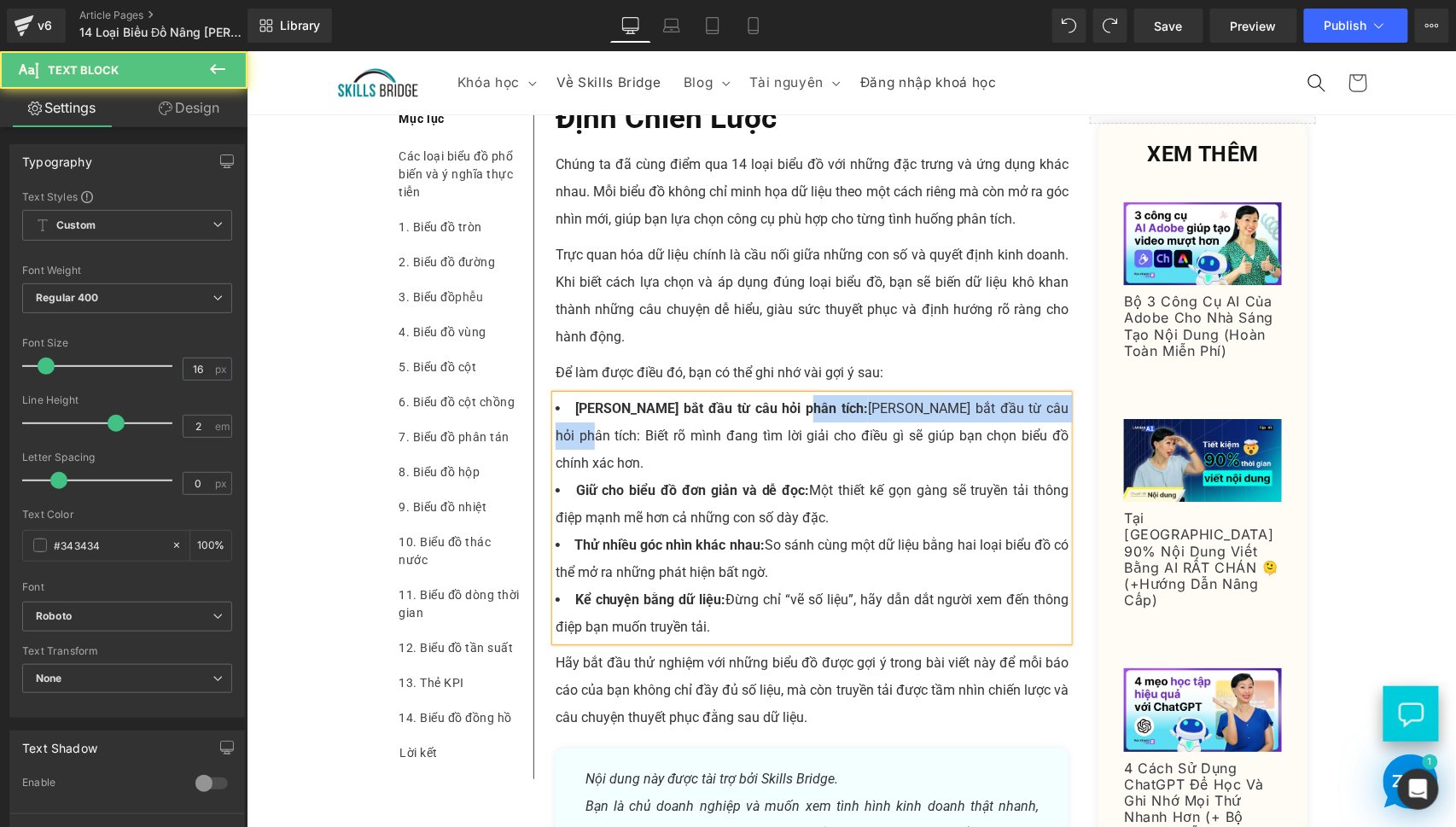
drag, startPoint x: 987, startPoint y: 435, endPoint x: 775, endPoint y: 437, distance: 212.0
click at [775, 437] on span "[PERSON_NAME] bắt đầu từ câu hỏi phân tích: [PERSON_NAME] bắt đầu từ câu hỏi ph…" at bounding box center [812, 435] width 514 height 71
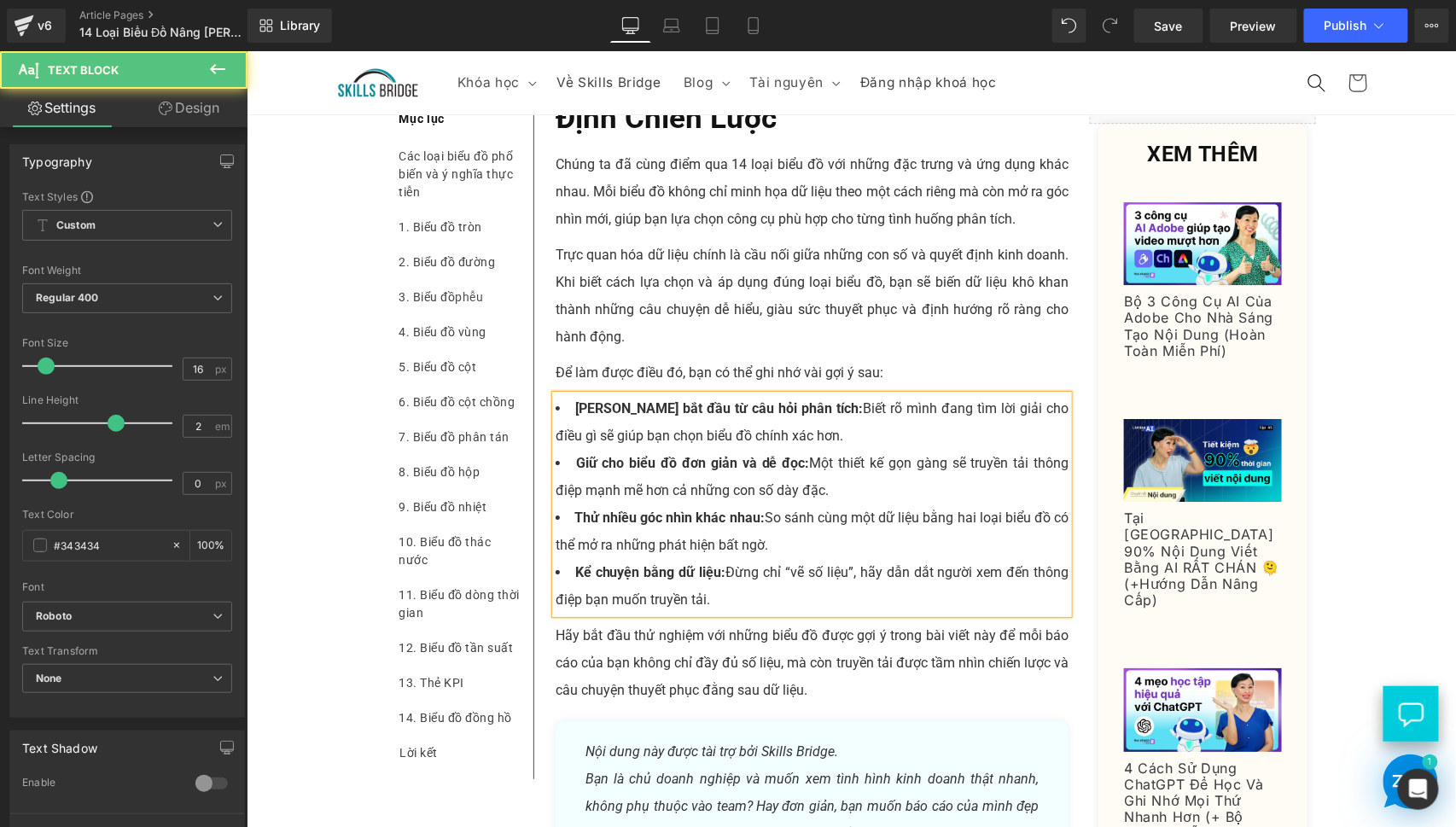
click at [939, 487] on li "Giữ cho biểu đồ đơn giản và dễ đọc: Một thiết kế gọn gàng sẽ truyền tải thông đ…" at bounding box center [812, 475] width 514 height 54
drag, startPoint x: 795, startPoint y: 486, endPoint x: 568, endPoint y: 492, distance: 227.1
click at [574, 470] on strong "Giữ cho biểu đồ đơn giản và dễ đọc:" at bounding box center [689, 461] width 229 height 16
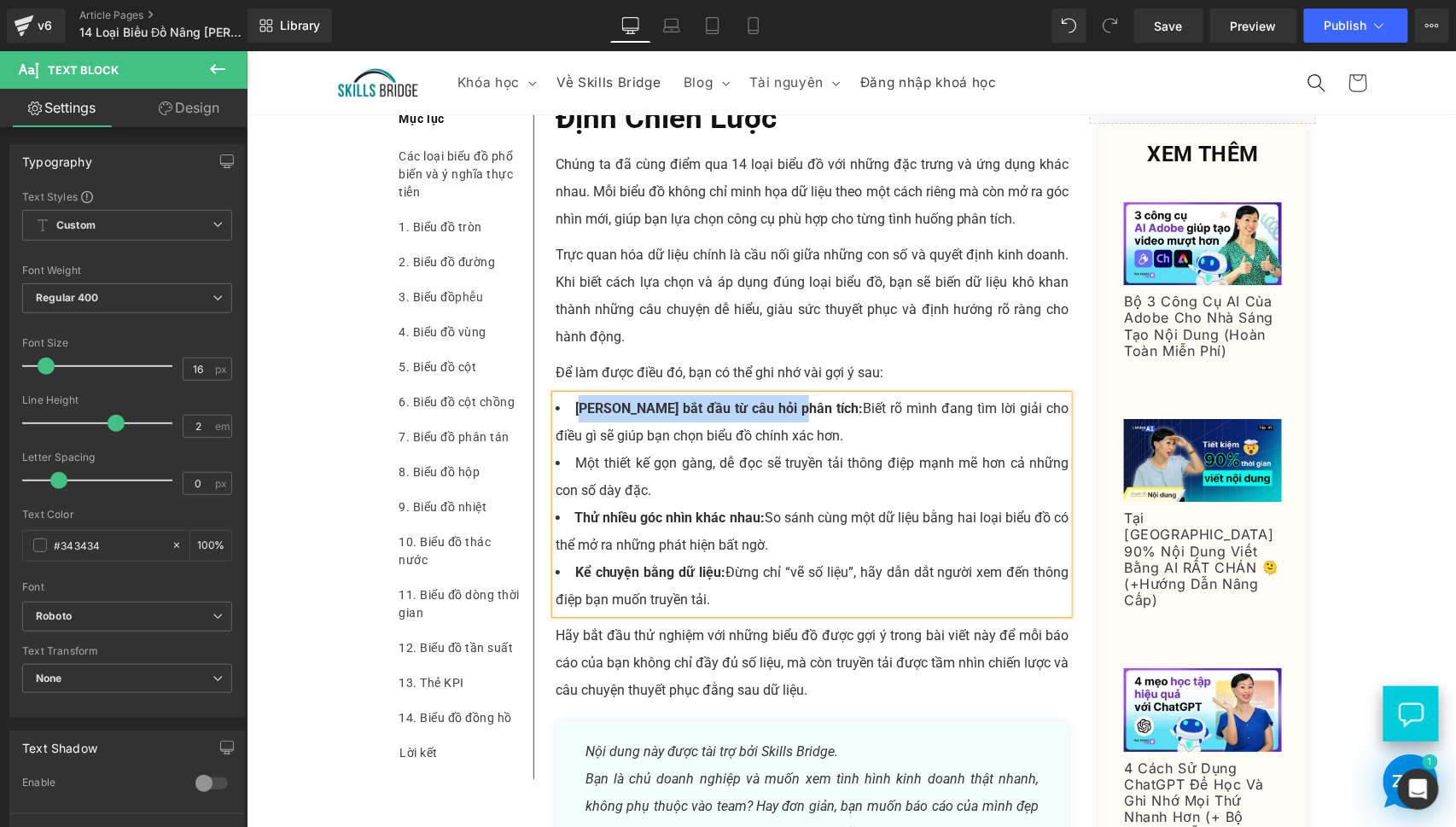
drag, startPoint x: 782, startPoint y: 431, endPoint x: 574, endPoint y: 427, distance: 208.0
click at [574, 416] on strong "[PERSON_NAME] bắt đầu từ câu hỏi phân tích:" at bounding box center [718, 407] width 287 height 16
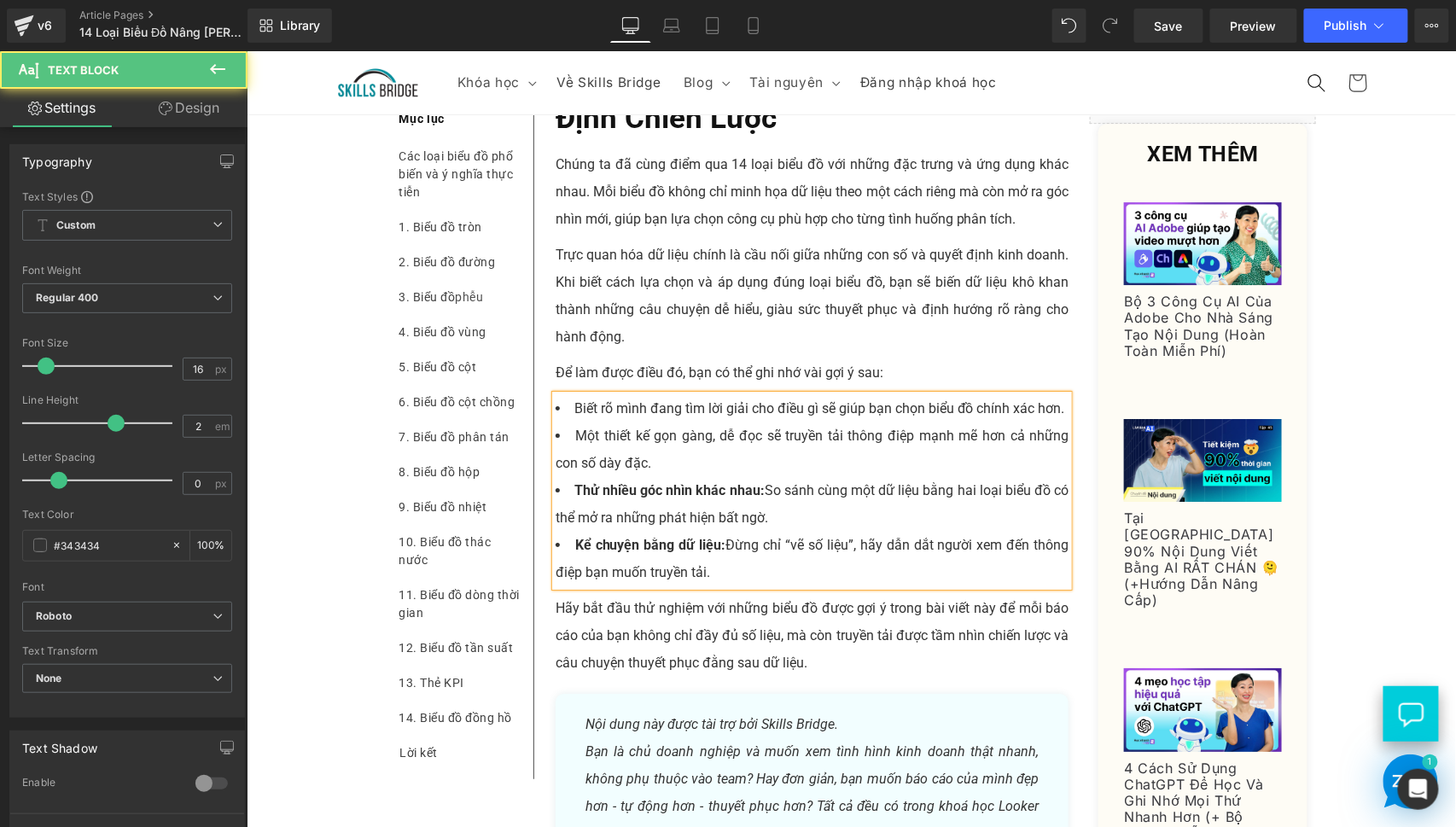
click at [606, 416] on span "Biết rõ mình đang tìm lời giải cho điều gì sẽ giúp bạn chọn biểu đồ chính xác h…" at bounding box center [819, 407] width 491 height 16
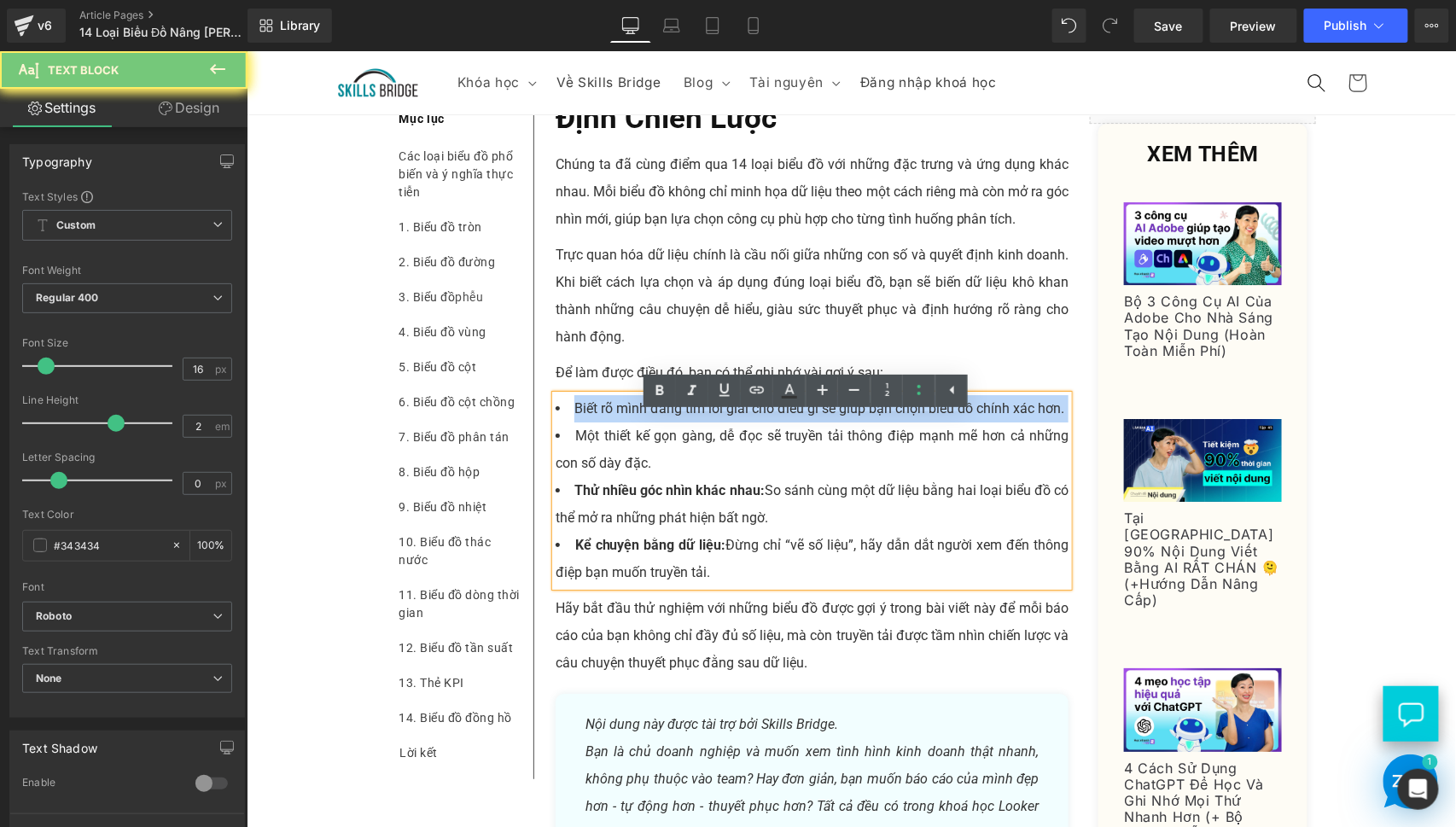
click at [606, 416] on span "Biết rõ mình đang tìm lời giải cho điều gì sẽ giúp bạn chọn biểu đồ chính xác h…" at bounding box center [819, 407] width 491 height 16
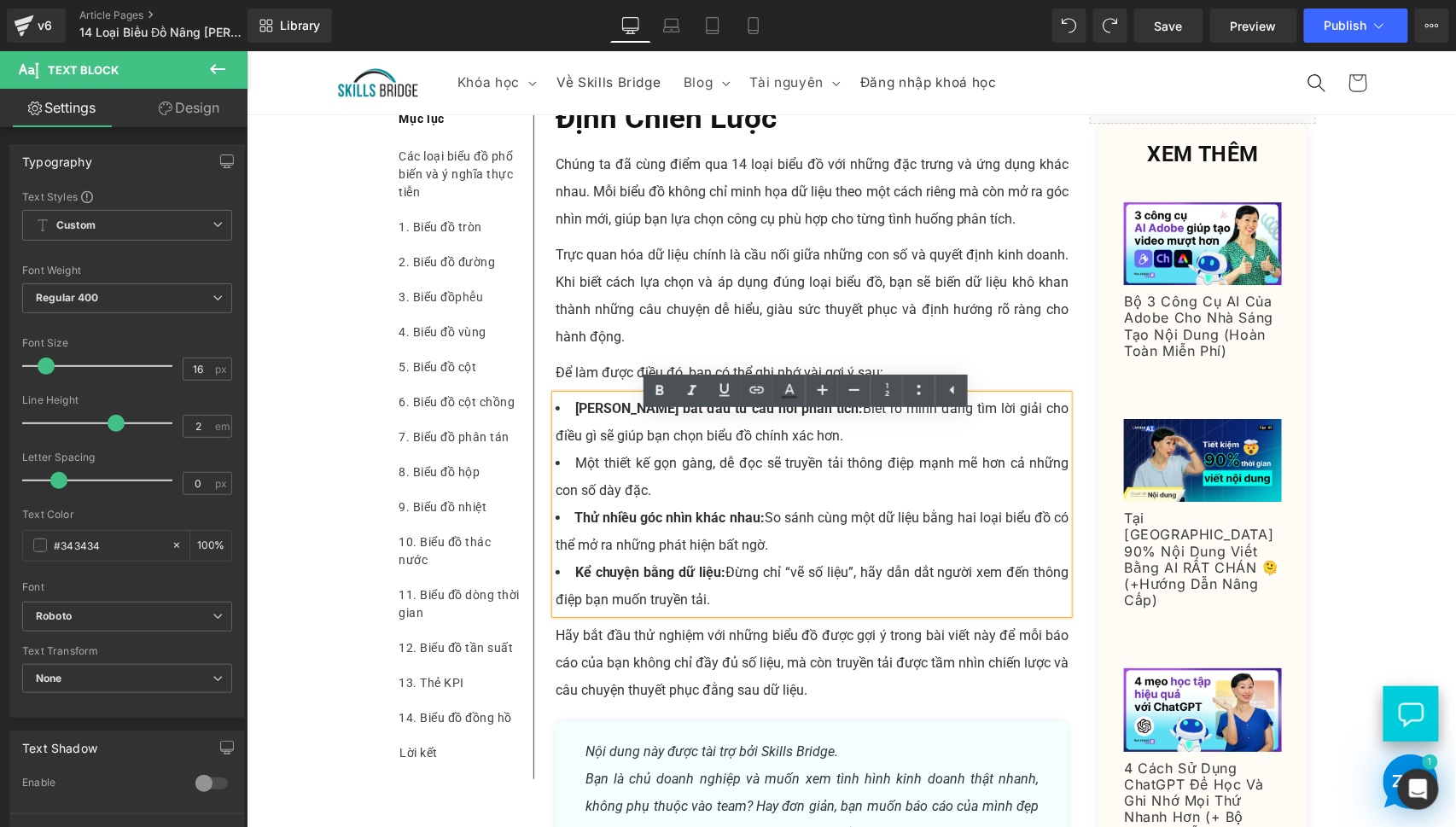
click at [755, 416] on strong "[PERSON_NAME] bắt đầu từ câu hỏi phân tích:" at bounding box center [718, 407] width 287 height 16
click at [803, 442] on li "[PERSON_NAME] bắt đầu từ câu hỏi phân tích: Biết rõ mình đang tìm lời giải cho …" at bounding box center [812, 421] width 514 height 54
click at [788, 437] on span "[PERSON_NAME] bắt đầu từ câu hỏi phân tích: Biết rõ mình đang tìm lời giải cho …" at bounding box center [812, 421] width 514 height 43
click at [813, 442] on li "[PERSON_NAME] bắt đầu từ câu hỏi phân tích: Biết rõ mình đang tìm lời giải cho …" at bounding box center [812, 421] width 514 height 54
click at [834, 440] on li "[PERSON_NAME] bắt đầu từ câu hỏi phân tích: Biết rõ mình đang tìm lời giải cho …" at bounding box center [812, 421] width 514 height 54
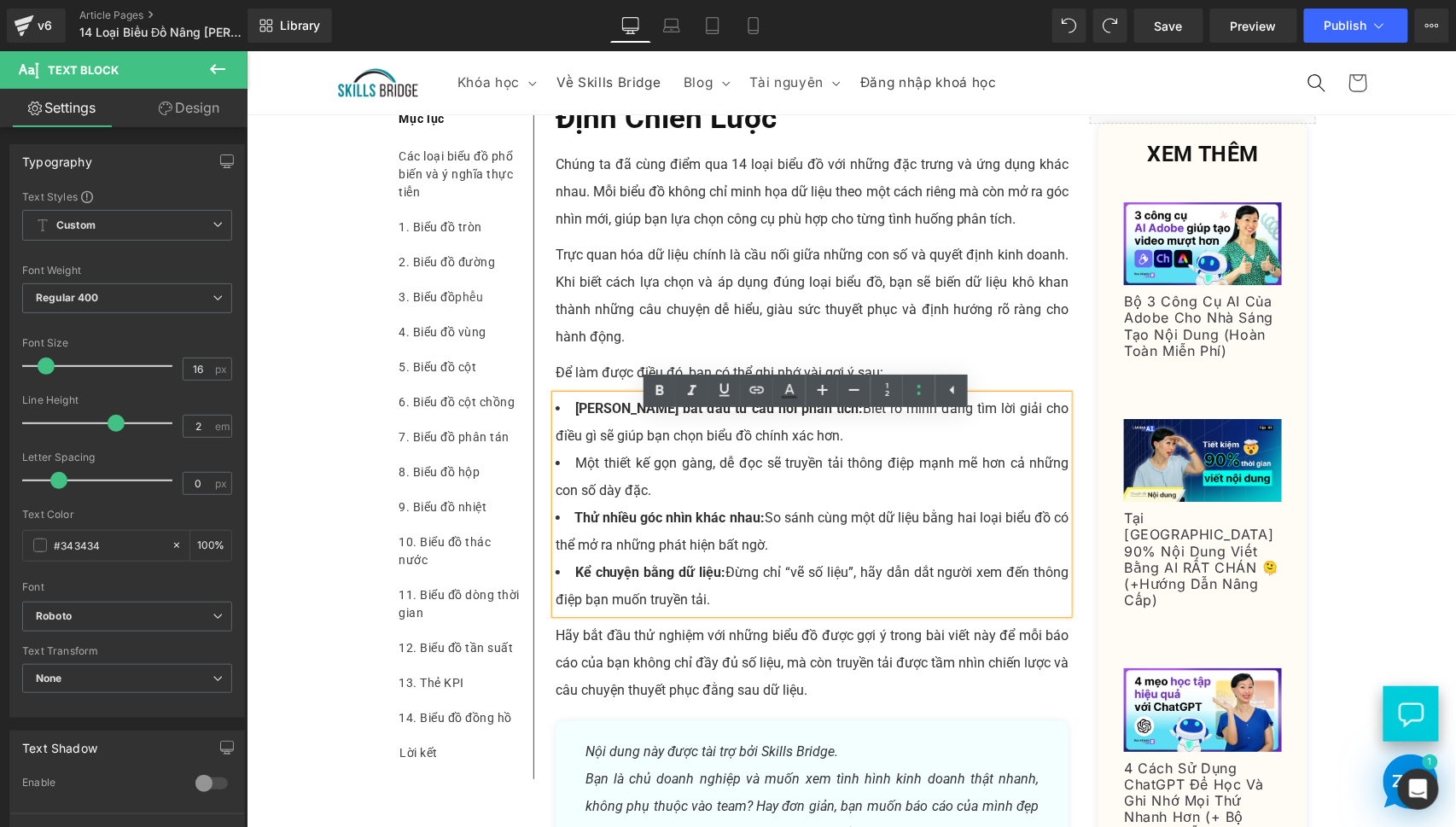
click at [891, 439] on span "[PERSON_NAME] bắt đầu từ câu hỏi phân tích: Biết rõ mình đang tìm lời giải cho …" at bounding box center [812, 421] width 514 height 43
click at [913, 435] on span "[PERSON_NAME] bắt đầu từ câu hỏi phân tích: Biết rõ mình đang tìm lời giải cho …" at bounding box center [812, 421] width 514 height 43
click at [957, 435] on span "[PERSON_NAME] bắt đầu từ câu hỏi phân tích: Biết rõ mình đang tìm lời giải cho …" at bounding box center [812, 421] width 514 height 43
click at [970, 435] on span "[PERSON_NAME] bắt đầu từ câu hỏi phân tích: Biết rõ mình đang tìm lời giải cho …" at bounding box center [812, 421] width 514 height 43
click at [750, 495] on li "Một thiết kế gọn gàng, dễ đọc sẽ truyền tải thông điệp mạnh mẽ hơn cả những con…" at bounding box center [812, 475] width 514 height 54
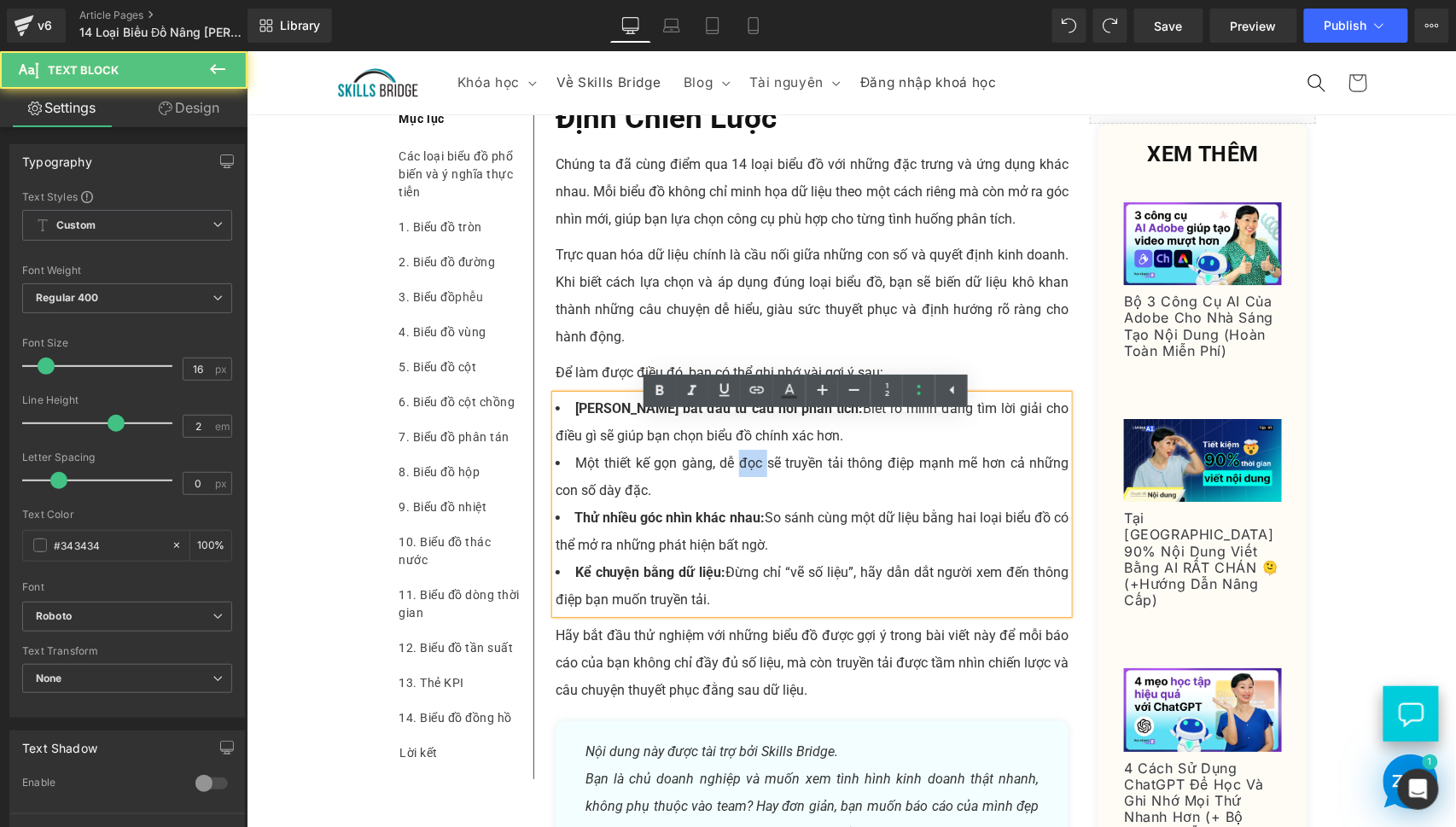
click at [750, 495] on li "Một thiết kế gọn gàng, dễ đọc sẽ truyền tải thông điệp mạnh mẽ hơn cả những con…" at bounding box center [812, 475] width 514 height 54
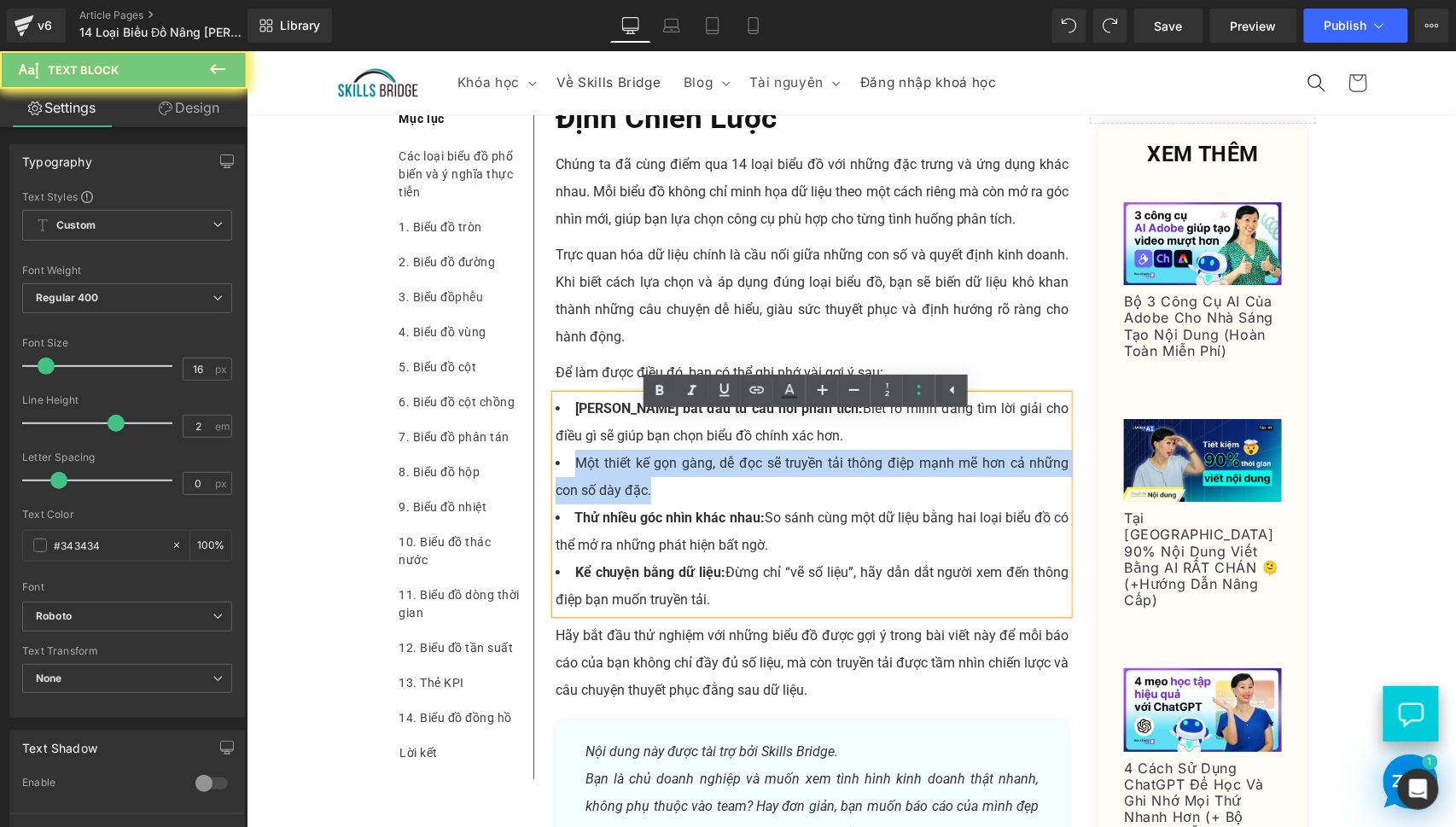
click at [750, 495] on li "Một thiết kế gọn gàng, dễ đọc sẽ truyền tải thông điệp mạnh mẽ hơn cả những con…" at bounding box center [812, 475] width 514 height 54
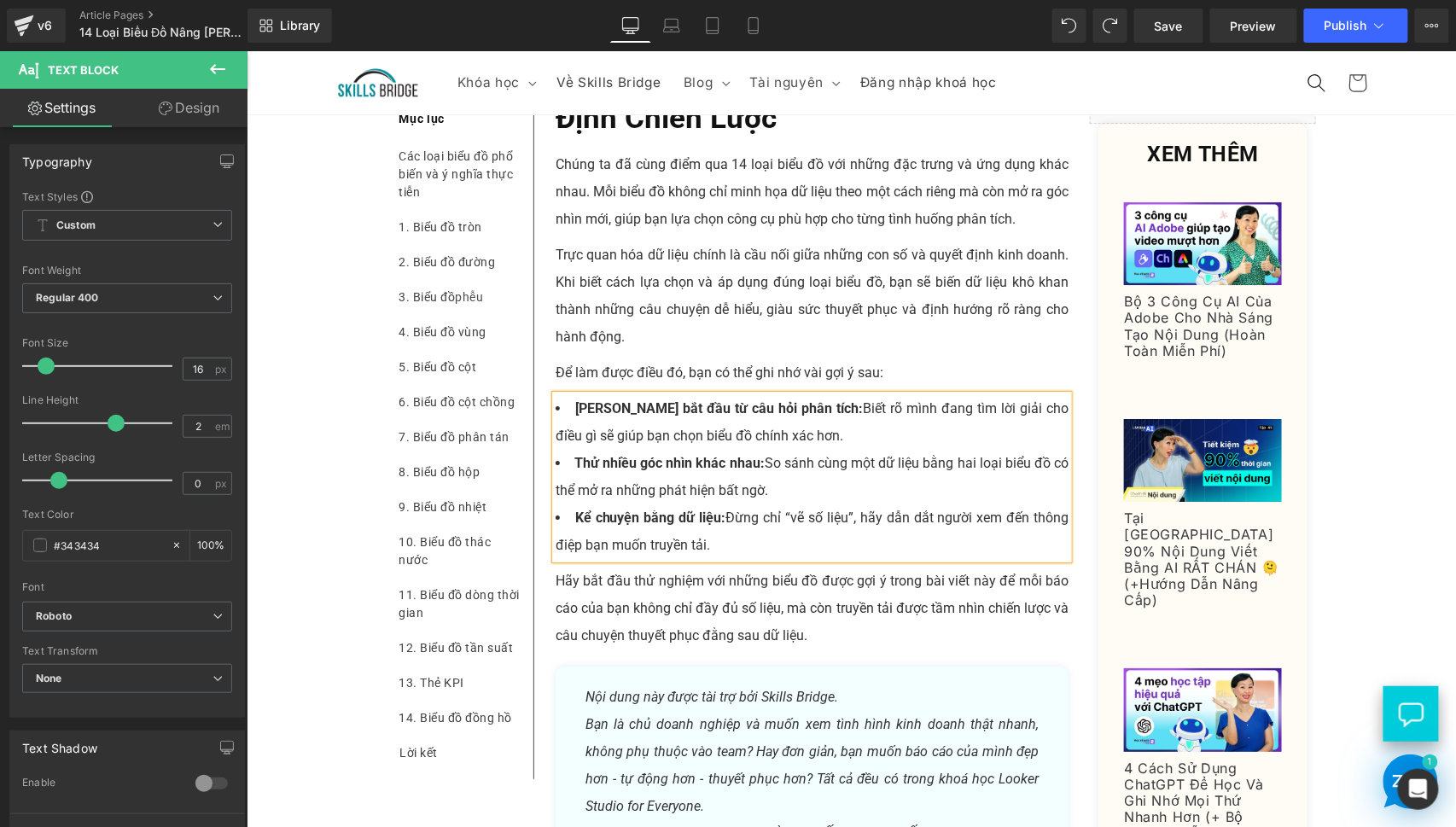
click at [566, 427] on li "[PERSON_NAME] bắt đầu từ câu hỏi phân tích: Biết rõ mình đang tìm lời giải cho …" at bounding box center [812, 421] width 514 height 54
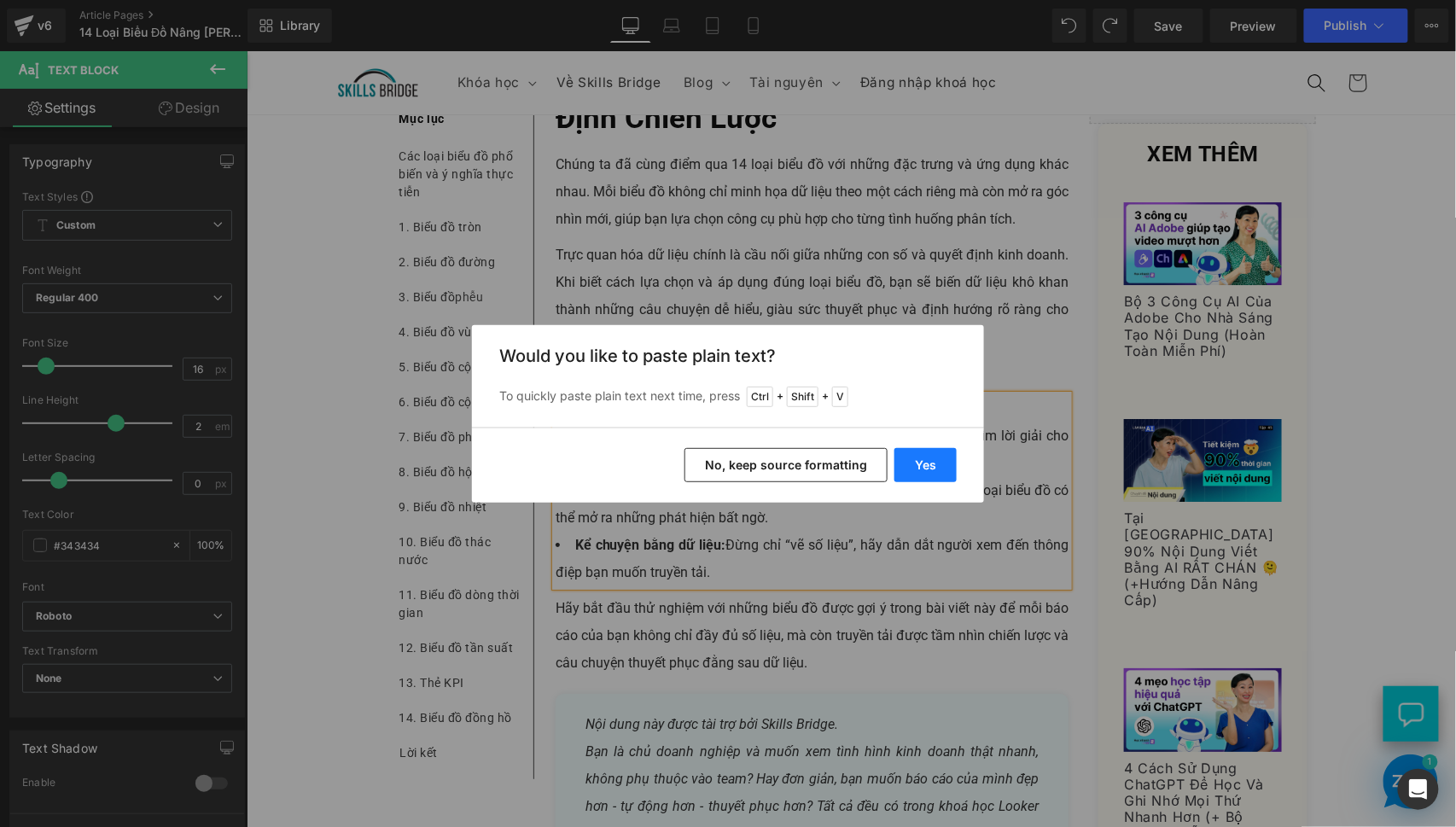
click at [929, 453] on button "Yes" at bounding box center [926, 466] width 62 height 34
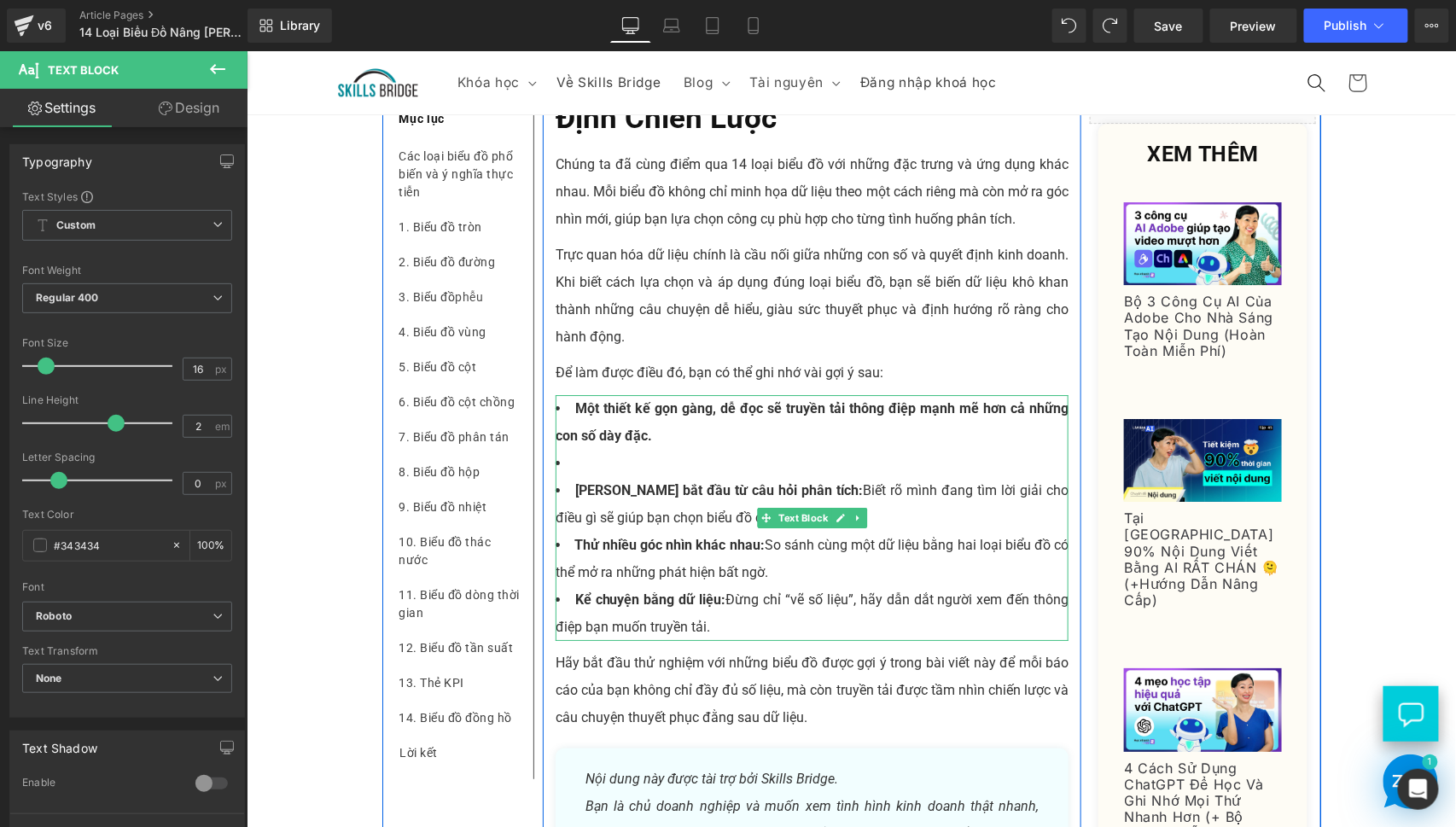
click at [645, 444] on li "Một thiết kế gọn gàng, dễ đọc sẽ truyền tải thông điệp mạnh mẽ hơn cả những con…" at bounding box center [812, 421] width 514 height 54
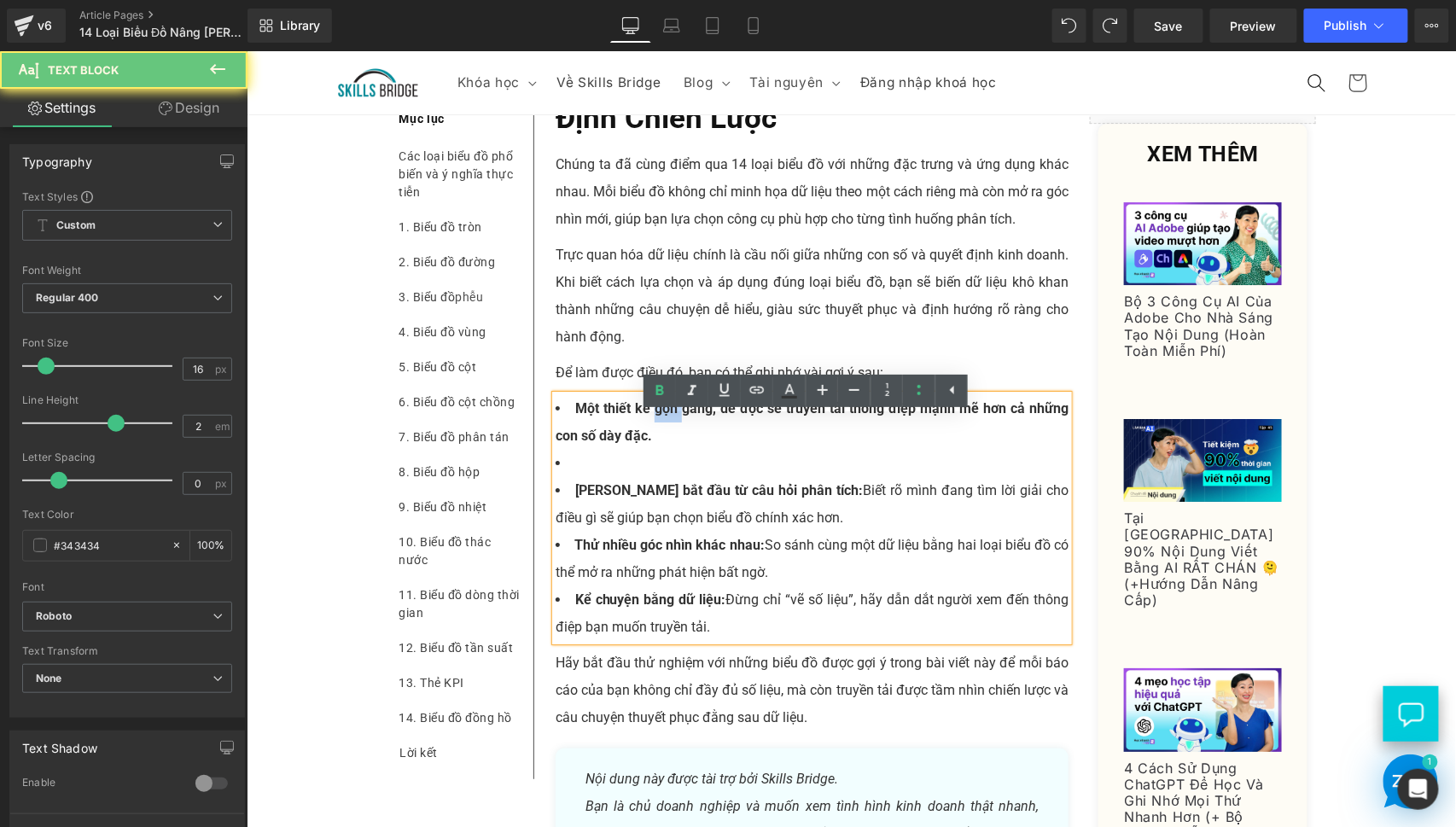
click at [645, 444] on li "Một thiết kế gọn gàng, dễ đọc sẽ truyền tải thông điệp mạnh mẽ hơn cả những con…" at bounding box center [812, 421] width 514 height 54
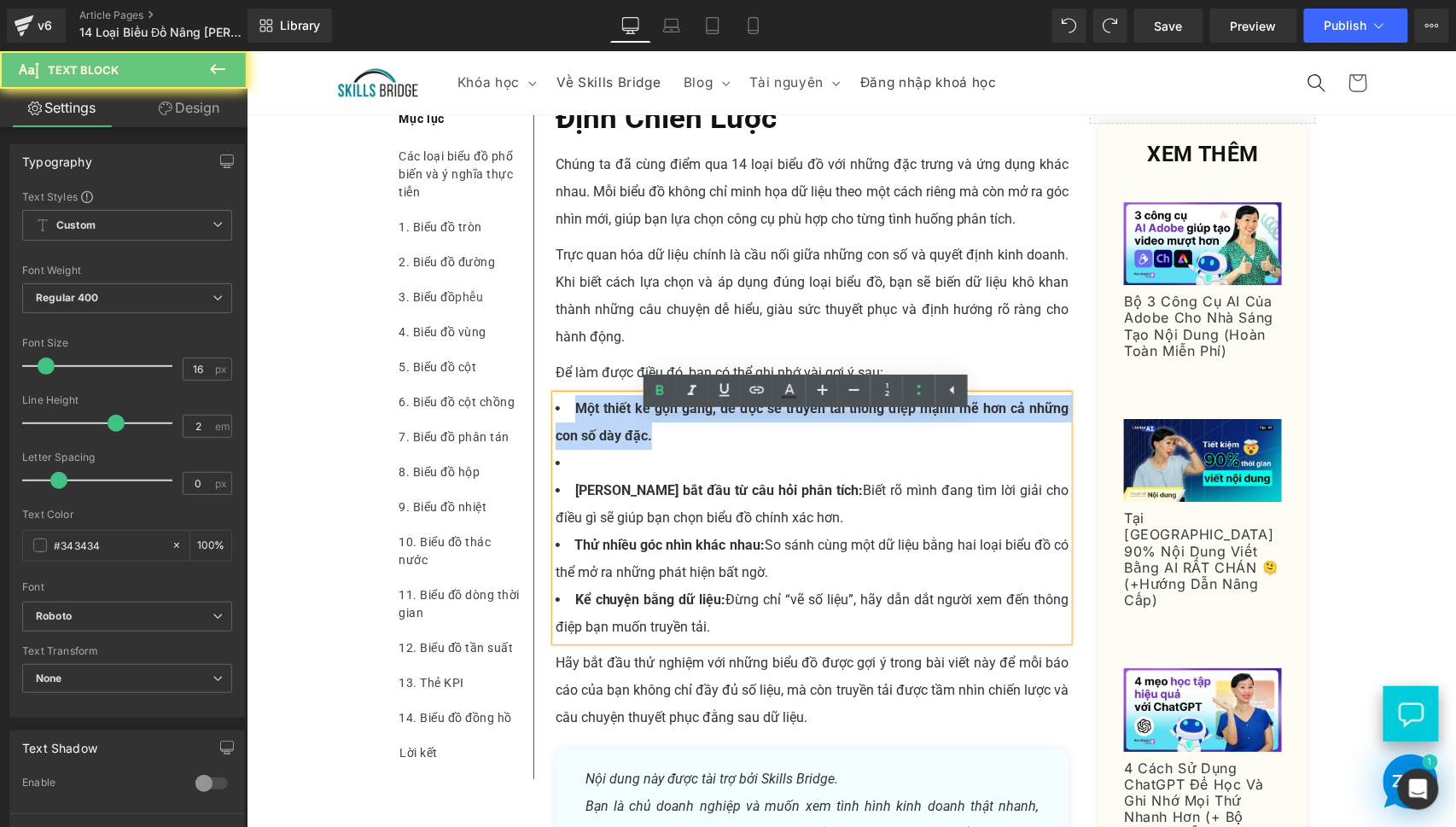
click at [645, 444] on li "Một thiết kế gọn gàng, dễ đọc sẽ truyền tải thông điệp mạnh mẽ hơn cả những con…" at bounding box center [812, 421] width 514 height 54
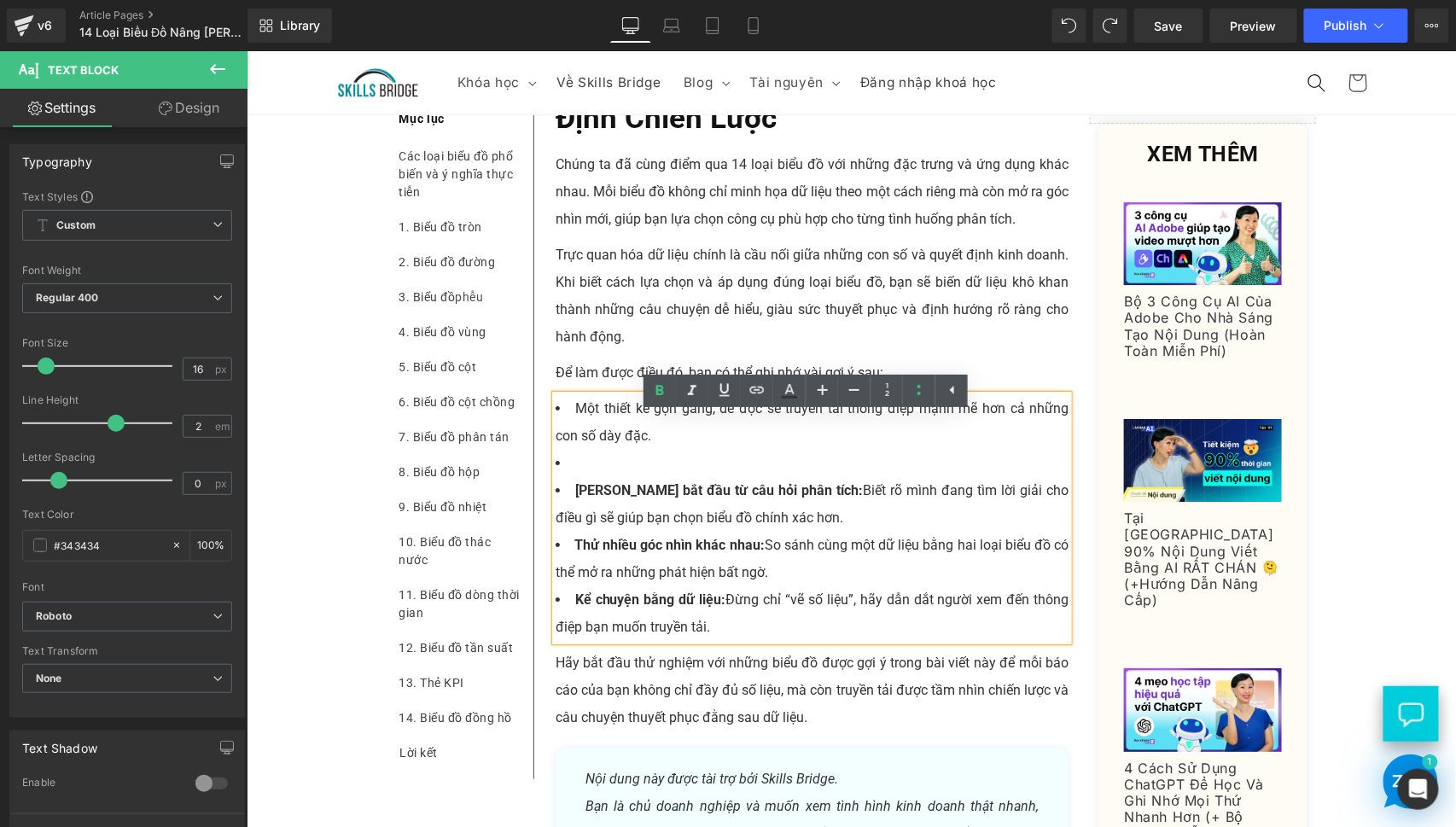
click at [622, 476] on li at bounding box center [812, 462] width 514 height 28
drag, startPoint x: 778, startPoint y: 517, endPoint x: 1039, endPoint y: 514, distance: 261.0
click at [1039, 514] on span "[PERSON_NAME] bắt đầu từ câu hỏi phân tích: Biết rõ mình đang tìm lời giải cho …" at bounding box center [812, 503] width 514 height 43
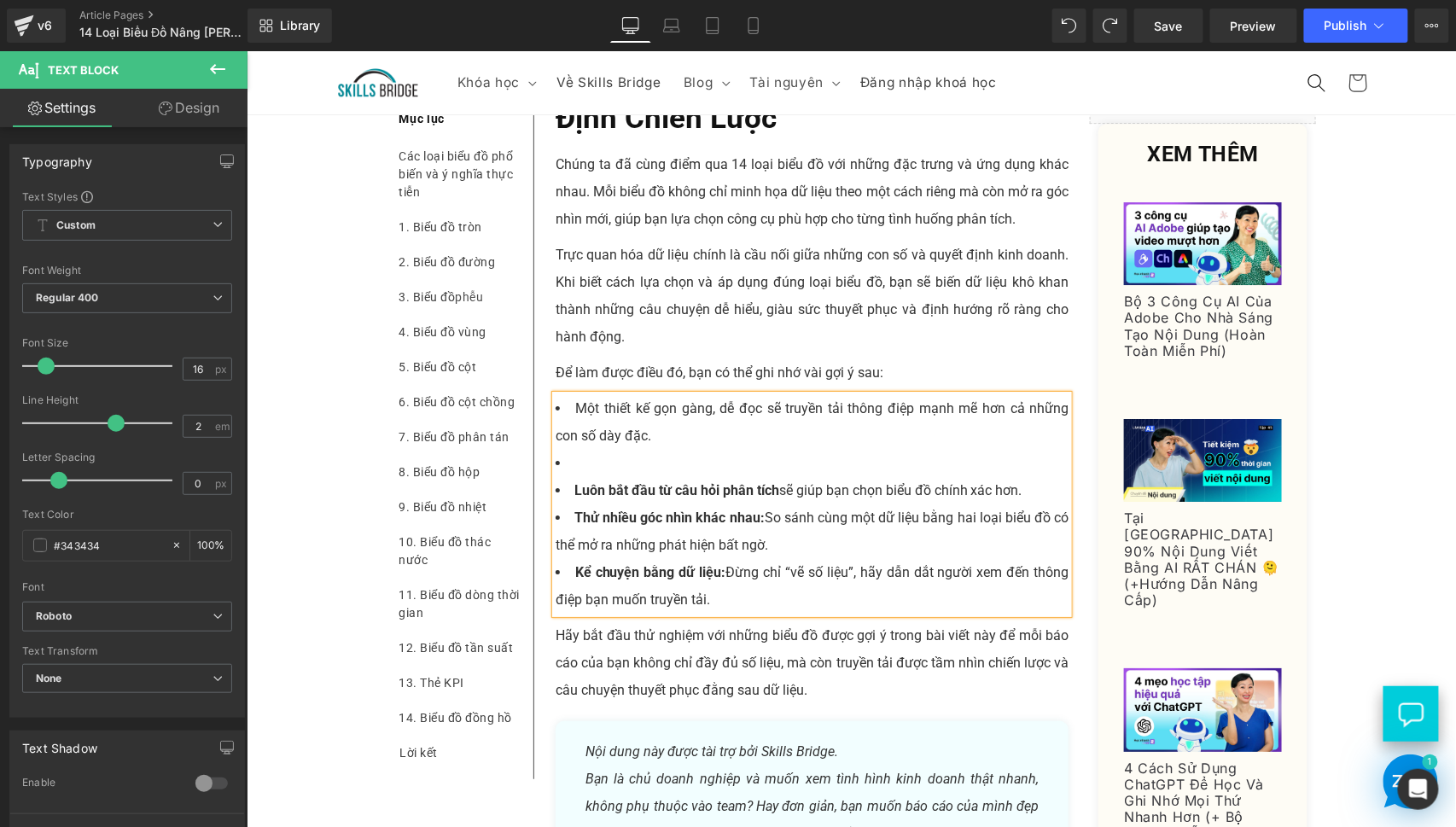
click at [765, 498] on strong "Luôn bắt đầu từ câu hỏi phân tích" at bounding box center [675, 489] width 204 height 16
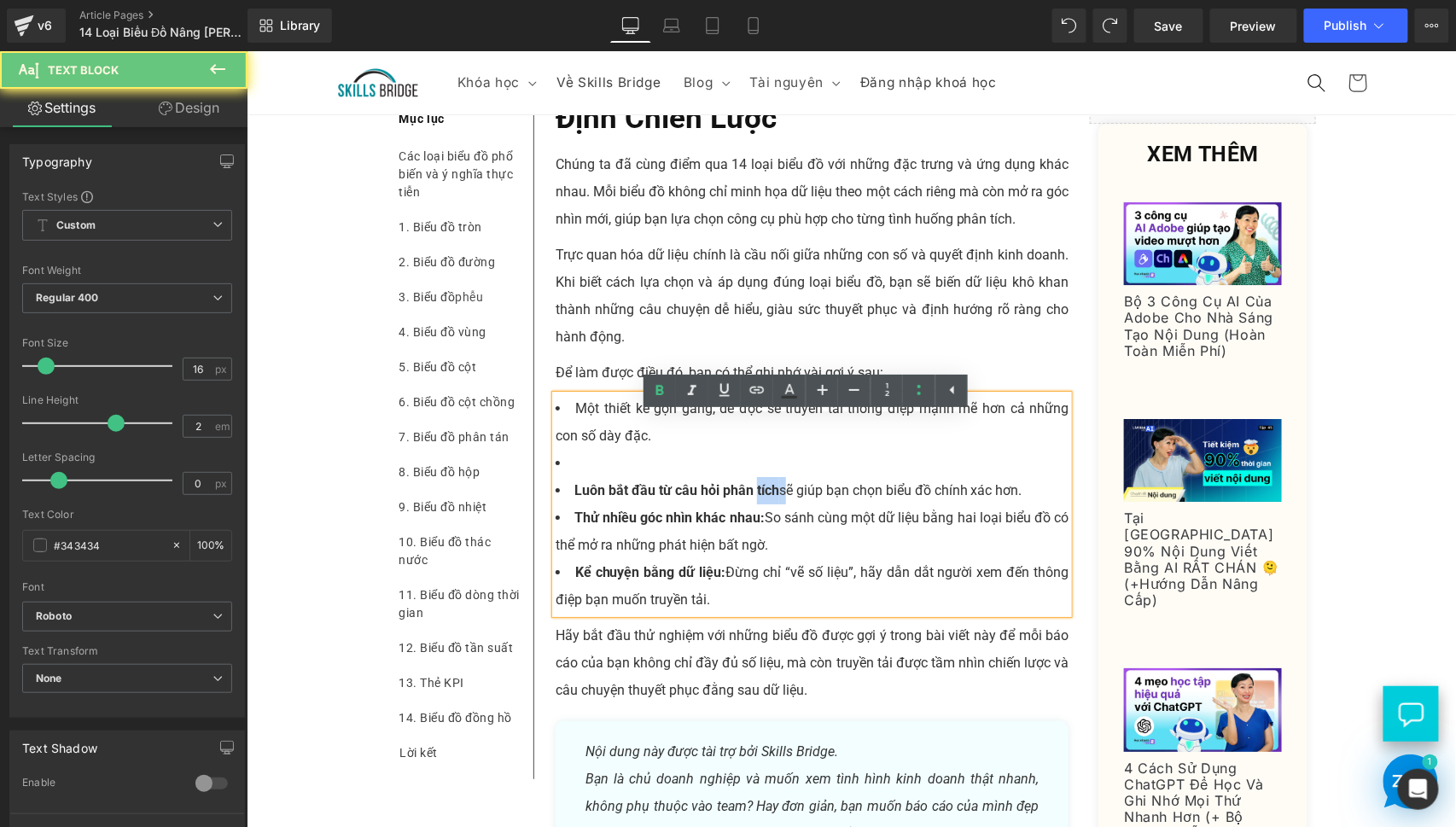
click at [765, 498] on strong "Luôn bắt đầu từ câu hỏi phân tích" at bounding box center [675, 489] width 204 height 16
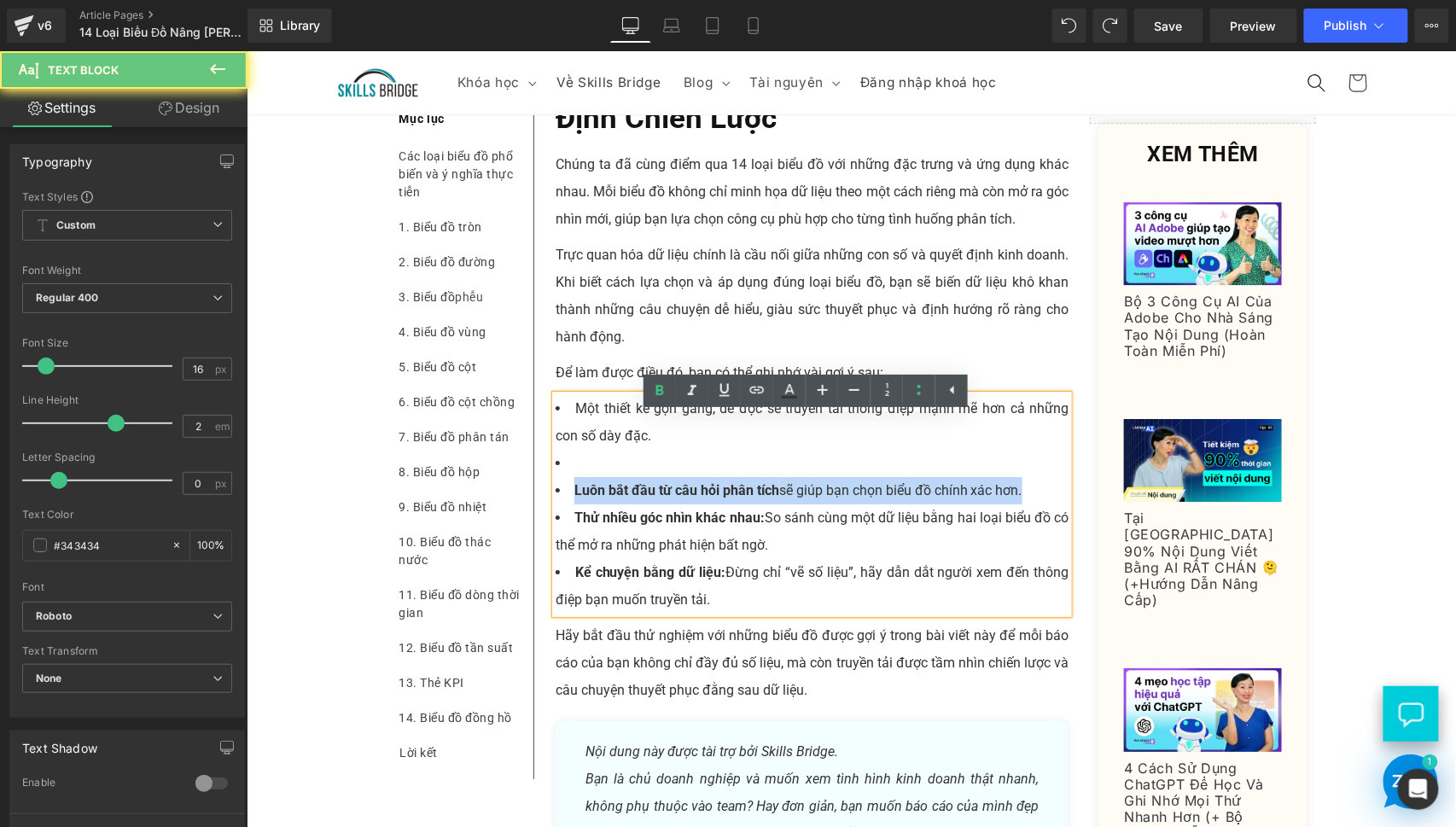
click at [765, 498] on strong "Luôn bắt đầu từ câu hỏi phân tích" at bounding box center [675, 489] width 204 height 16
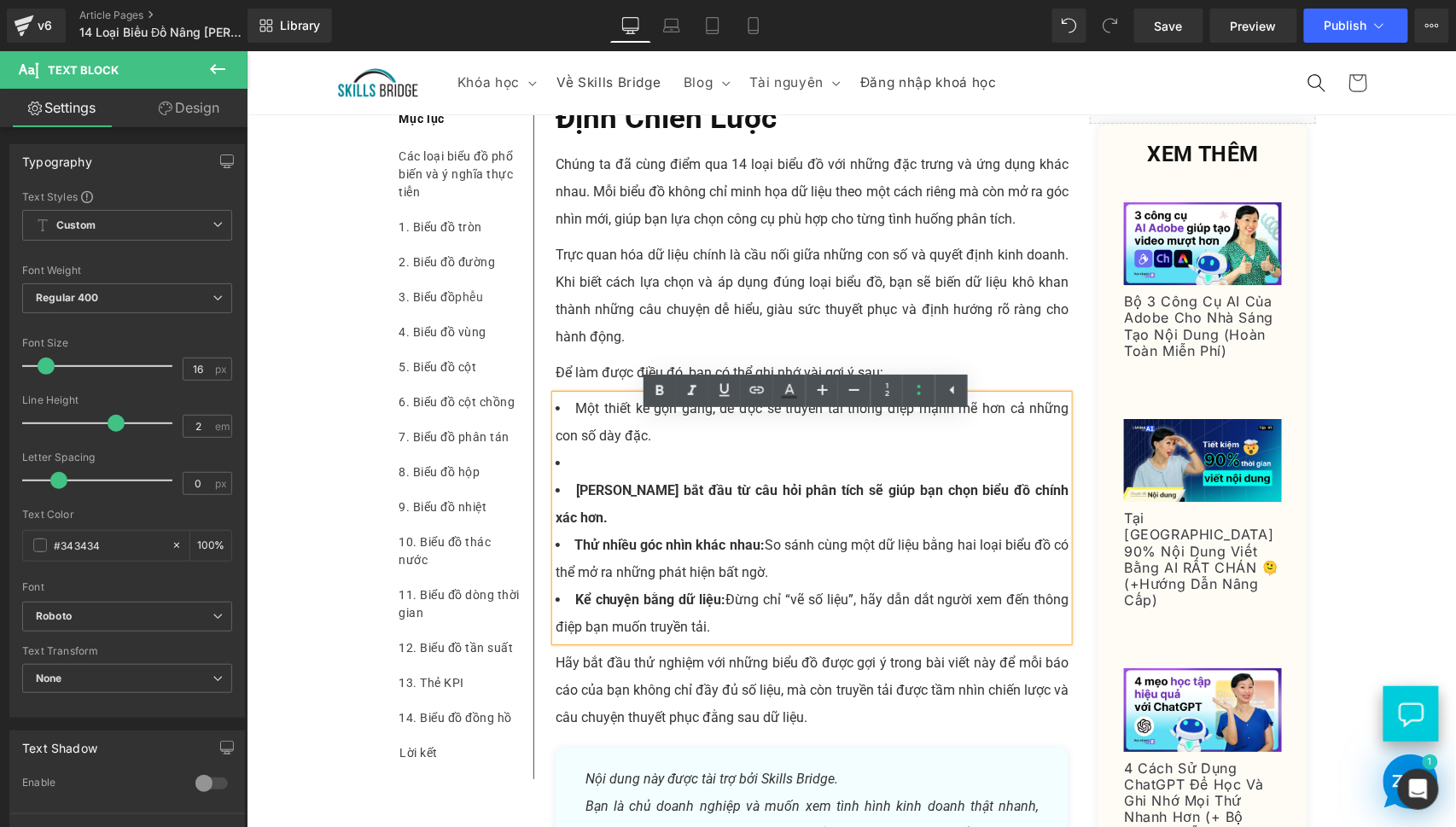
click at [767, 509] on strong "[PERSON_NAME] bắt đầu từ câu hỏi phân tích sẽ giúp bạn chọn biểu đồ chính xác h…" at bounding box center [812, 503] width 514 height 43
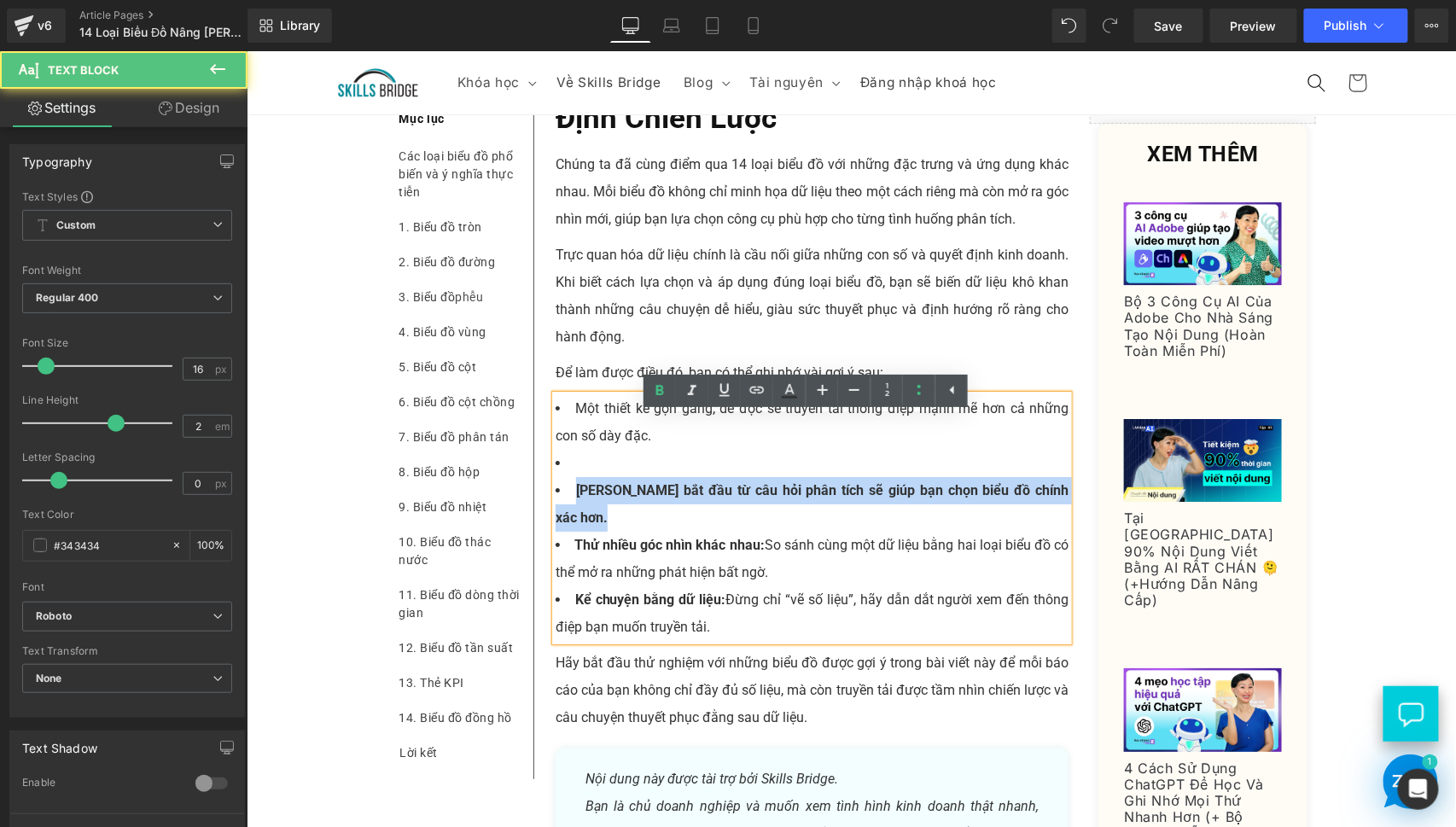
click at [767, 509] on strong "[PERSON_NAME] bắt đầu từ câu hỏi phân tích sẽ giúp bạn chọn biểu đồ chính xác h…" at bounding box center [812, 503] width 514 height 43
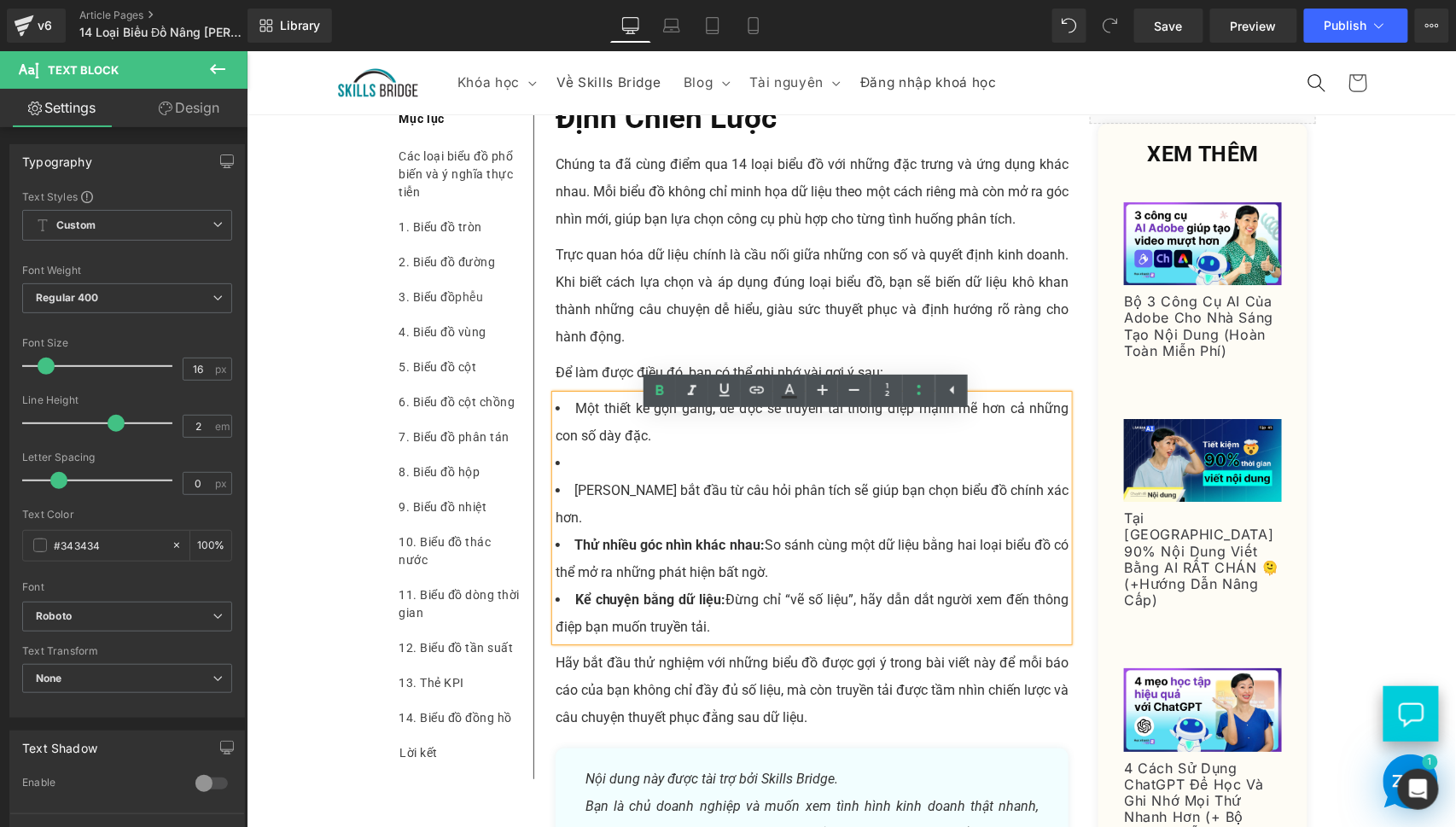
click at [747, 476] on li at bounding box center [812, 462] width 514 height 28
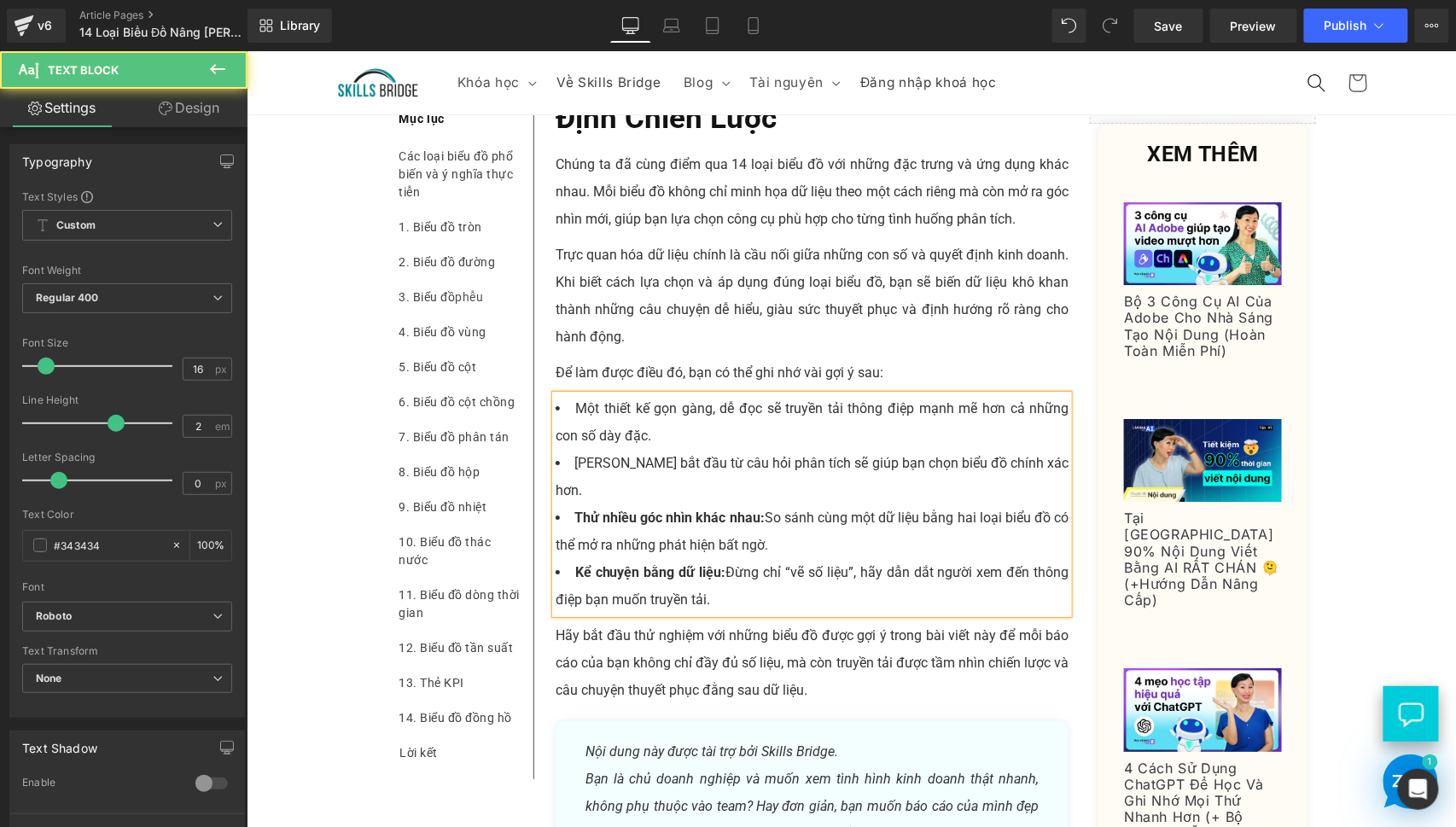
click at [665, 523] on li "Thử nhiều góc nhìn khác nhau: So sánh cùng một dữ liệu bằng hai loại biểu đồ có…" at bounding box center [812, 530] width 514 height 54
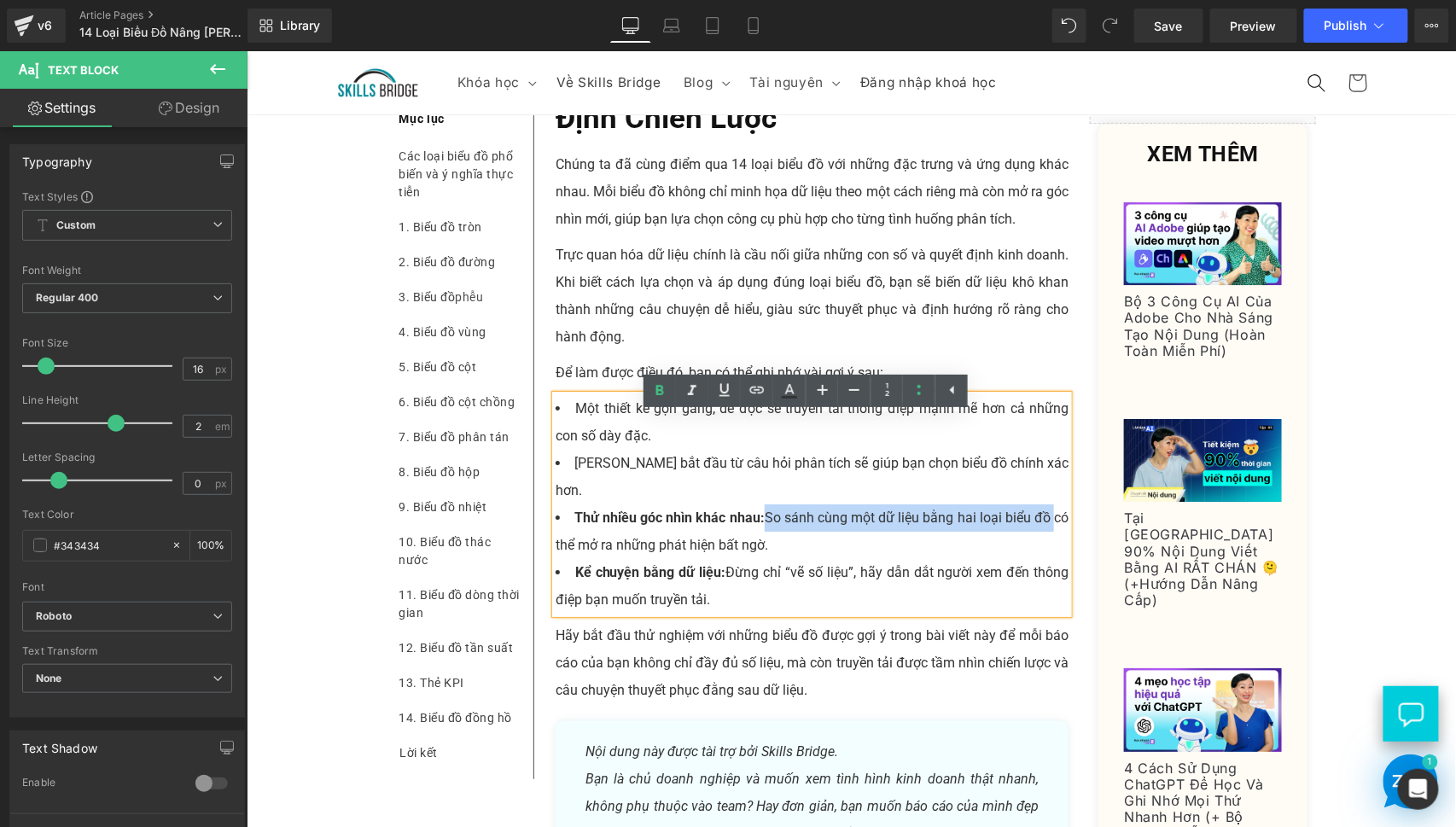
drag, startPoint x: 1044, startPoint y: 513, endPoint x: 754, endPoint y: 516, distance: 290.0
click at [754, 516] on li "Thử nhiều góc nhìn khác nhau: So sánh cùng một dữ liệu bằng hai loại biểu đồ có…" at bounding box center [812, 530] width 514 height 54
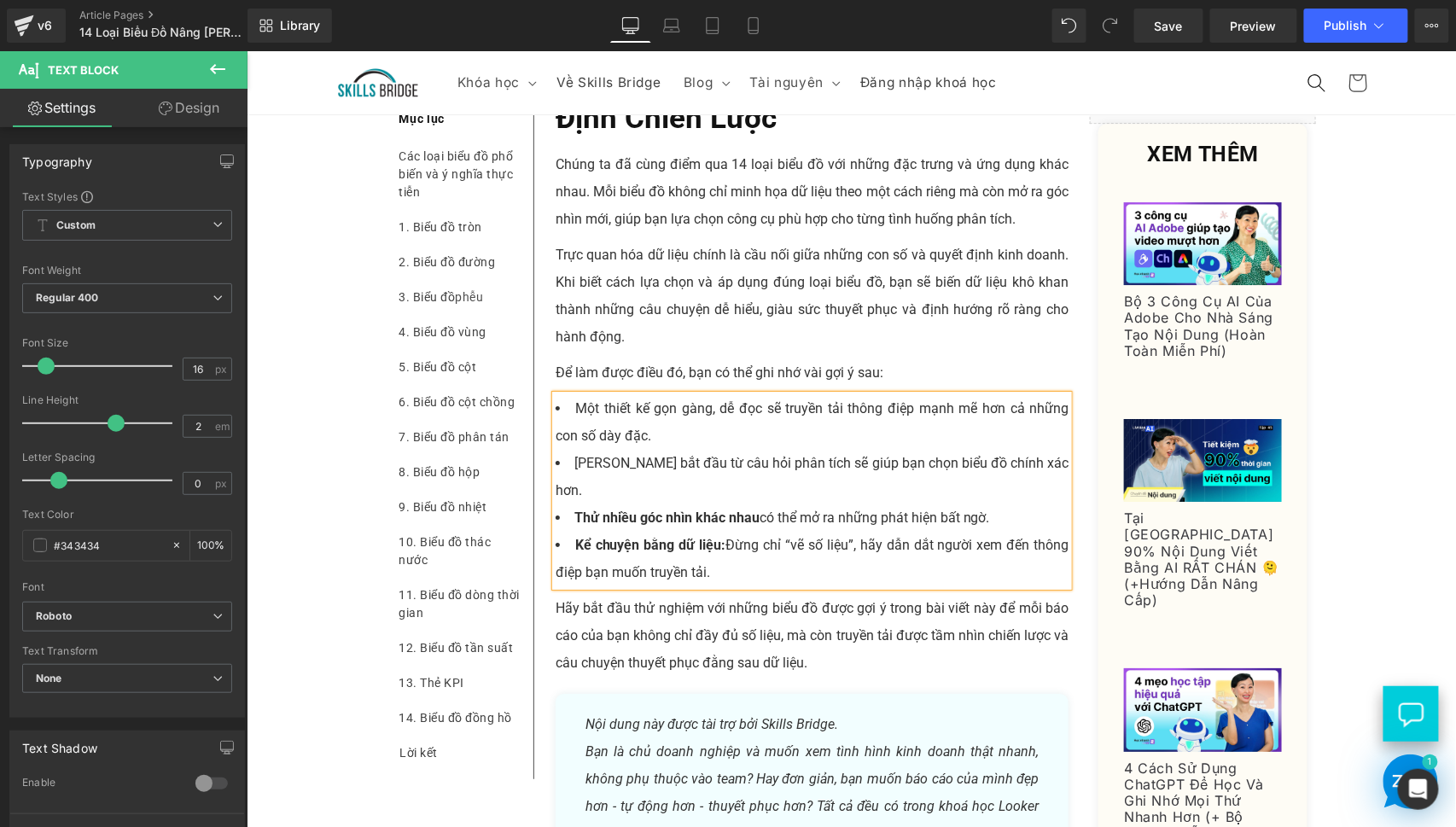
click at [743, 513] on strong "Thử nhiều góc nhìn khác nhau" at bounding box center [666, 517] width 185 height 16
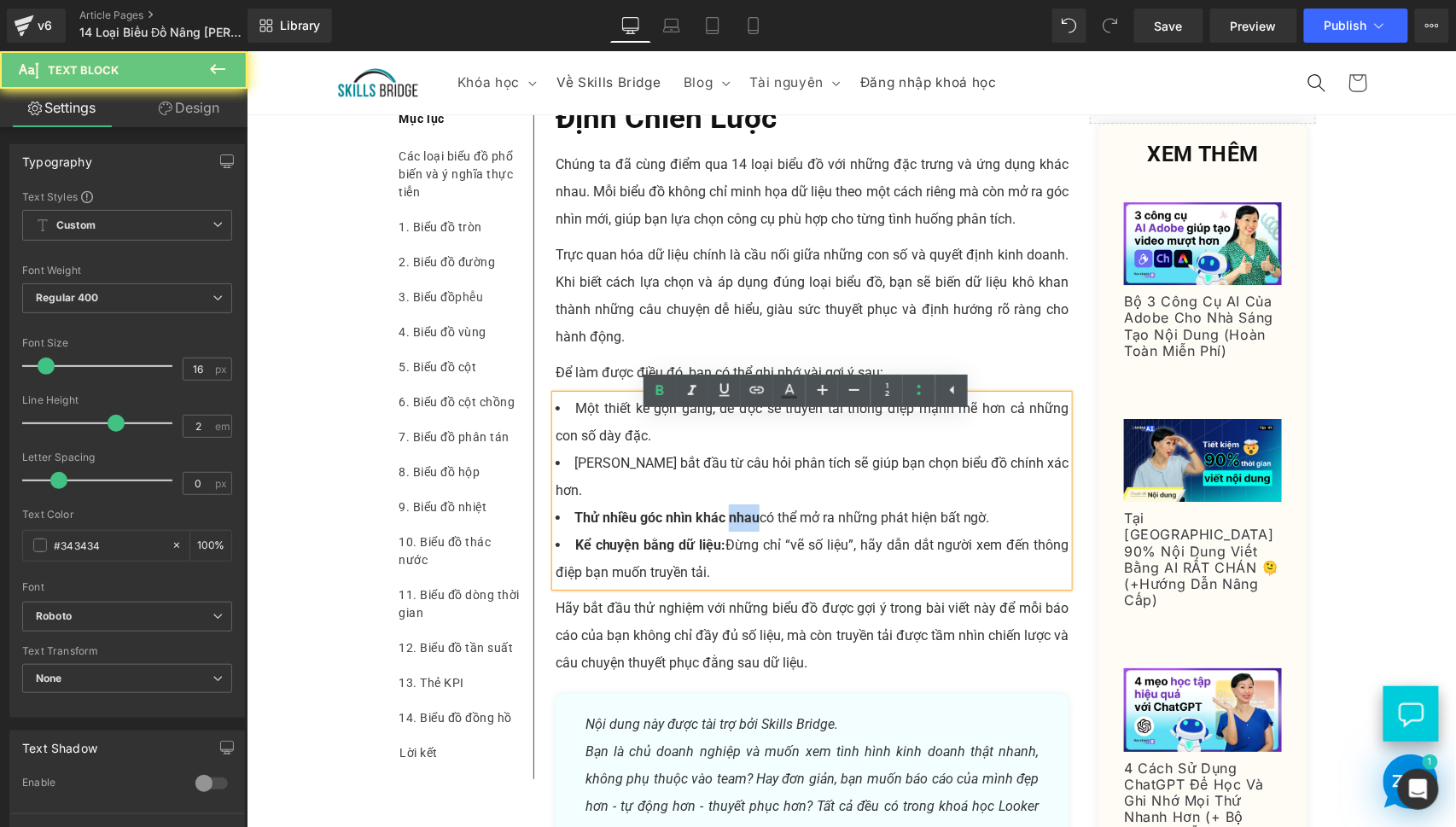
click at [743, 513] on strong "Thử nhiều góc nhìn khác nhau" at bounding box center [666, 517] width 185 height 16
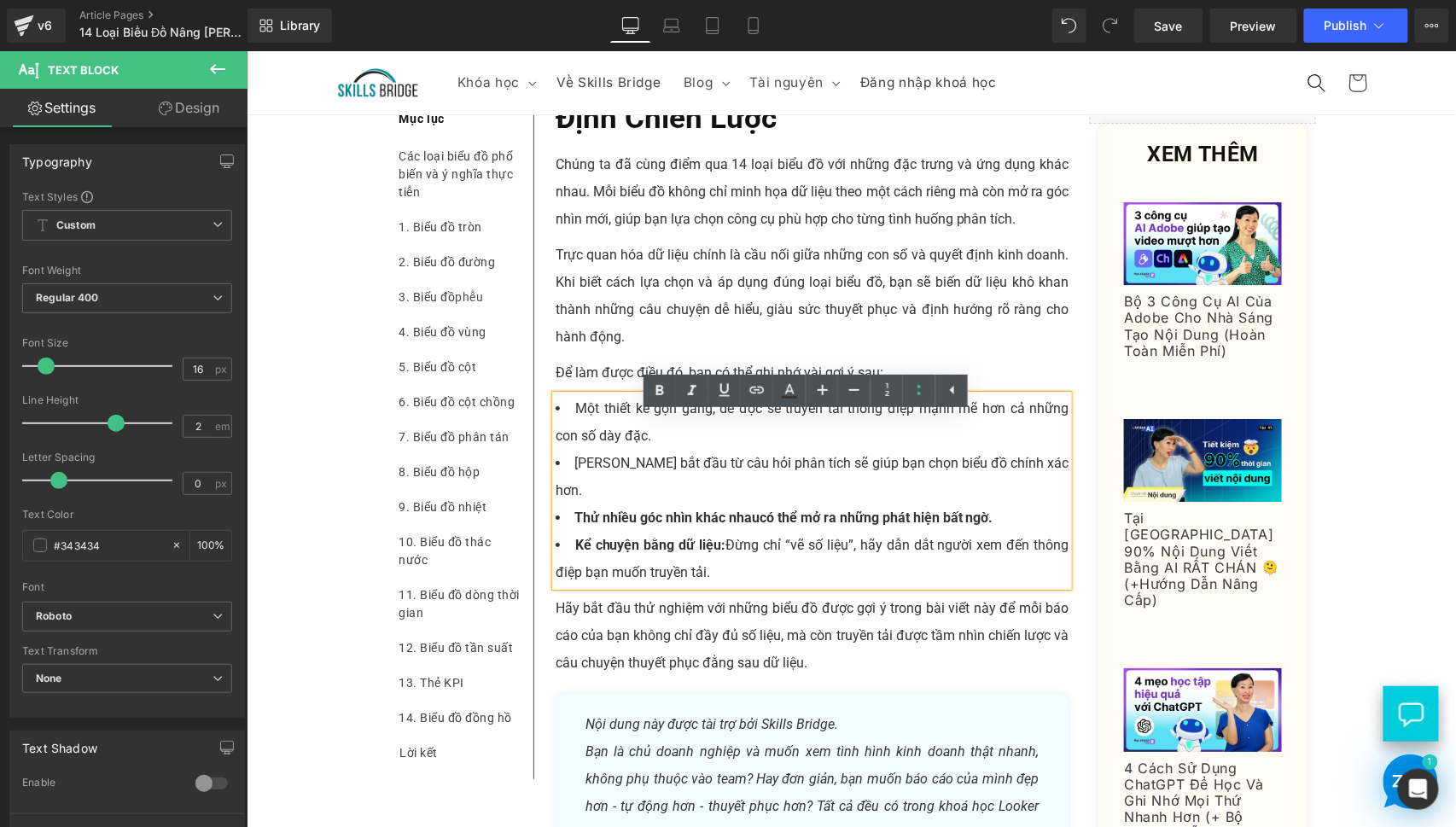
click at [735, 514] on span "Thử nhiều góc nhìn khác nhau" at bounding box center [666, 517] width 185 height 16
click at [735, 513] on span "Thử nhiều góc nhìn khác nhau" at bounding box center [666, 517] width 185 height 16
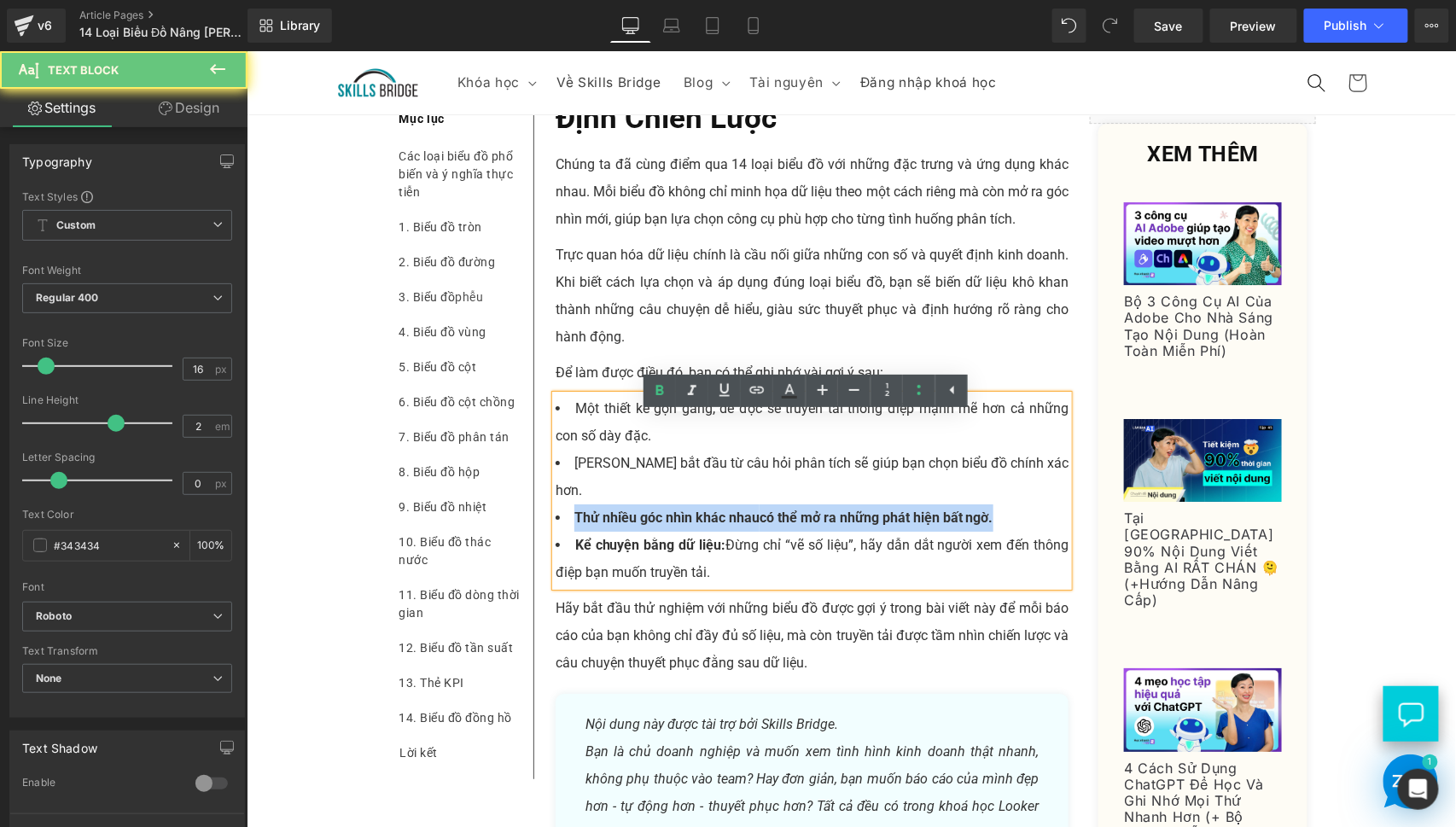
click at [735, 513] on span "Thử nhiều góc nhìn khác nhau" at bounding box center [666, 517] width 185 height 16
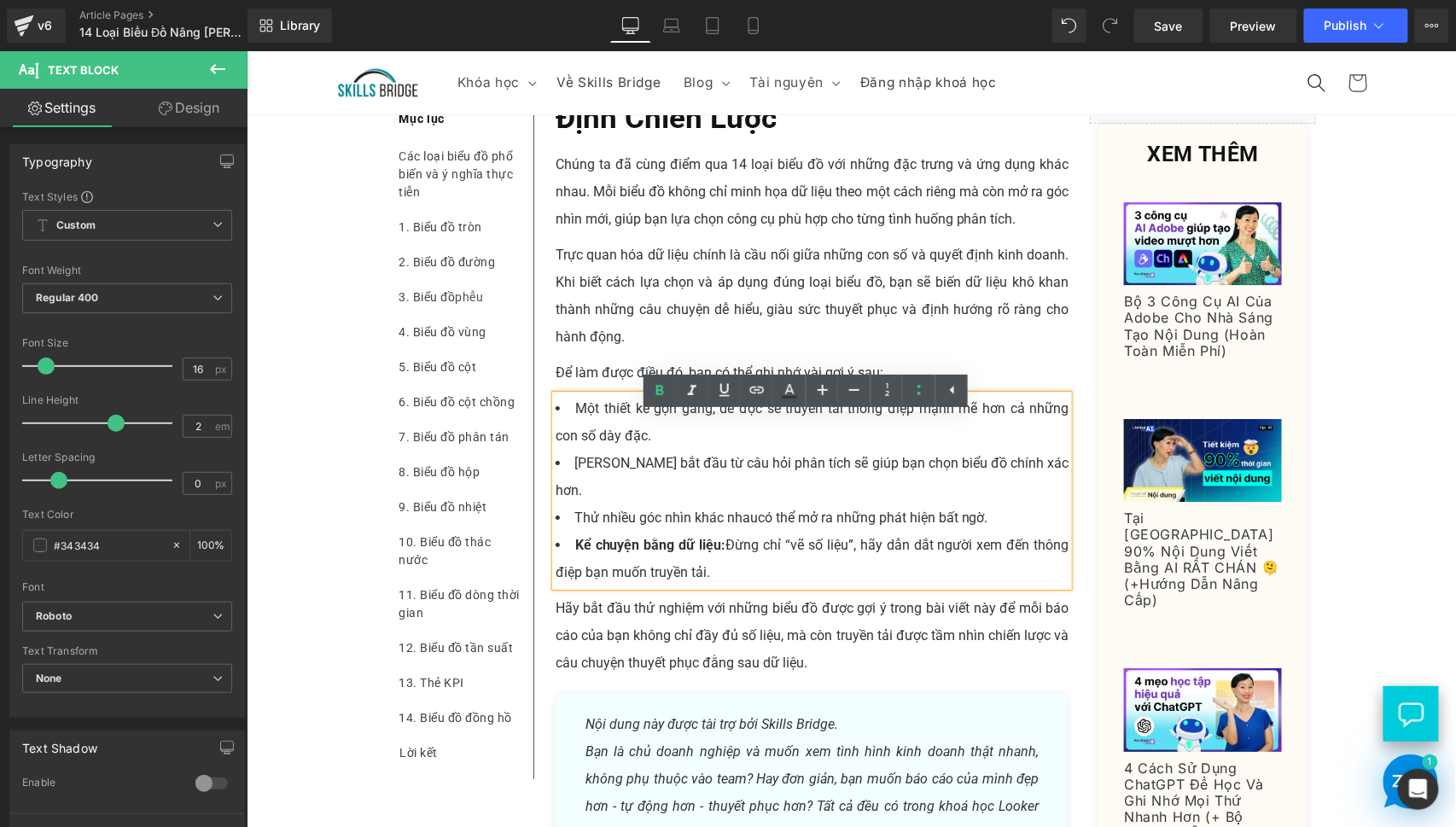
click at [739, 552] on li "Kể chuyện bằng dữ liệu: Đừng chỉ “vẽ số liệu”, hãy dẫn dắt người xem đến thông …" at bounding box center [812, 557] width 514 height 54
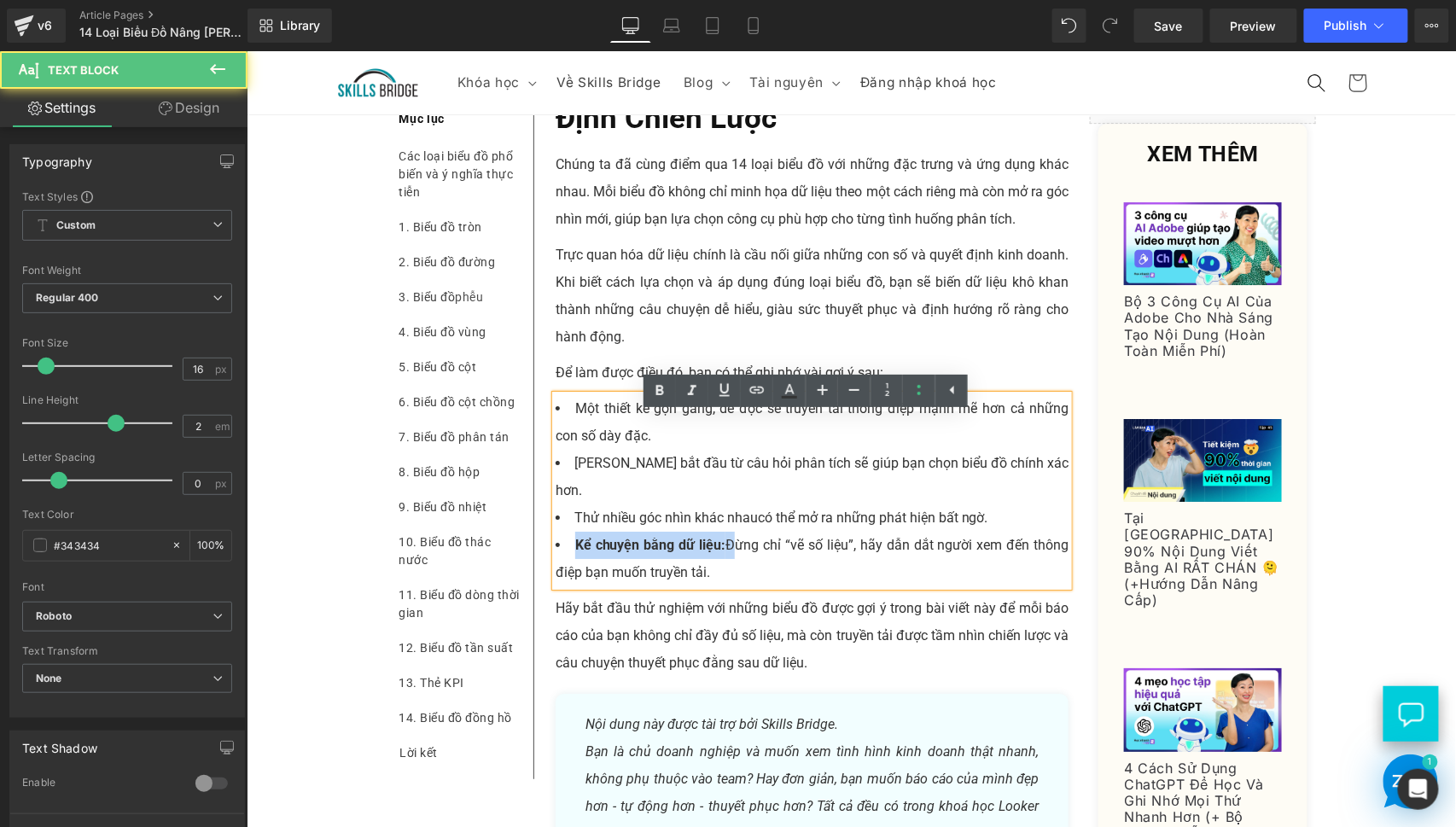
drag, startPoint x: 719, startPoint y: 544, endPoint x: 566, endPoint y: 543, distance: 153.0
click at [565, 543] on li "Kể chuyện bằng dữ liệu: Đừng chỉ “vẽ số liệu”, hãy dẫn dắt người xem đến thông …" at bounding box center [812, 557] width 514 height 54
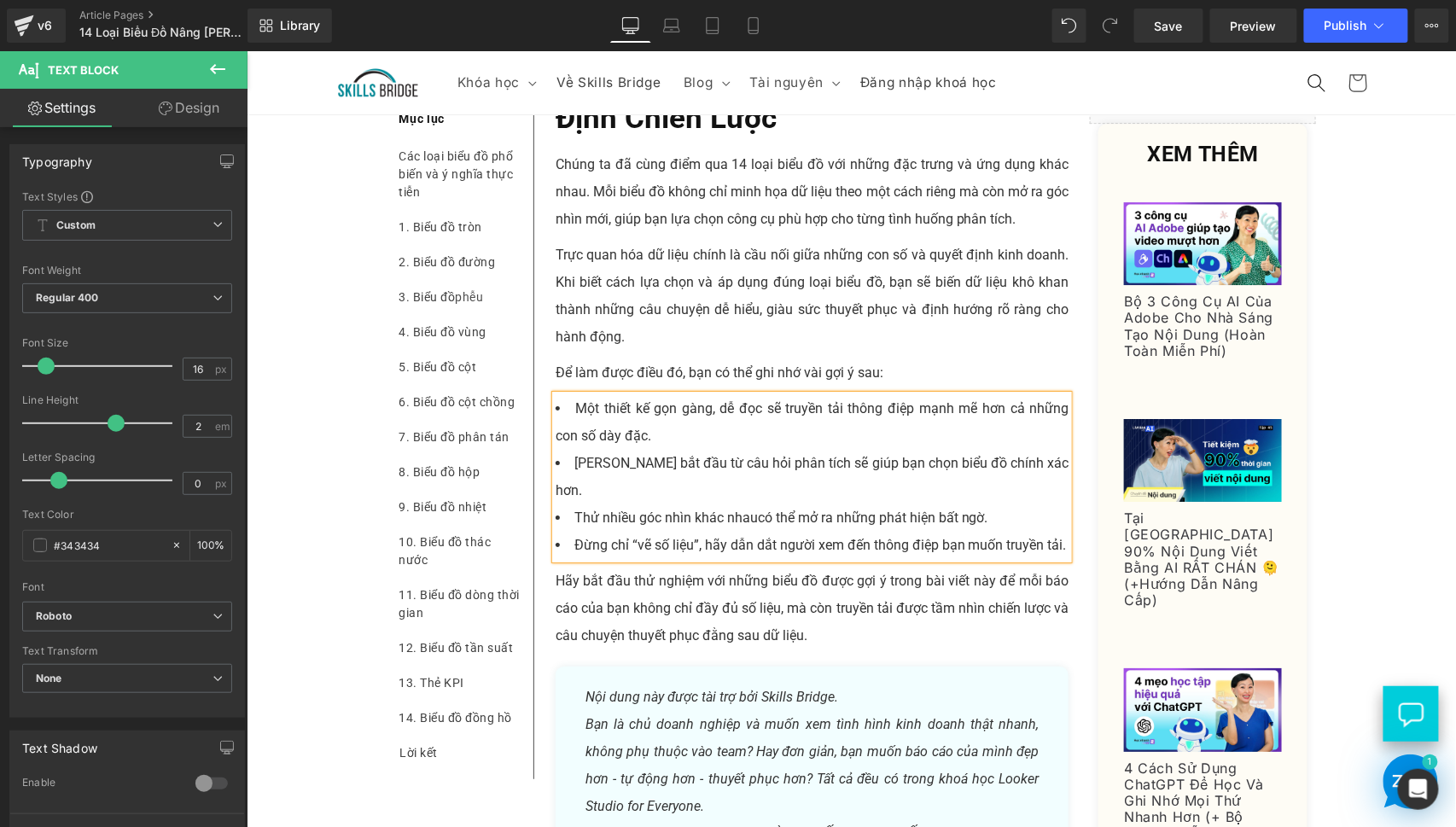
click at [643, 445] on li "Một thiết kế gọn gàng, dễ đọc sẽ truyền tải thông điệp mạnh mẽ hơn cả những con…" at bounding box center [812, 421] width 514 height 54
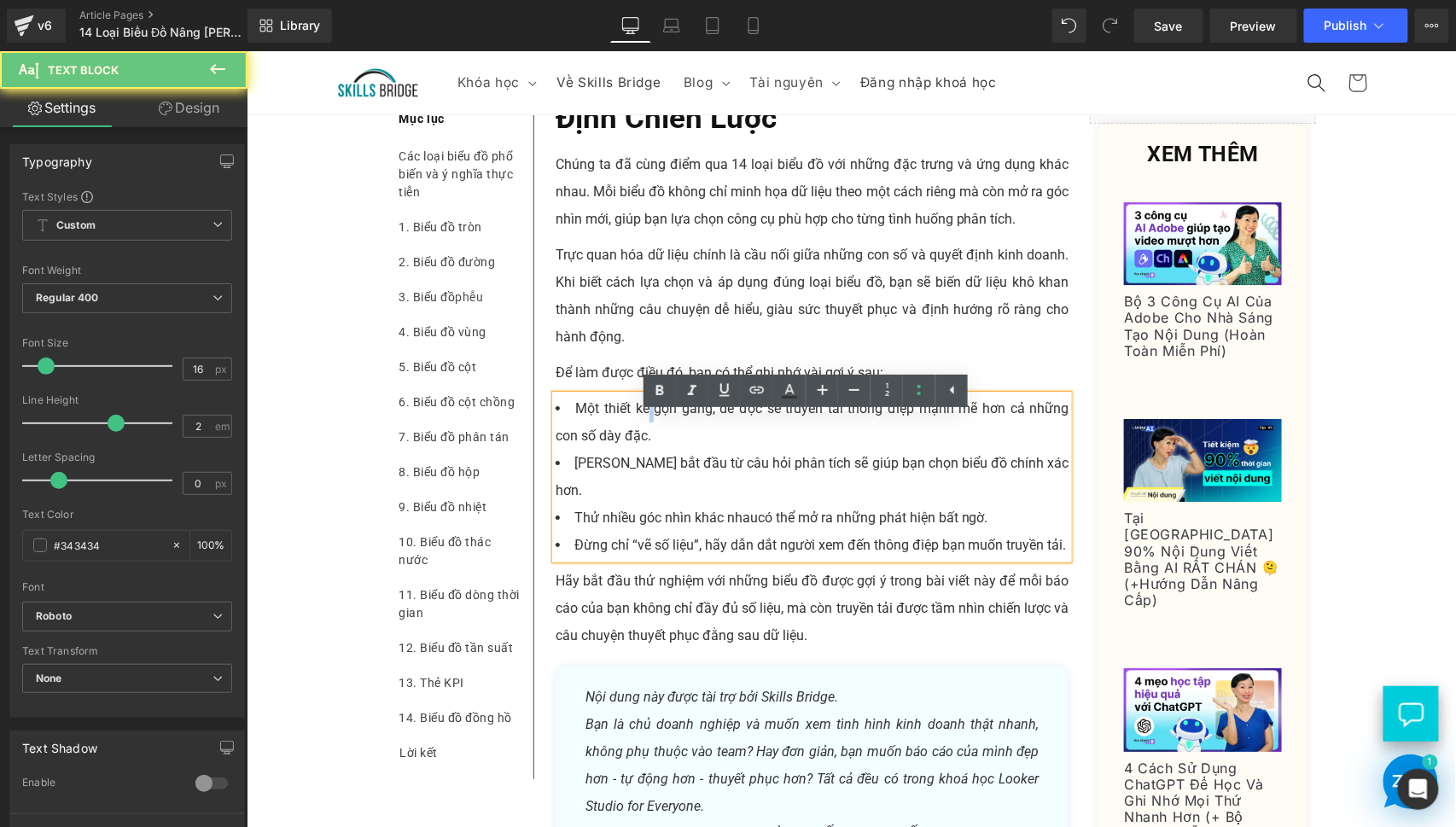
click at [643, 445] on li "Một thiết kế gọn gàng, dễ đọc sẽ truyền tải thông điệp mạnh mẽ hơn cả những con…" at bounding box center [812, 421] width 514 height 54
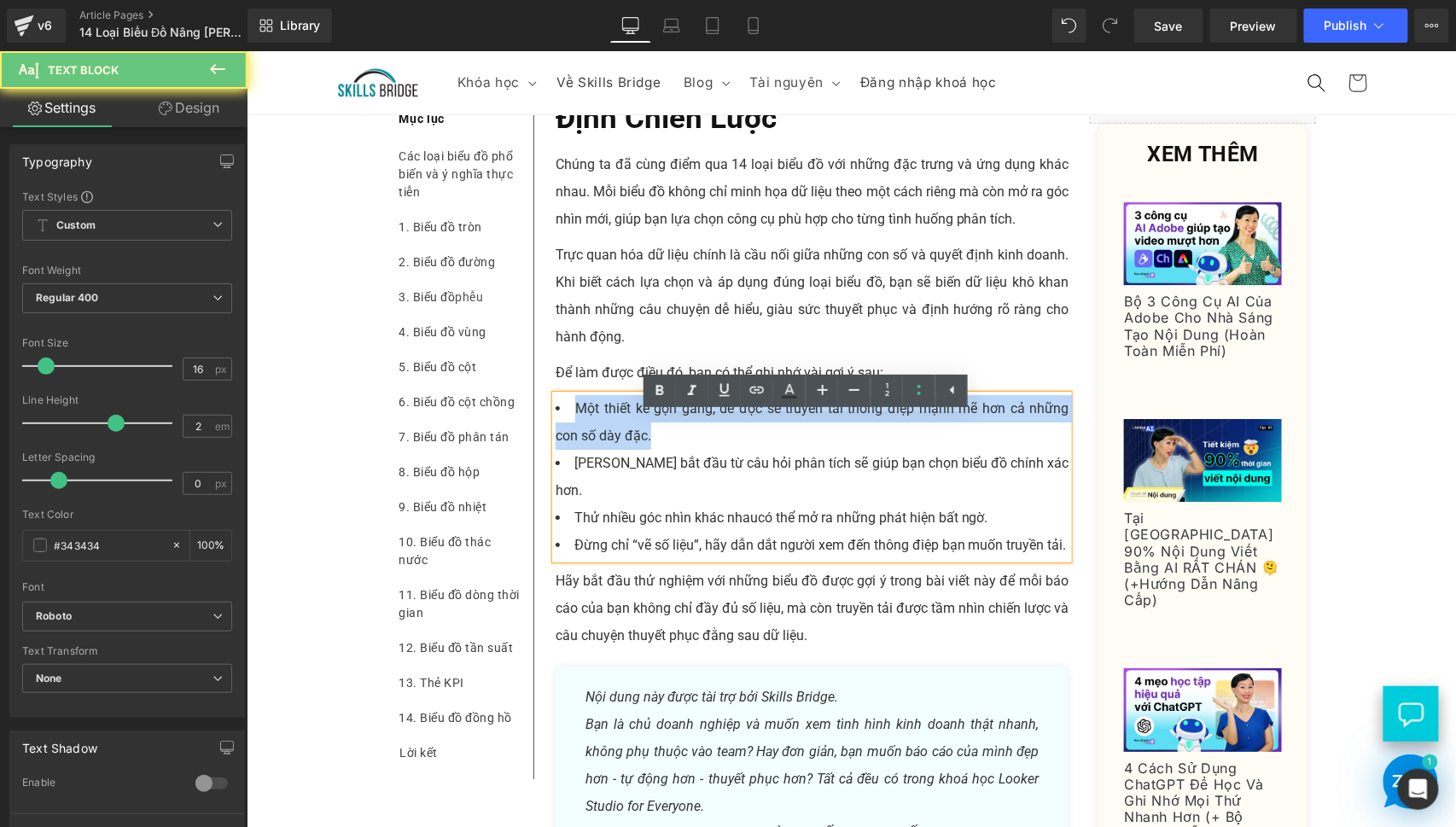
click at [643, 445] on li "Một thiết kế gọn gàng, dễ đọc sẽ truyền tải thông điệp mạnh mẽ hơn cả những con…" at bounding box center [812, 421] width 514 height 54
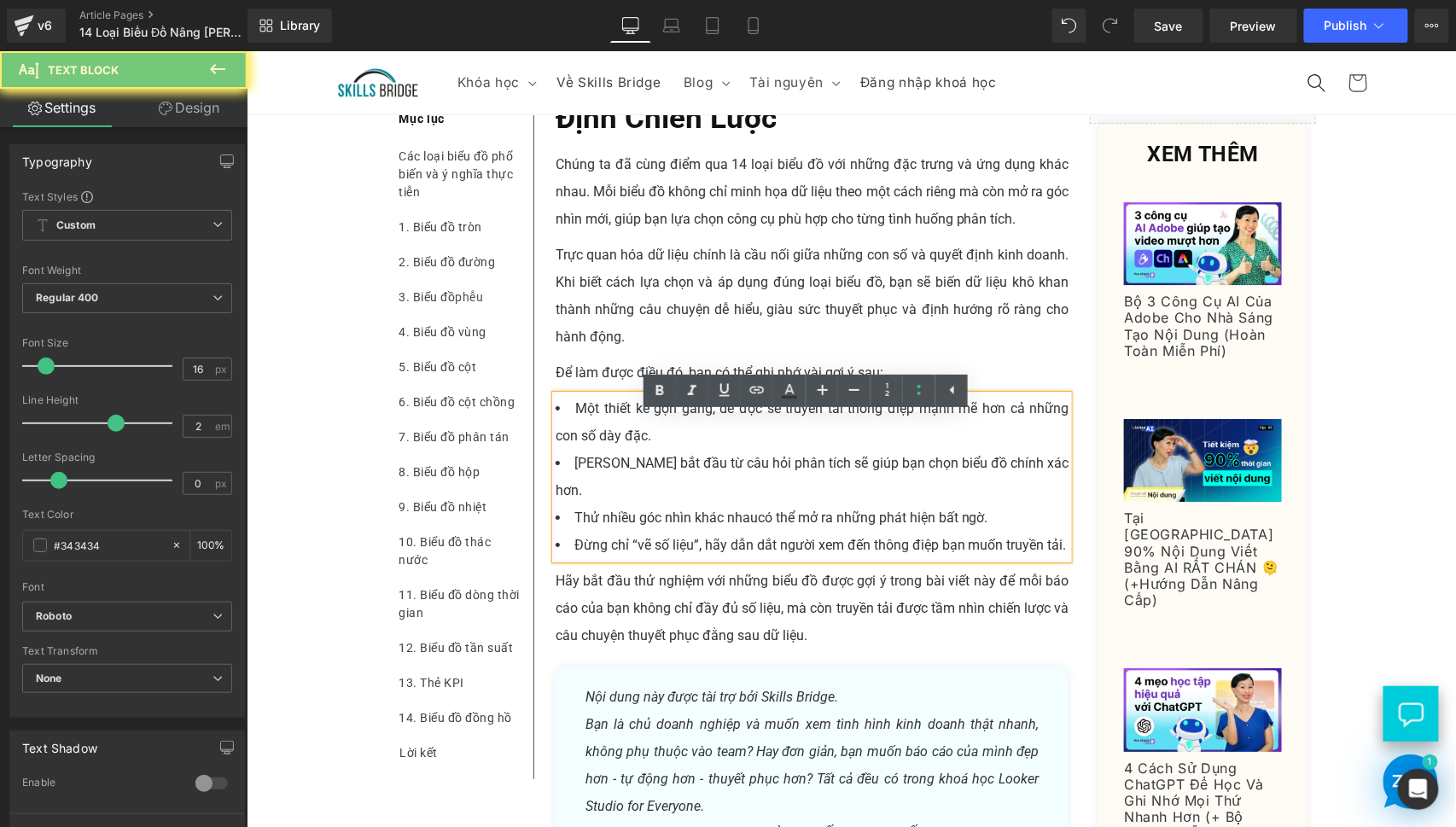
click at [657, 478] on span "[PERSON_NAME] bắt đầu từ câu hỏi phân tích sẽ giúp bạn chọn biểu đồ chính xác h…" at bounding box center [812, 475] width 514 height 43
click at [692, 516] on span "Thử nhiều góc nhìn khác nhau" at bounding box center [665, 517] width 184 height 16
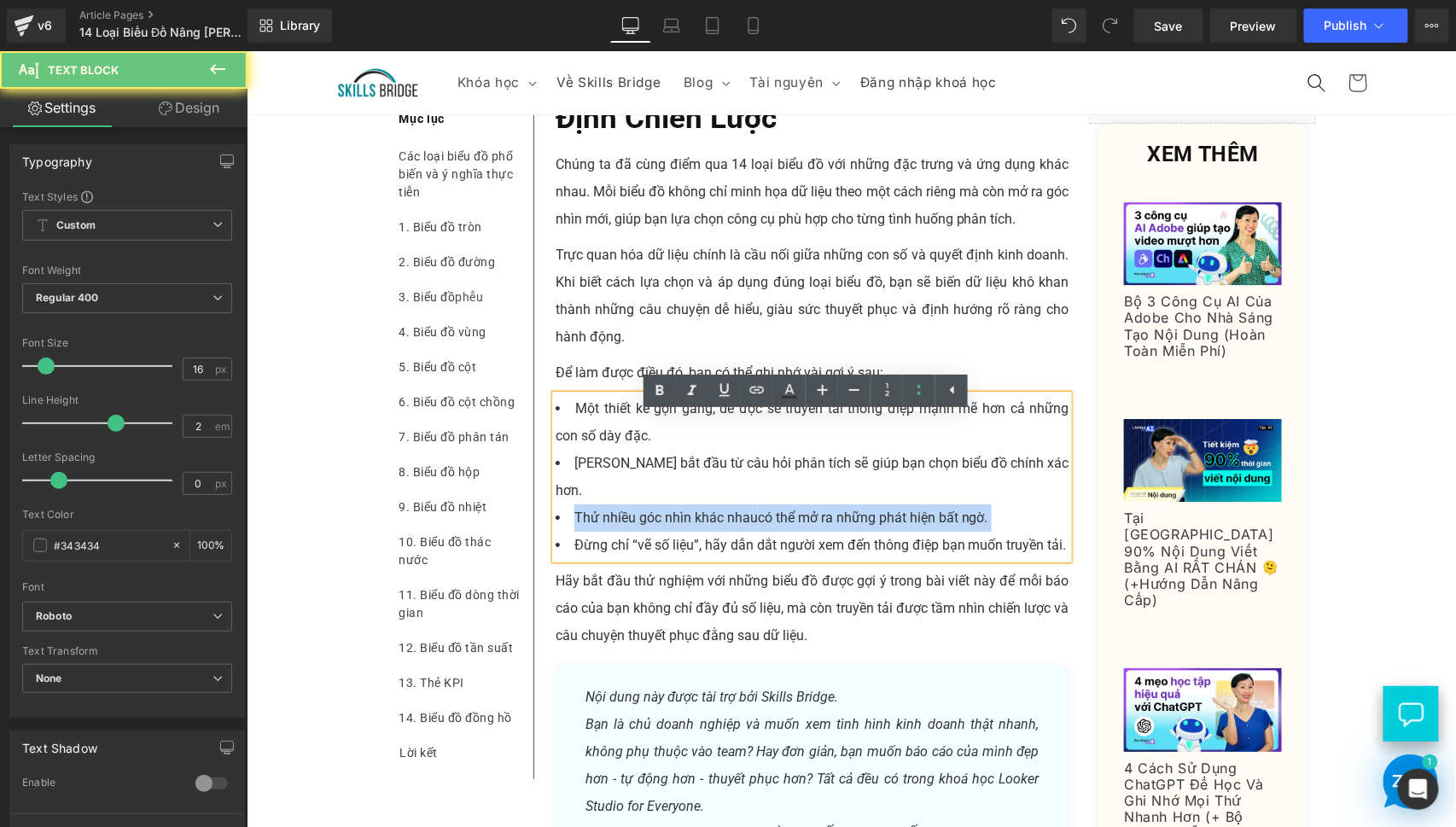
click at [692, 516] on span "Thử nhiều góc nhìn khác nhau" at bounding box center [665, 517] width 184 height 16
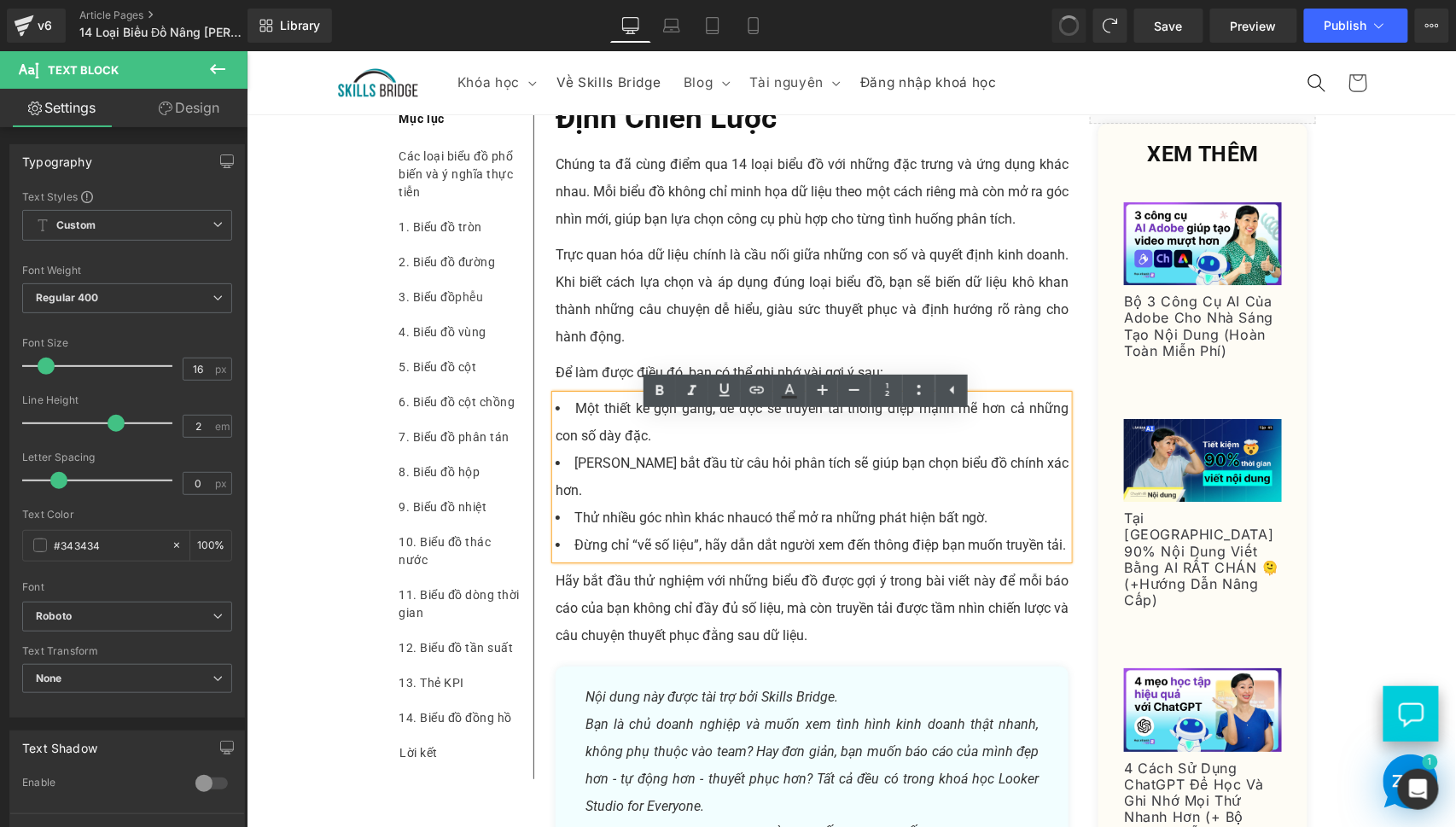
click at [721, 542] on li "Đừng chỉ “vẽ số liệu”, hãy dẫn dắt người xem đến thông điệp bạn muốn truyền tải." at bounding box center [812, 544] width 514 height 28
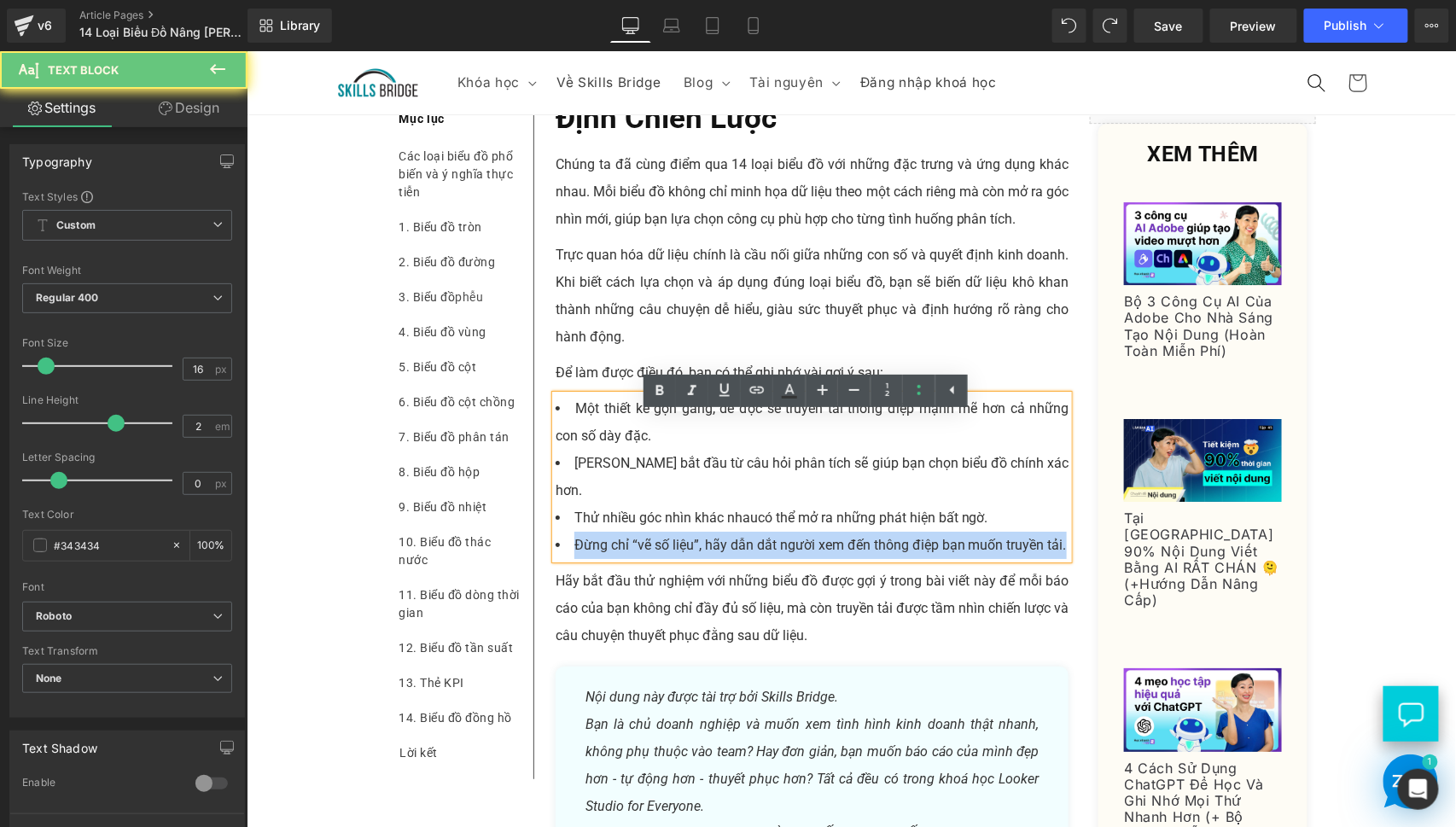
click at [721, 542] on li "Đừng chỉ “vẽ số liệu”, hãy dẫn dắt người xem đến thông điệp bạn muốn truyền tải." at bounding box center [812, 544] width 514 height 28
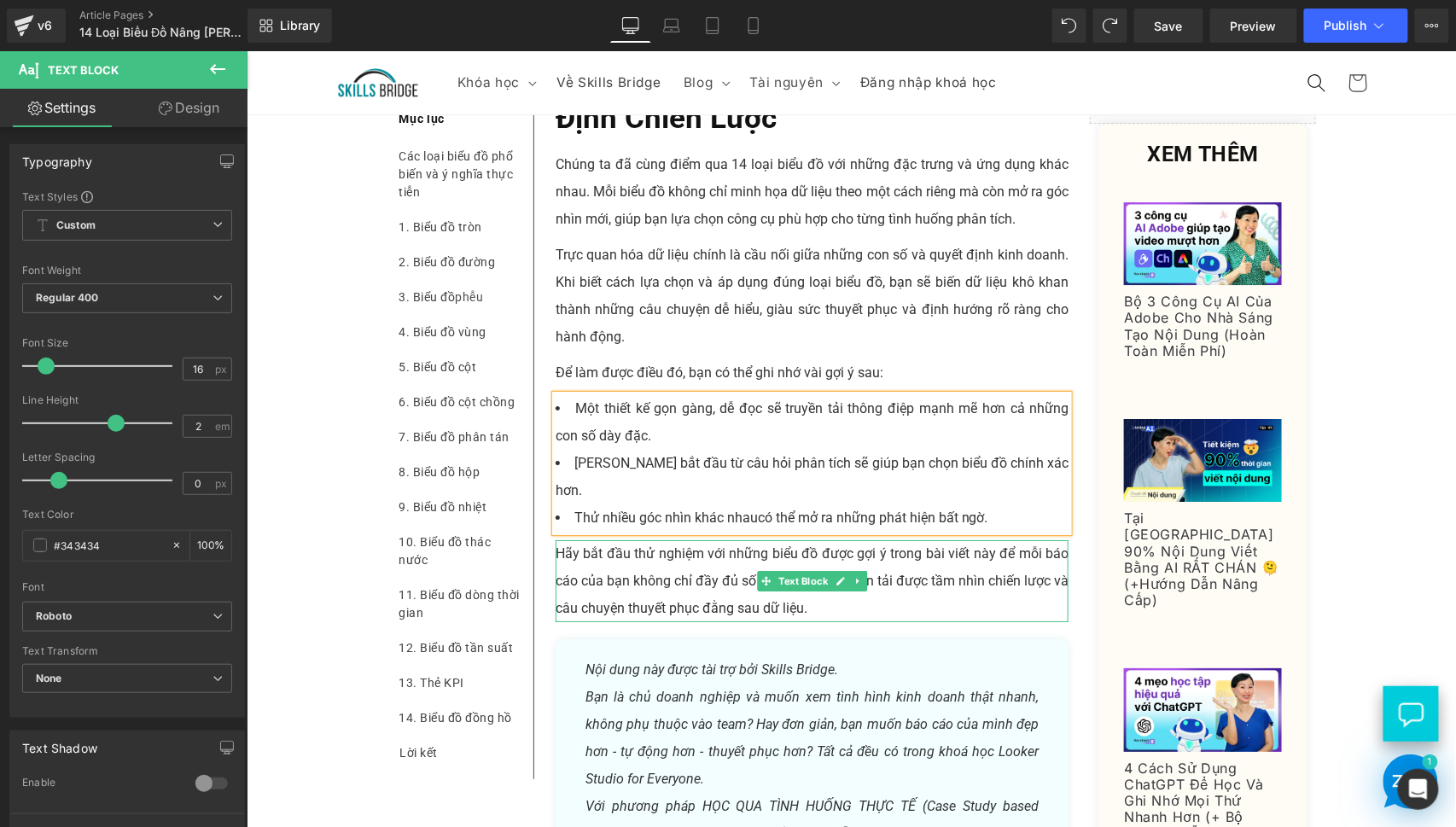
drag, startPoint x: 656, startPoint y: 567, endPoint x: 679, endPoint y: 579, distance: 25.9
click at [656, 567] on p "Hãy bắt đầu thử nghiệm với những biểu đồ được gợi ý trong bài viết này để mỗi b…" at bounding box center [812, 580] width 514 height 82
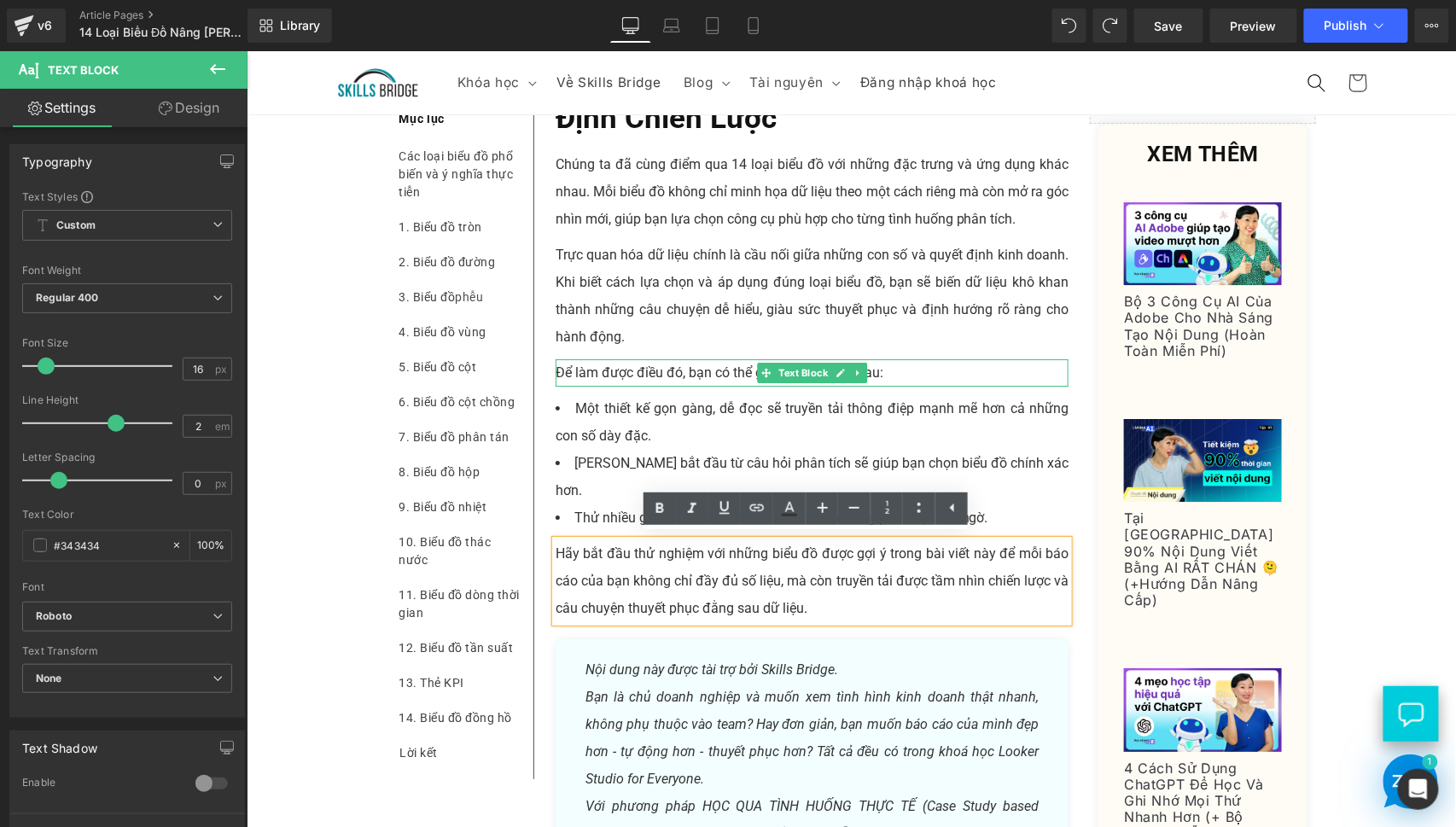
click at [984, 363] on div at bounding box center [812, 360] width 514 height 4
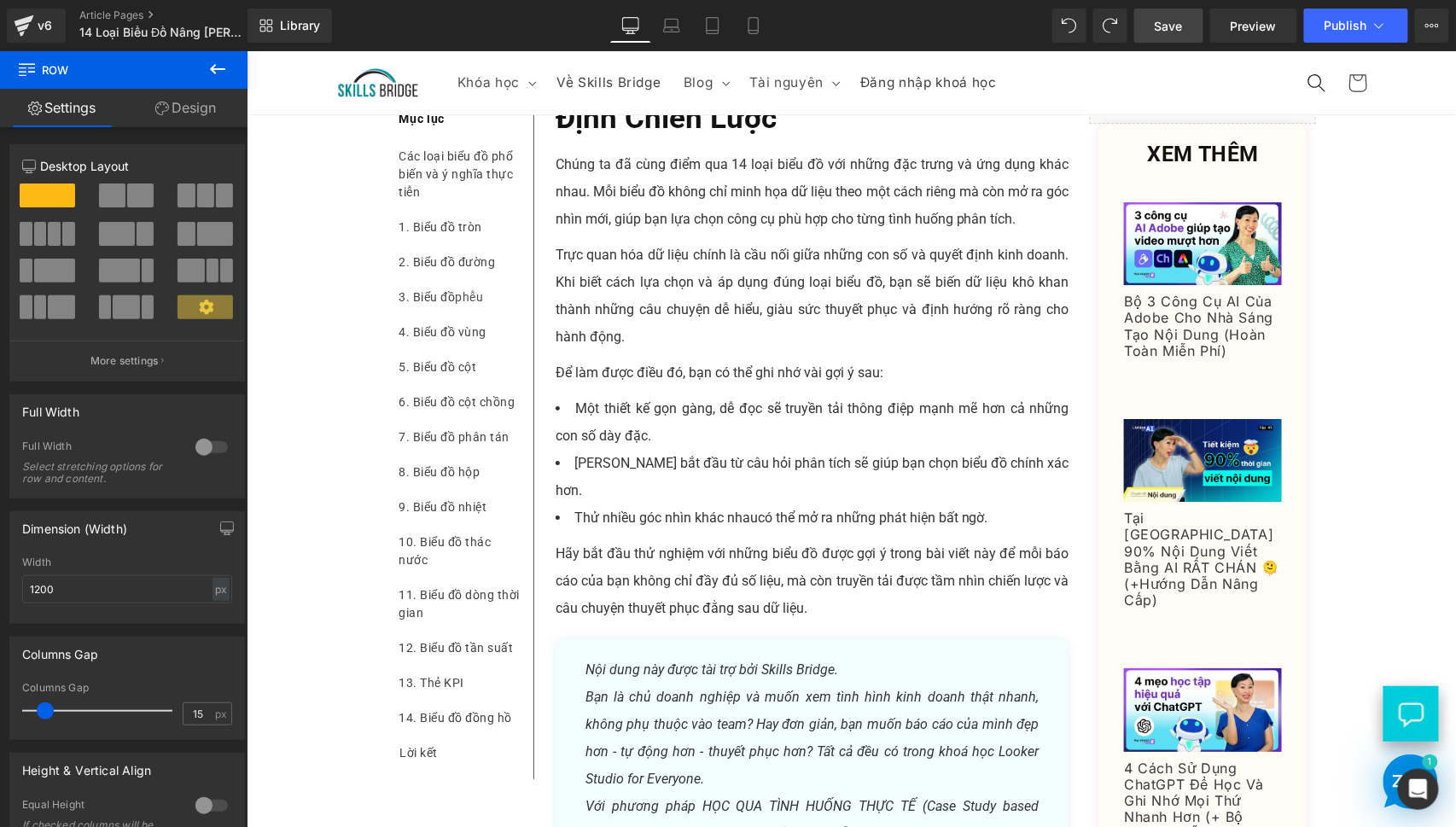
click at [1152, 28] on link "Save" at bounding box center [1169, 26] width 69 height 34
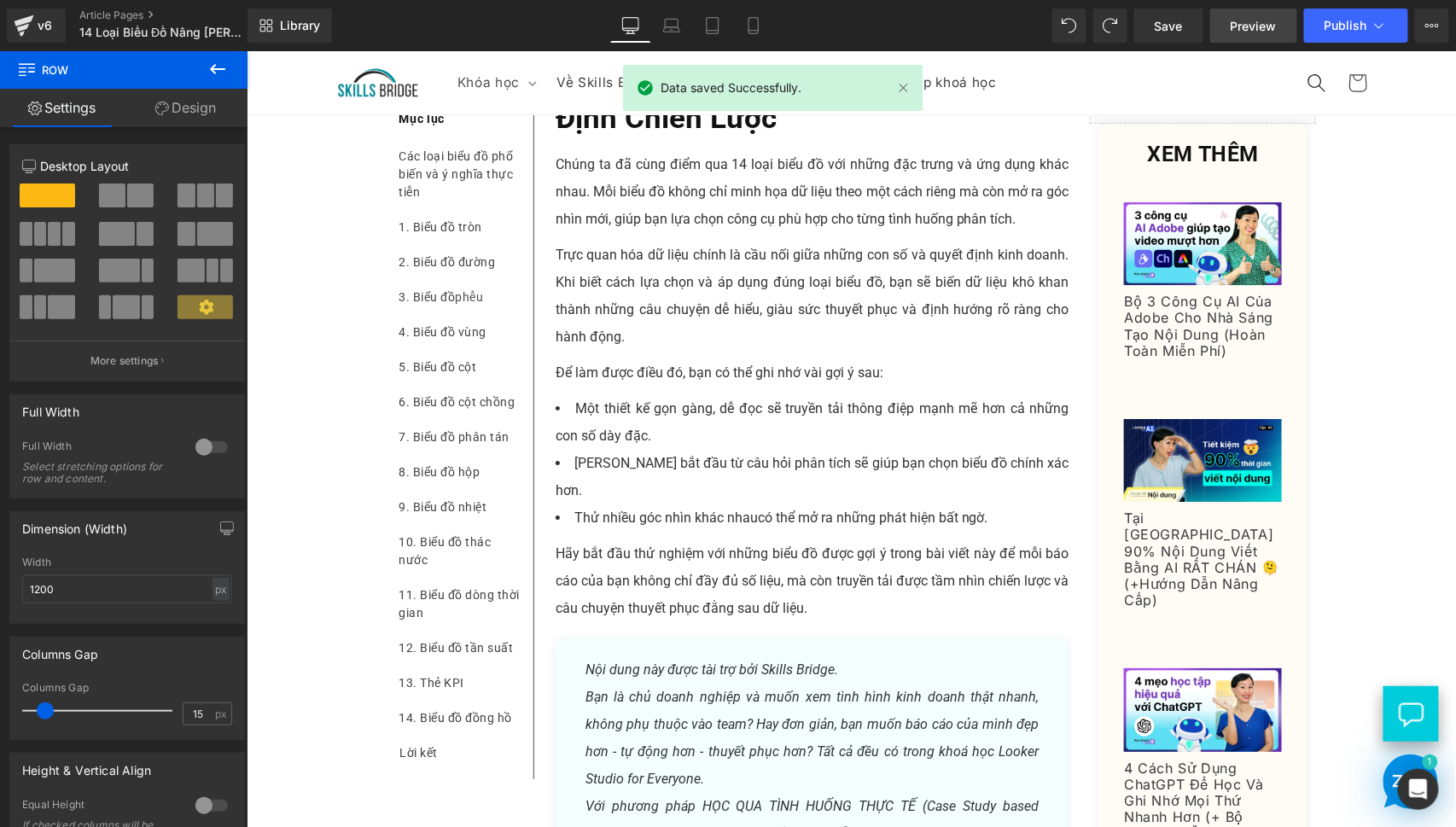
click at [1255, 22] on span "Preview" at bounding box center [1253, 26] width 46 height 18
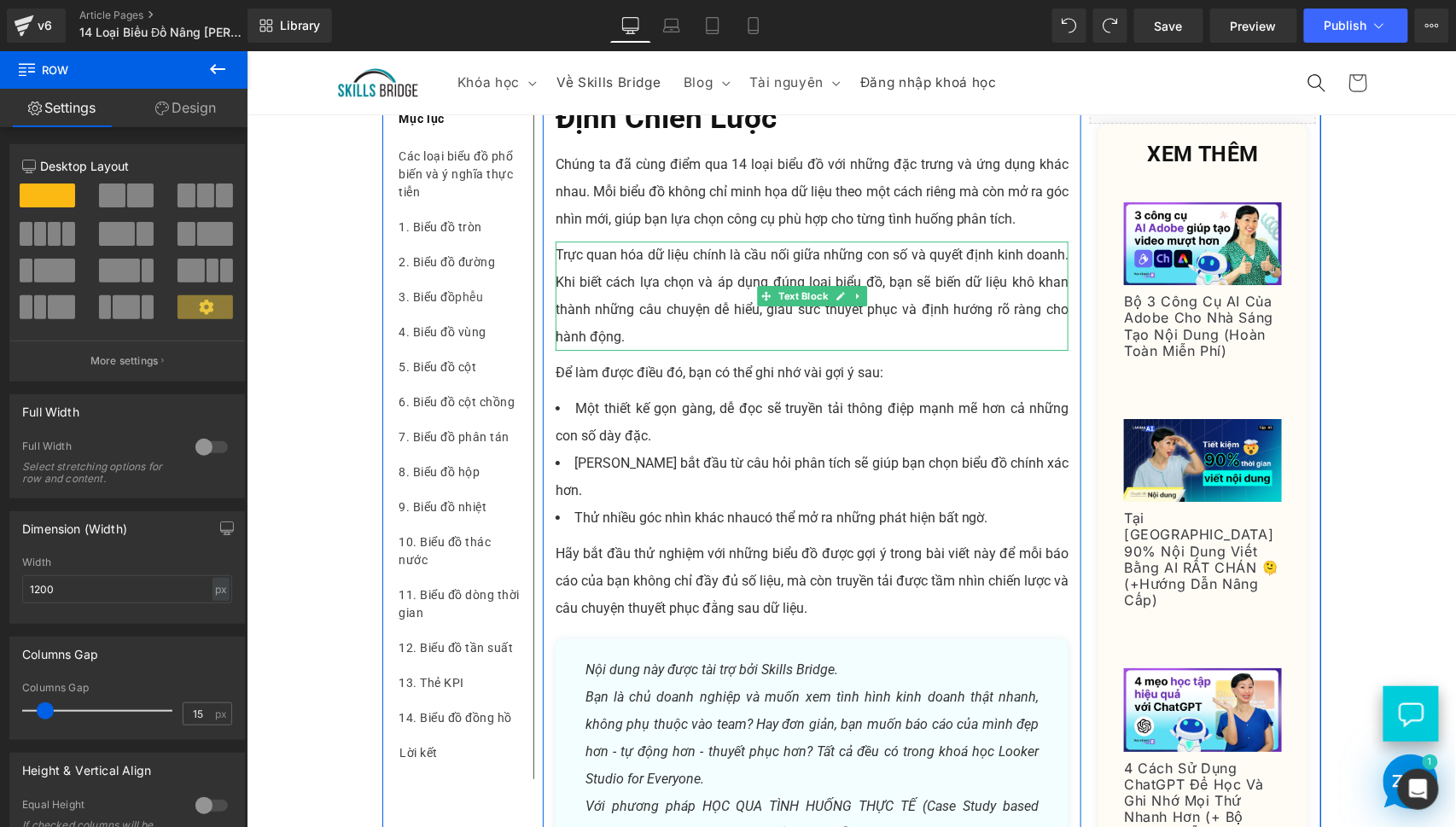
click at [1000, 350] on p "Trực quan hóa dữ liệu chính là cầu nối giữa những con số và quyết định kinh doa…" at bounding box center [812, 295] width 514 height 110
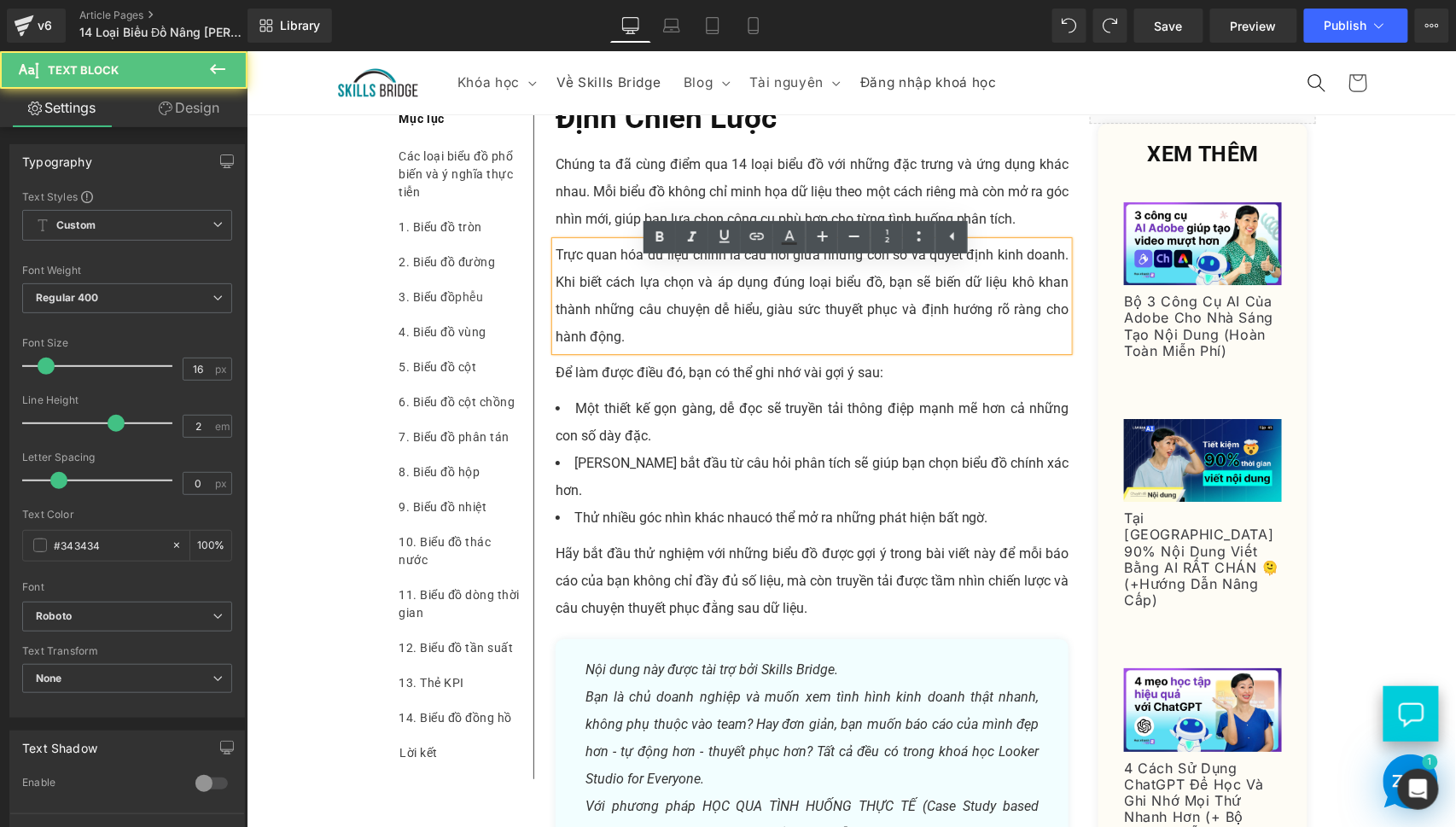
click at [976, 448] on li "Một thiết kế gọn gàng, dễ đọc sẽ truyền tải thông điệp mạnh mẽ hơn cả những con…" at bounding box center [812, 421] width 514 height 54
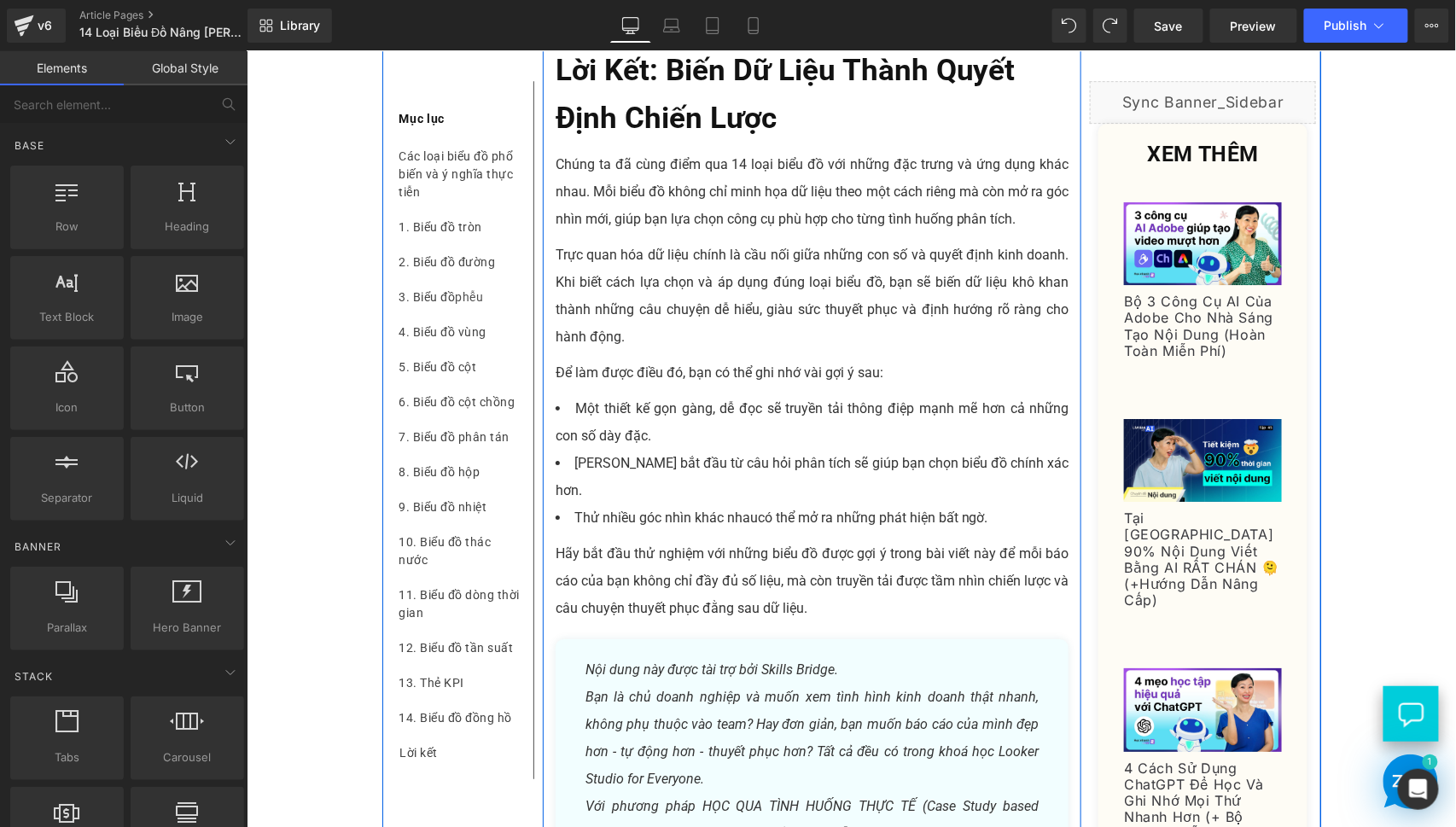
click at [642, 216] on p "Chúng ta đã cùng điểm qua 14 loại biểu đồ với những đặc trưng và ứng dụng khác …" at bounding box center [812, 191] width 514 height 82
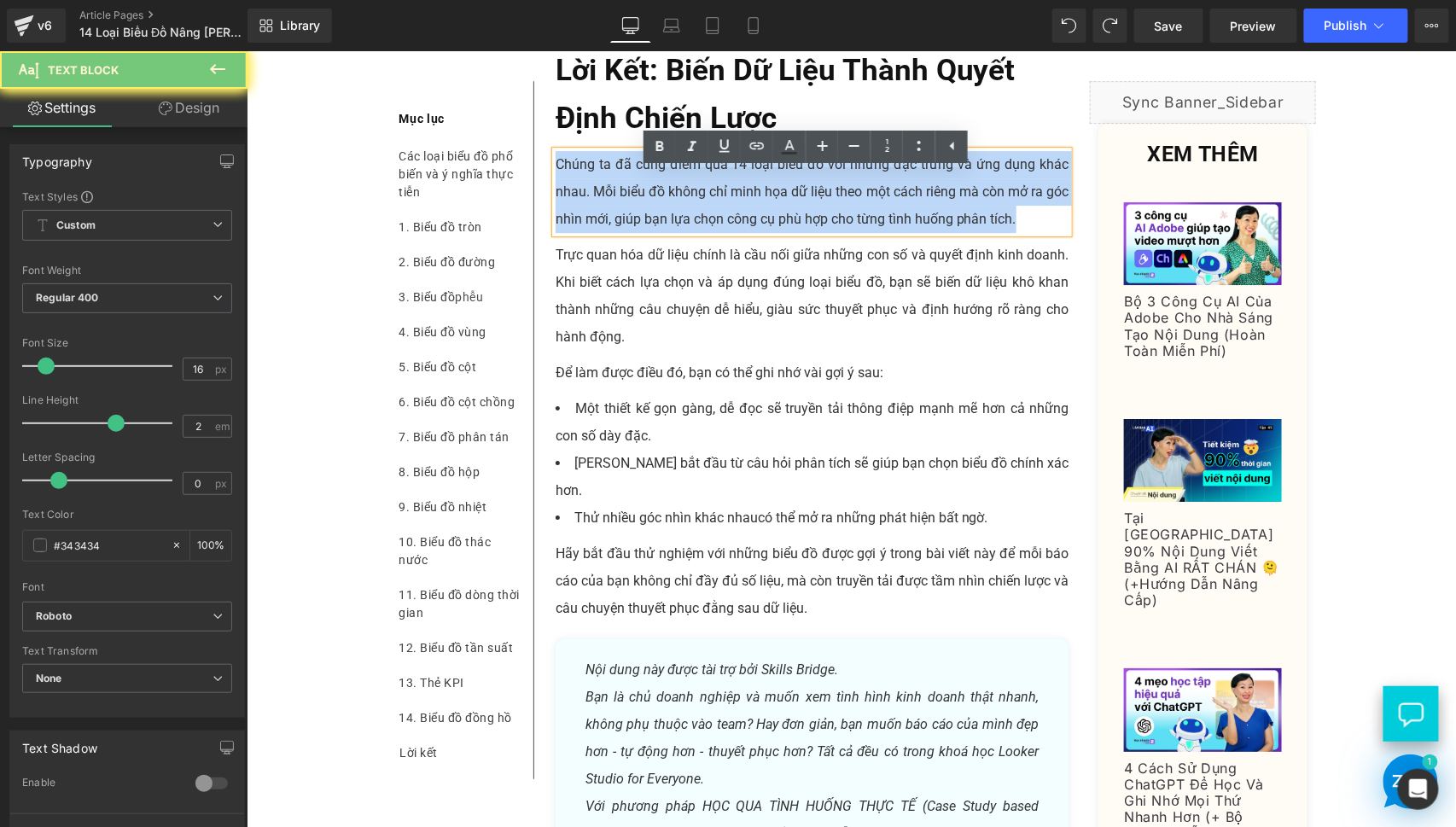
click at [642, 216] on p "Chúng ta đã cùng điểm qua 14 loại biểu đồ với những đặc trưng và ứng dụng khác …" at bounding box center [812, 191] width 514 height 82
click at [638, 287] on p "Trực quan hóa dữ liệu chính là cầu nối giữa những con số và quyết định kinh doa…" at bounding box center [812, 295] width 514 height 110
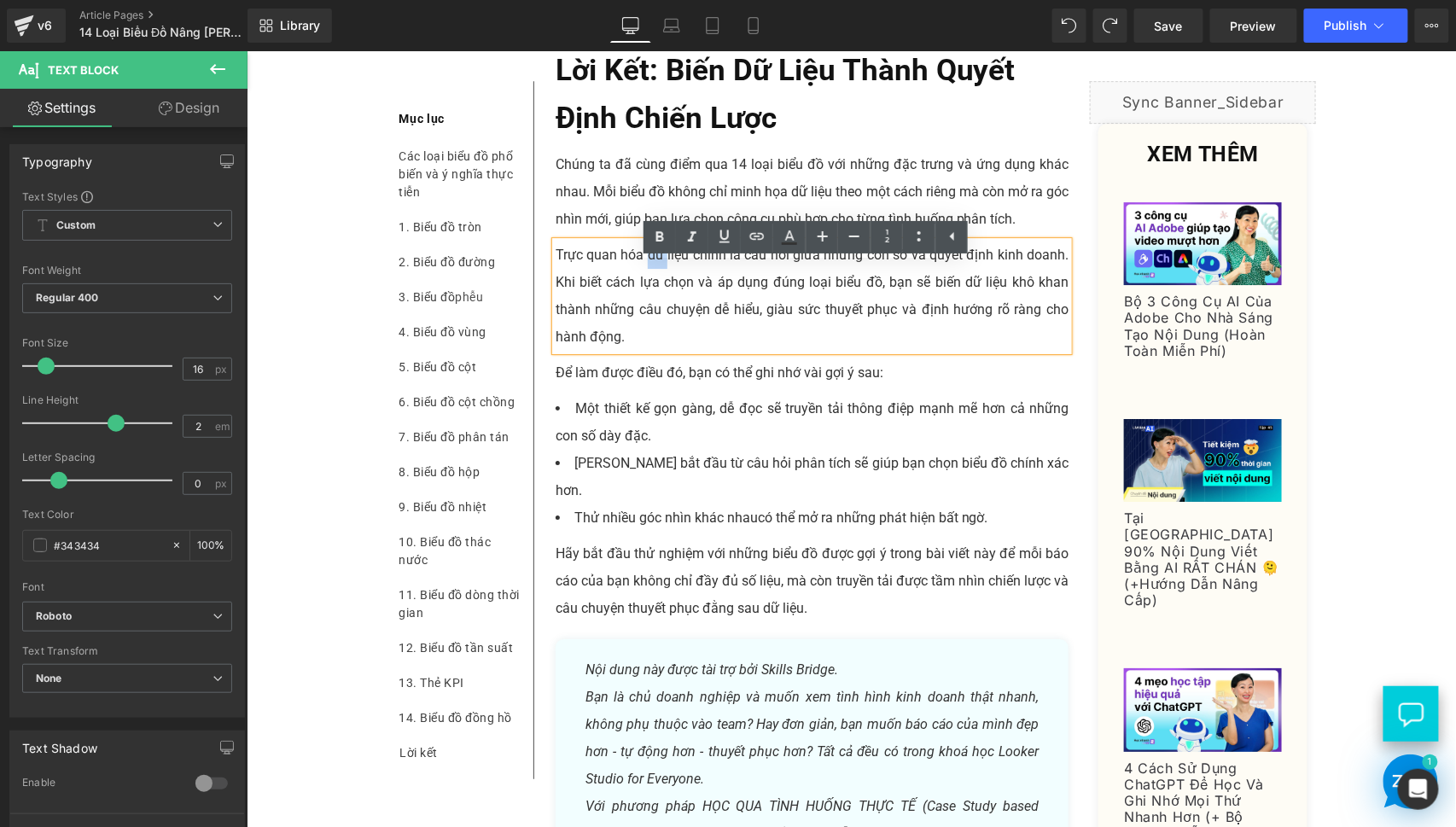
click at [638, 287] on p "Trực quan hóa dữ liệu chính là cầu nối giữa những con số và quyết định kinh doa…" at bounding box center [812, 295] width 514 height 110
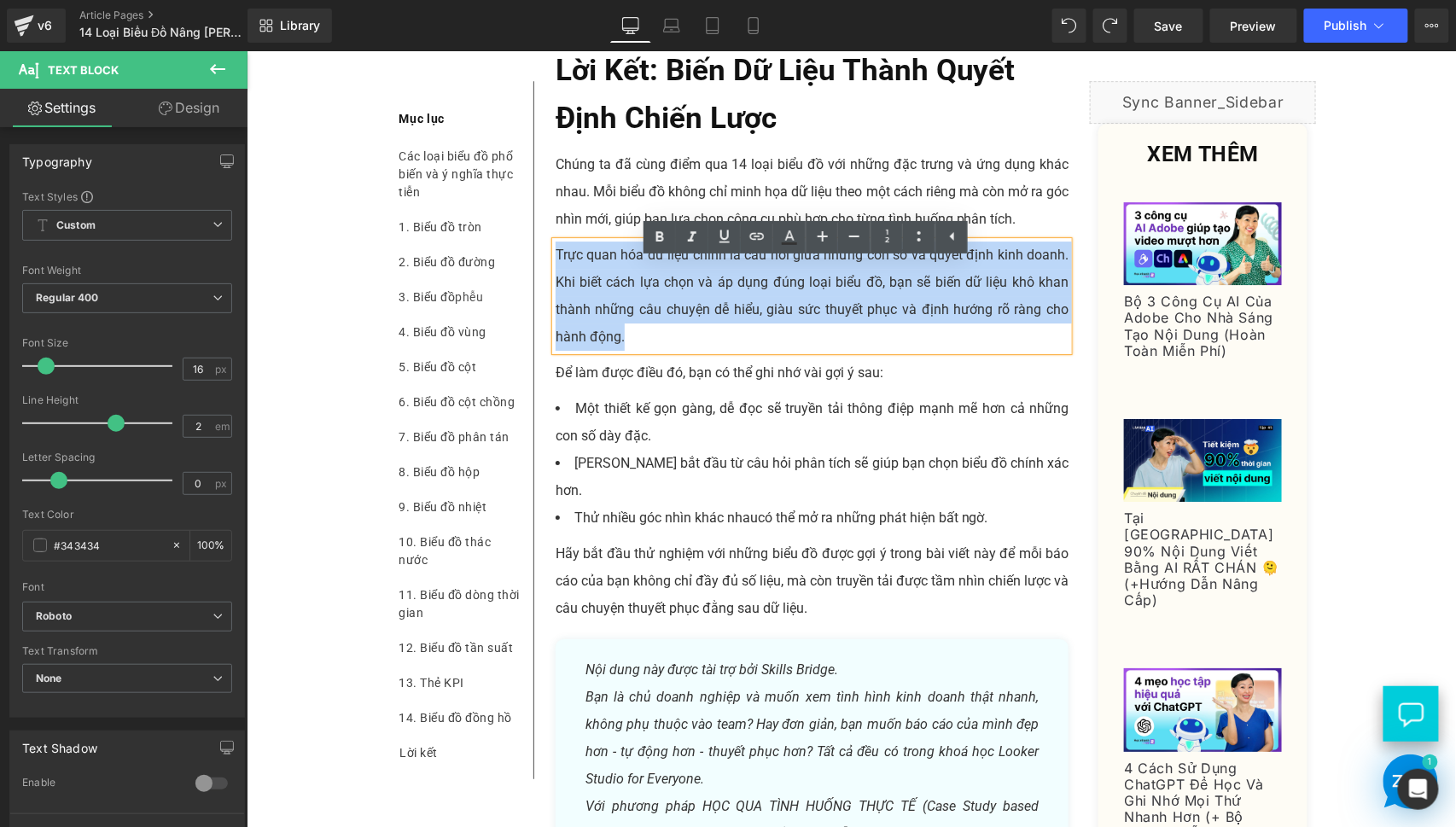
click at [638, 287] on p "Trực quan hóa dữ liệu chính là cầu nối giữa những con số và quyết định kinh doa…" at bounding box center [812, 295] width 514 height 110
click at [246, 50] on div at bounding box center [246, 50] width 0 height 0
click at [648, 385] on p "Để làm được điều đó, bạn có thể ghi nhớ vài gợi ý sau:" at bounding box center [812, 373] width 514 height 28
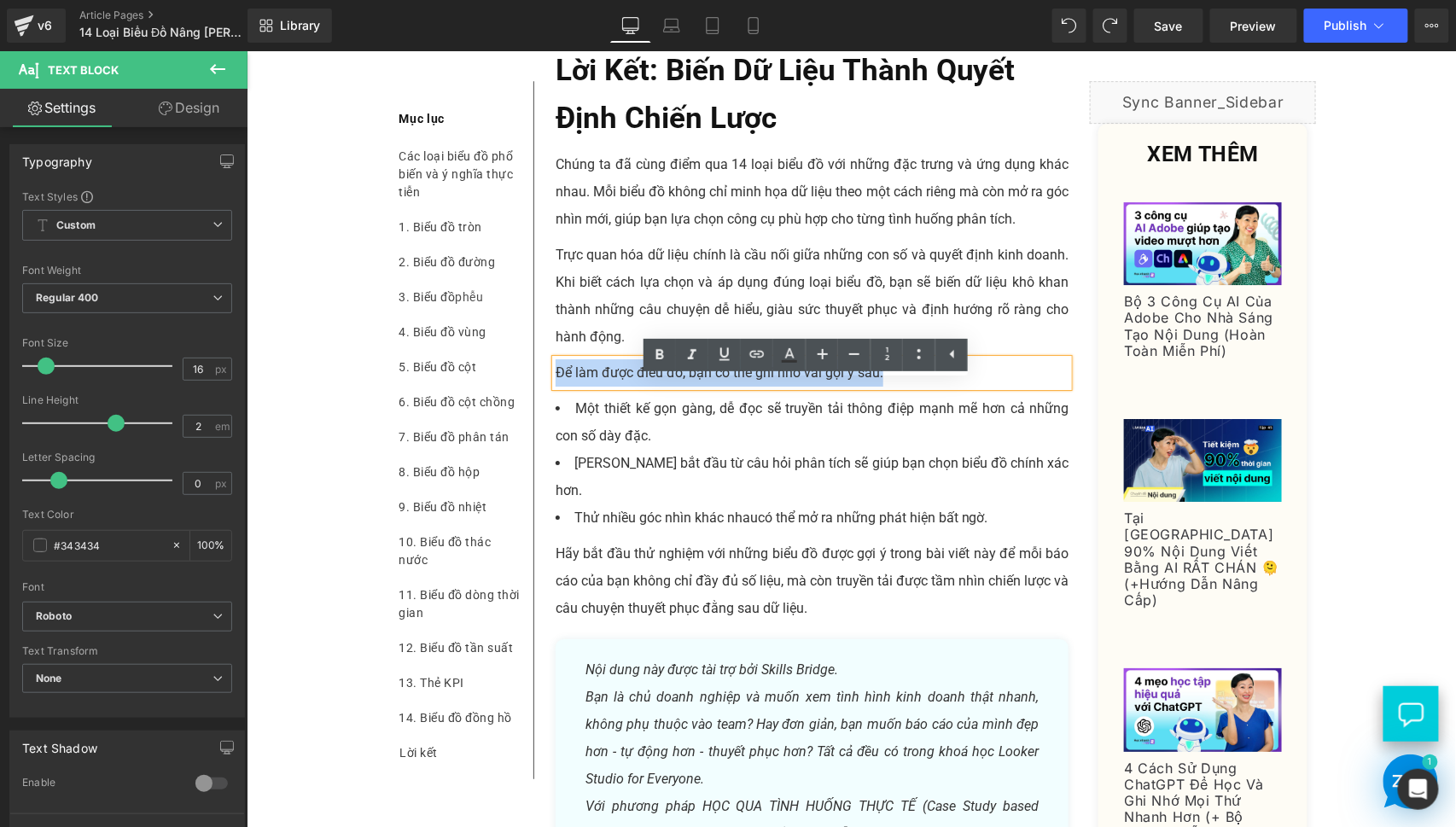
click at [884, 385] on p "Để làm được điều đó, bạn có thể ghi nhớ vài gợi ý sau:" at bounding box center [812, 373] width 514 height 28
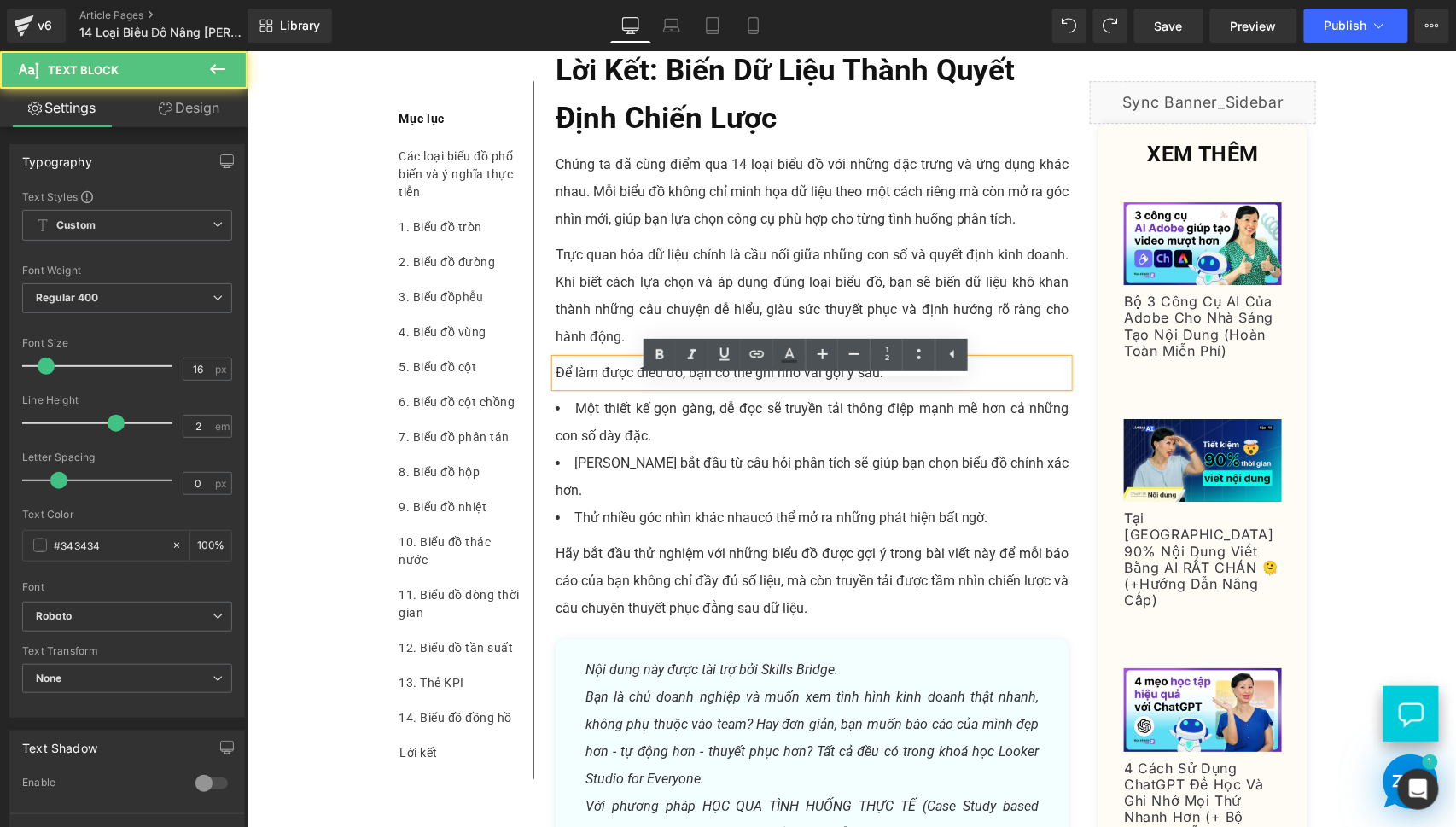
click at [884, 385] on p "Để làm được điều đó, bạn có thể ghi nhớ vài gợi ý sau:" at bounding box center [812, 373] width 514 height 28
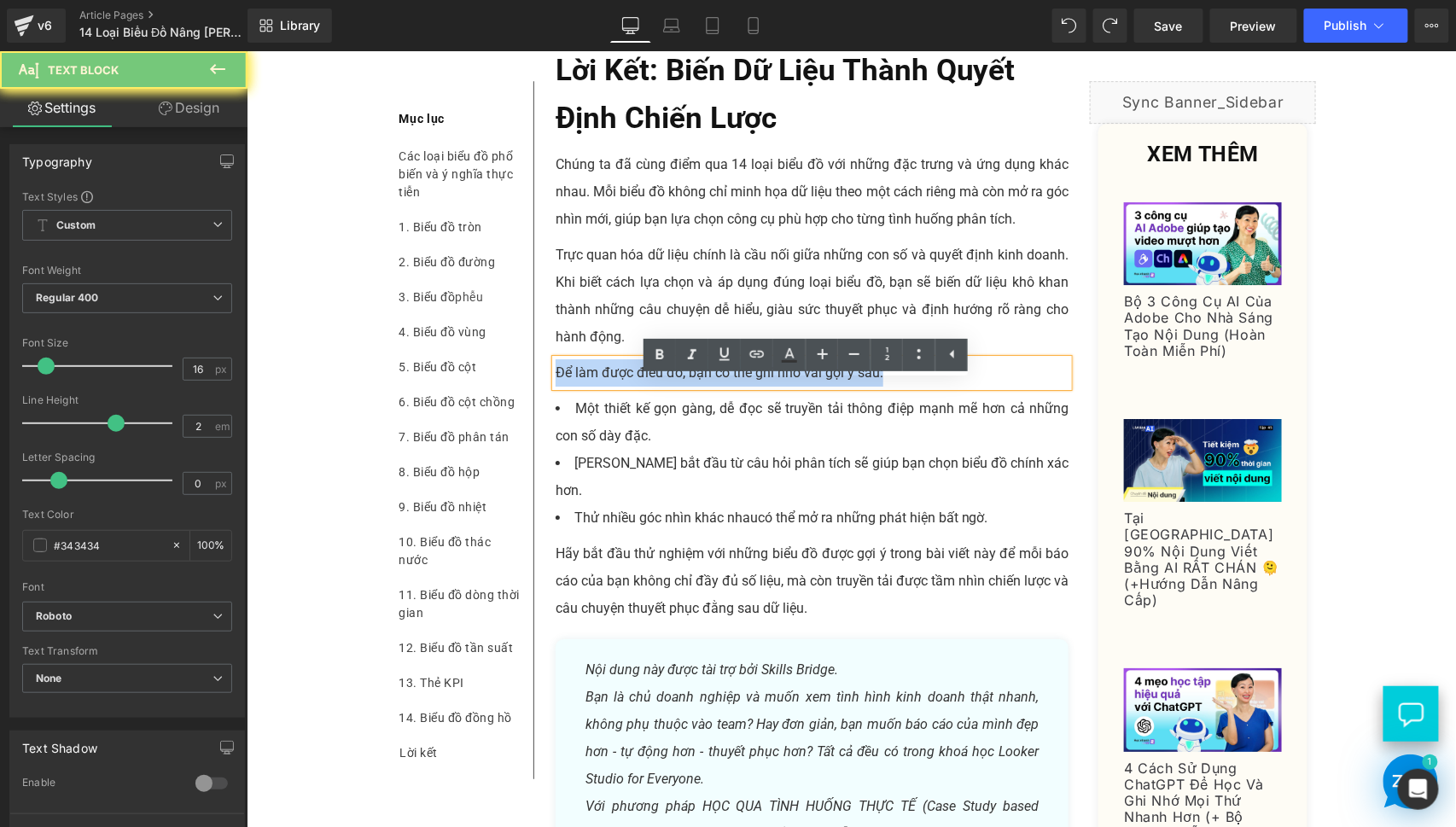
click at [884, 385] on p "Để làm được điều đó, bạn có thể ghi nhớ vài gợi ý sau:" at bounding box center [812, 373] width 514 height 28
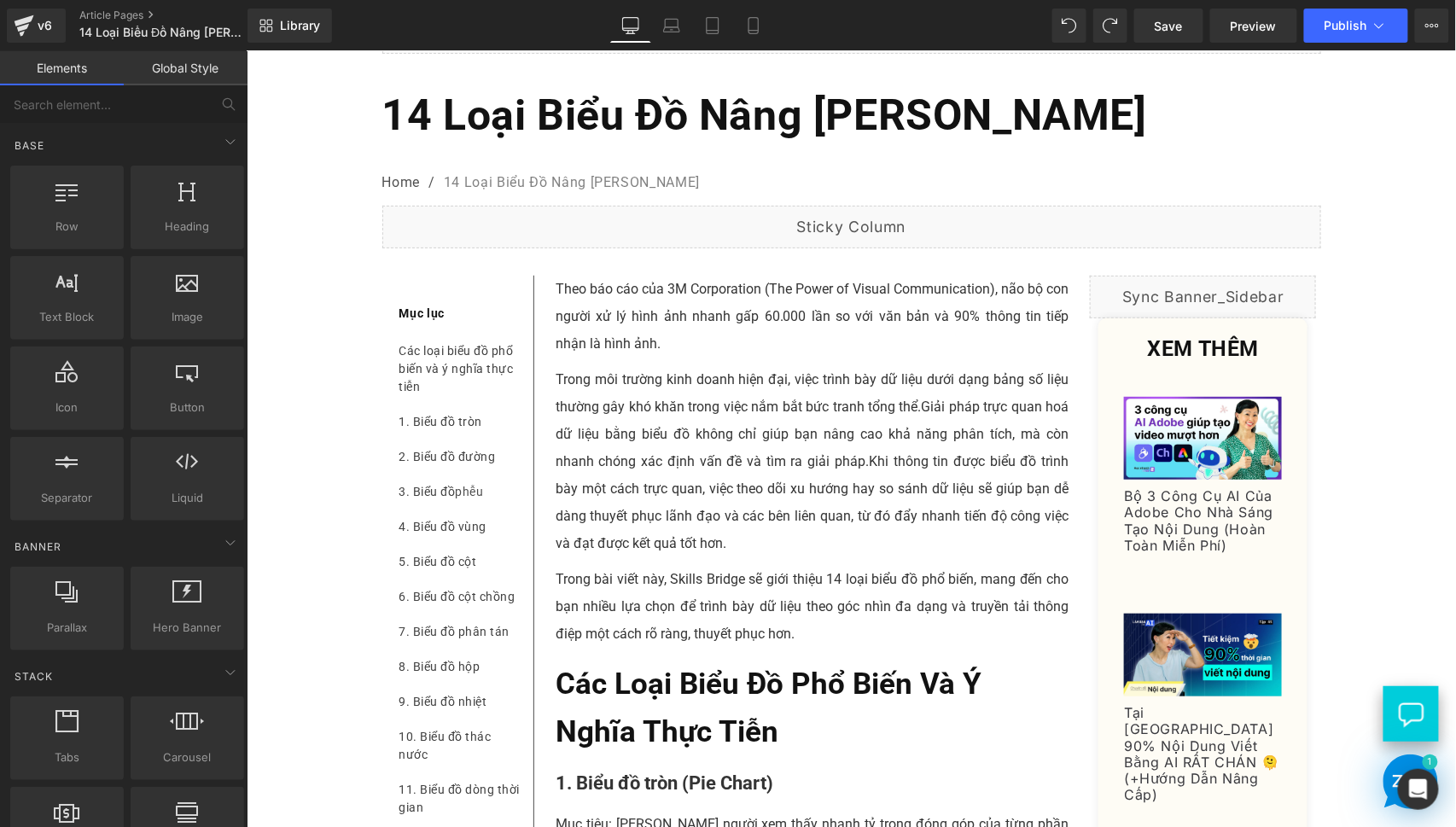
scroll to position [158, 0]
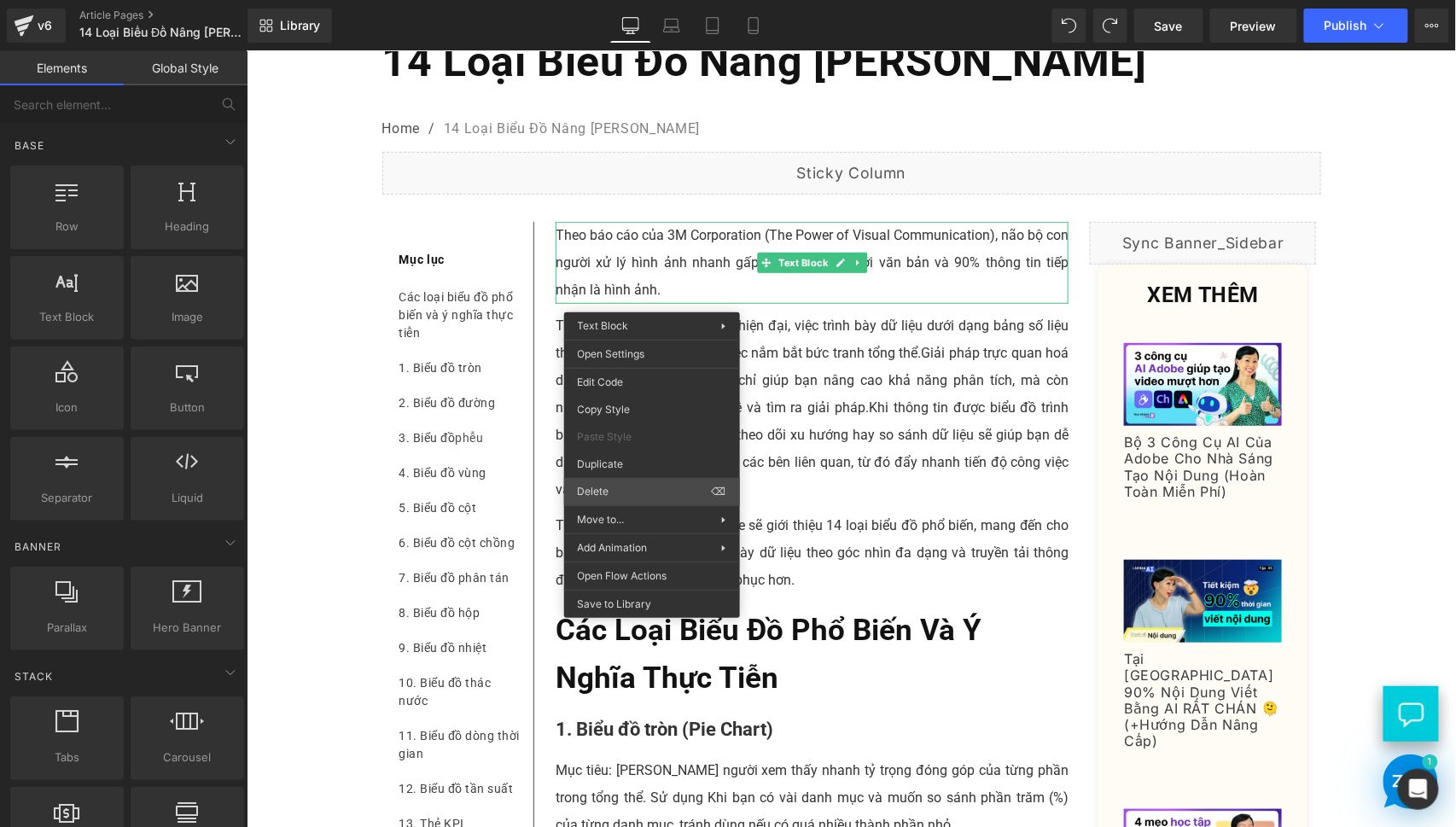
drag, startPoint x: 916, startPoint y: 530, endPoint x: 668, endPoint y: 479, distance: 253.2
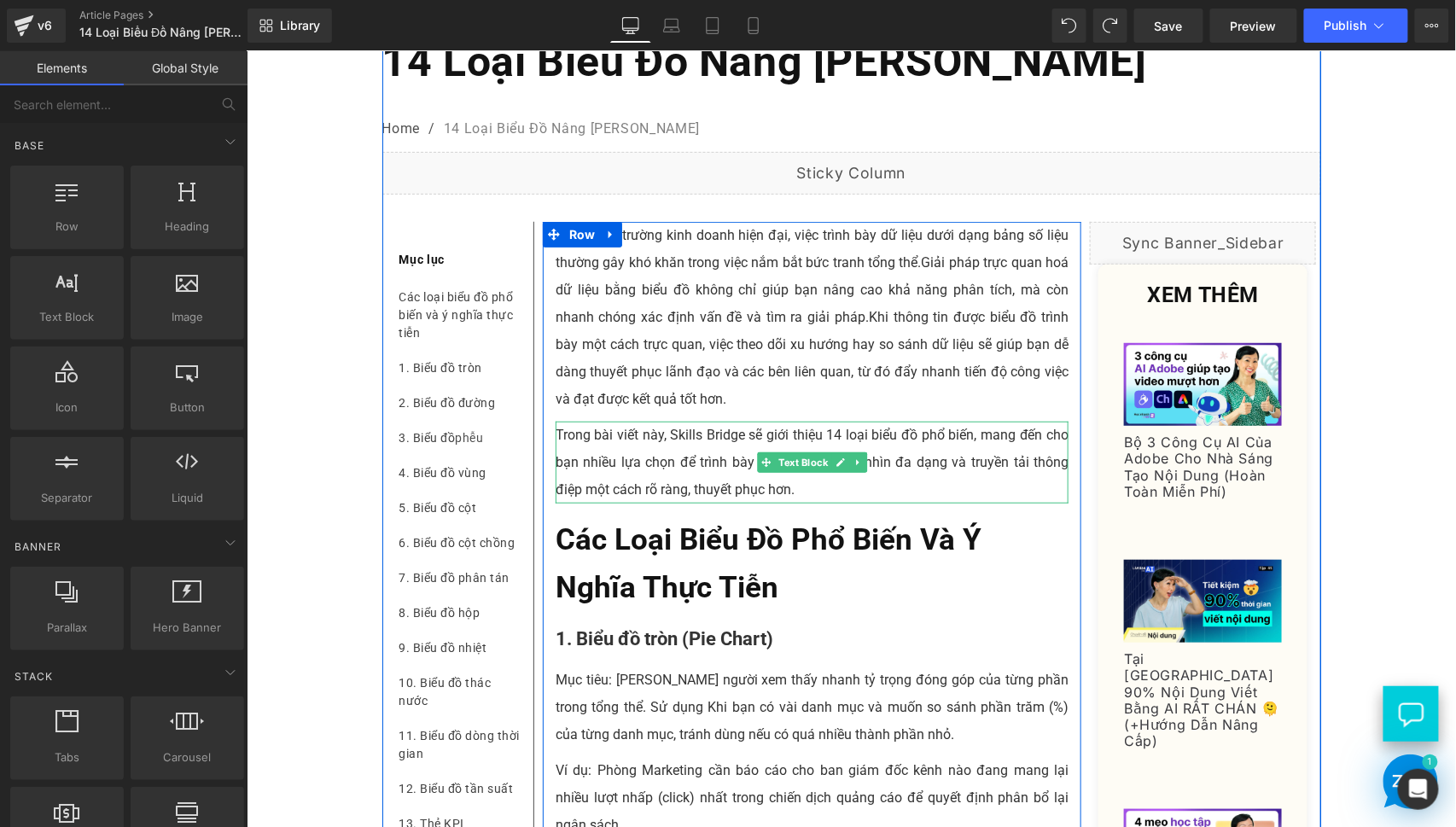
click at [714, 289] on p "Trong môi trường kinh doanh hiện đại, việc trình bày dữ liệu dưới dạng bảng số …" at bounding box center [812, 316] width 514 height 191
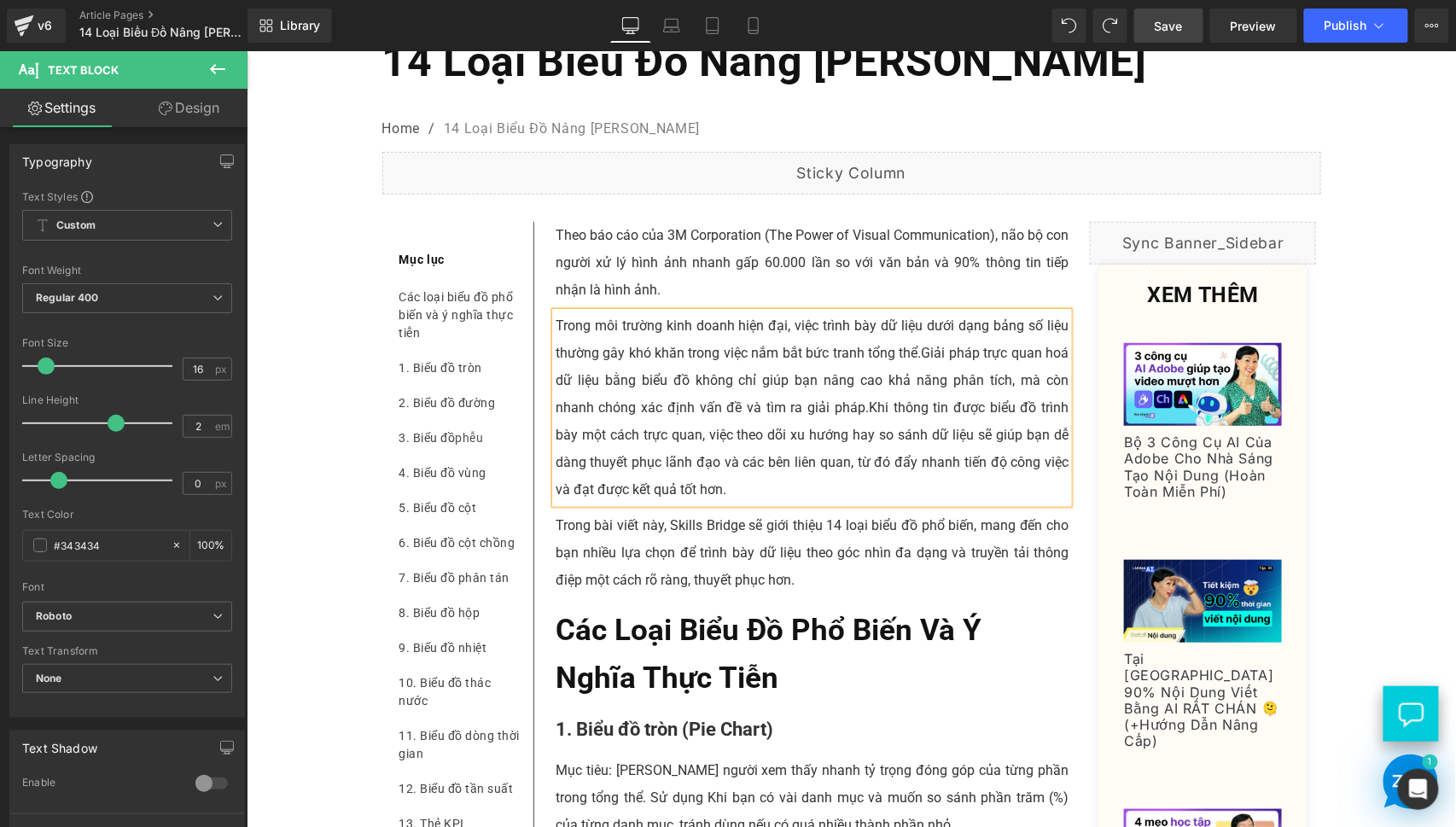
click at [1161, 11] on link "Save" at bounding box center [1169, 26] width 69 height 34
